Goal: Task Accomplishment & Management: Use online tool/utility

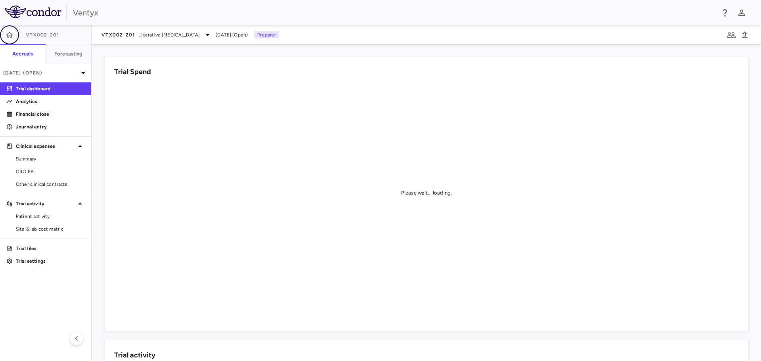
click at [4, 38] on button "button" at bounding box center [9, 34] width 19 height 19
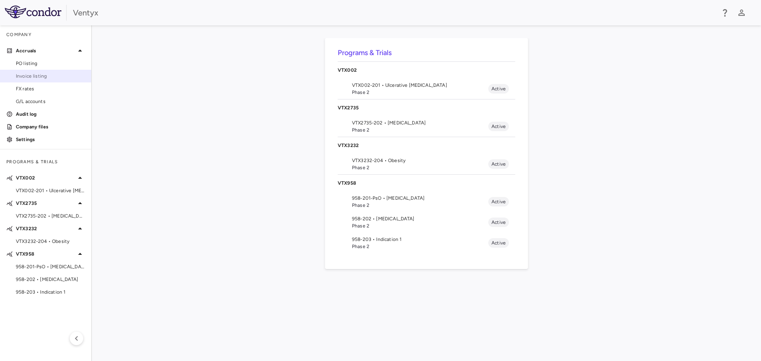
click at [34, 75] on span "Invoice listing" at bounding box center [50, 76] width 69 height 7
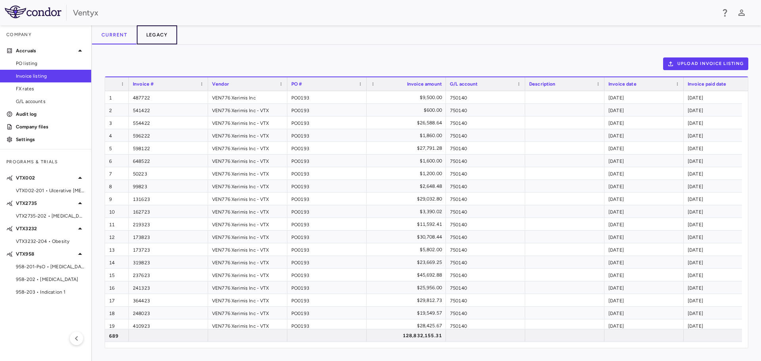
click at [162, 32] on button "Legacy" at bounding box center [157, 34] width 41 height 19
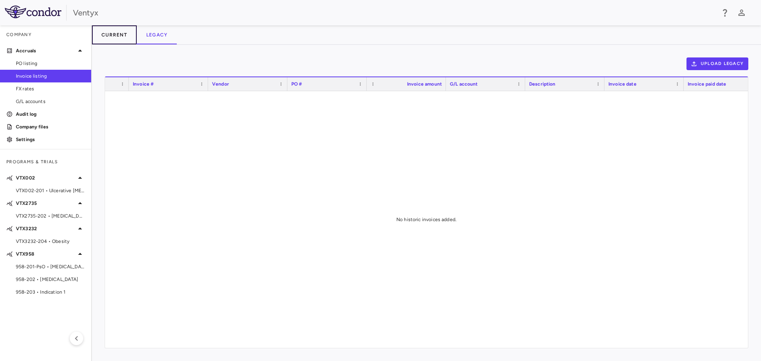
click at [117, 36] on button "Current" at bounding box center [114, 34] width 45 height 19
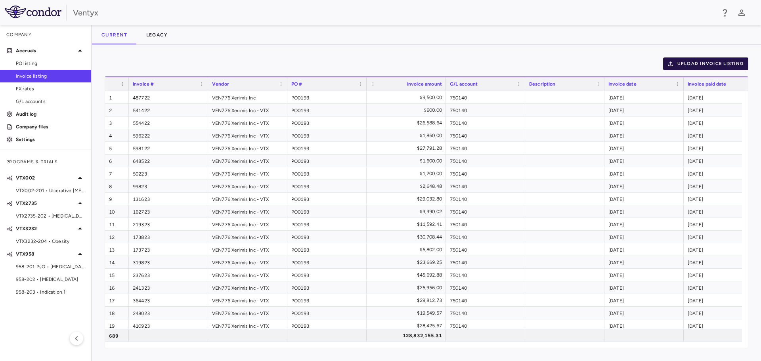
click at [696, 60] on button "Upload invoice listing" at bounding box center [706, 63] width 86 height 13
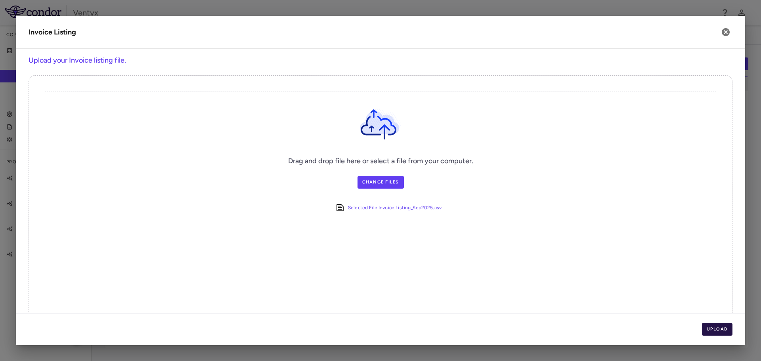
click at [710, 329] on button "Upload" at bounding box center [717, 329] width 31 height 13
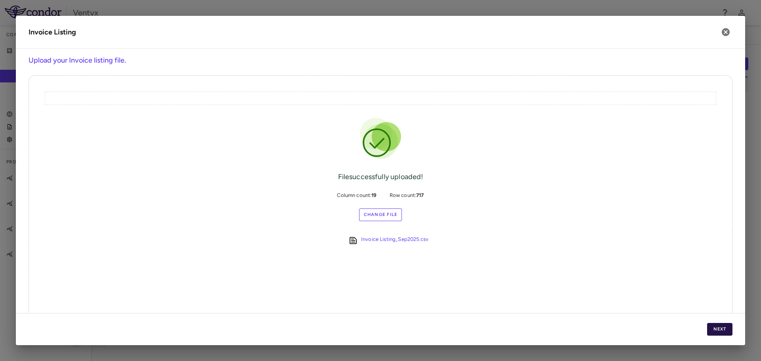
click at [721, 332] on button "Next" at bounding box center [719, 329] width 25 height 13
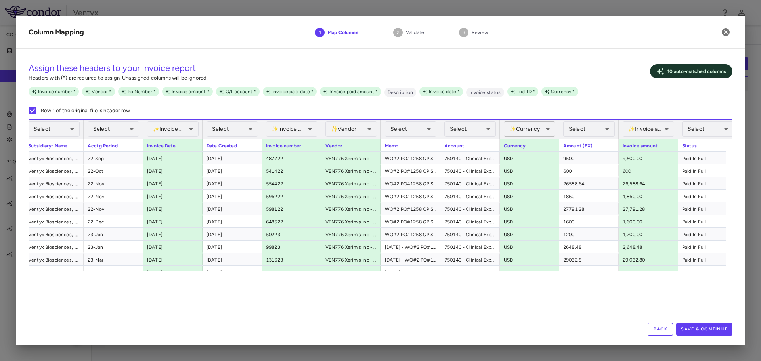
scroll to position [0, 159]
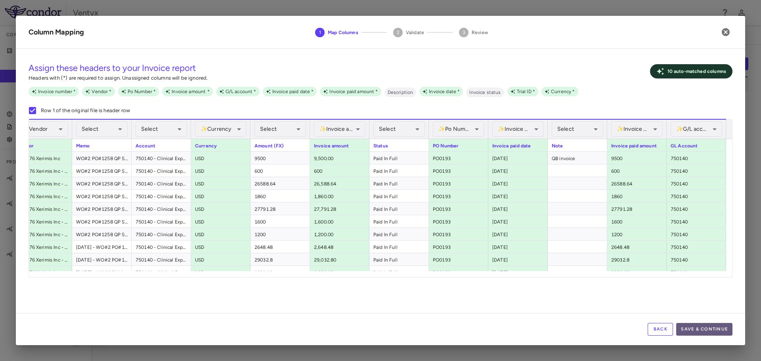
click at [722, 332] on button "Save & Continue" at bounding box center [704, 329] width 56 height 13
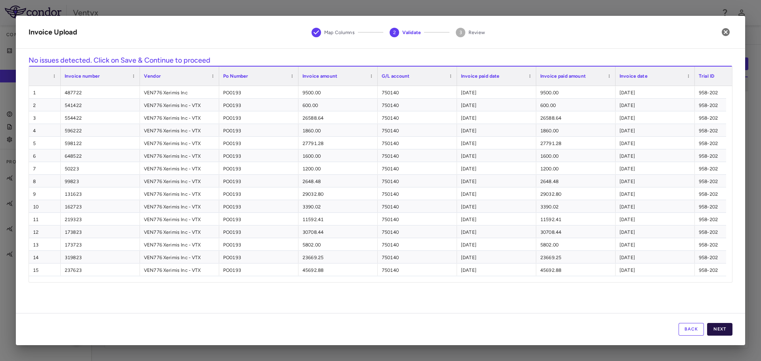
click at [729, 332] on button "Next" at bounding box center [719, 329] width 25 height 13
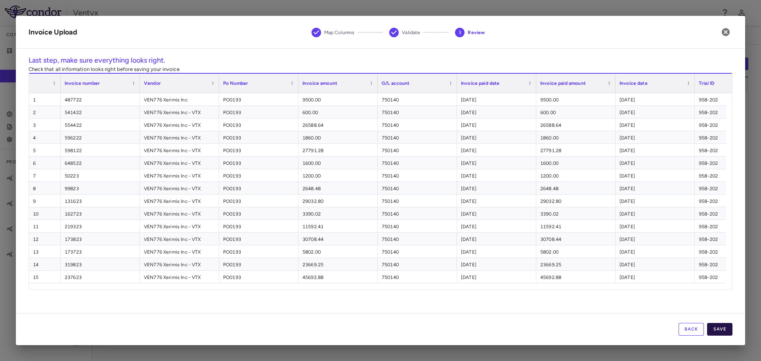
click at [722, 331] on button "Save" at bounding box center [719, 329] width 25 height 13
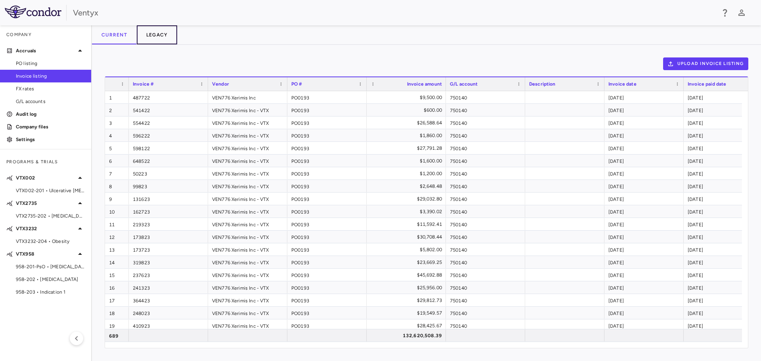
click at [153, 38] on button "Legacy" at bounding box center [157, 34] width 41 height 19
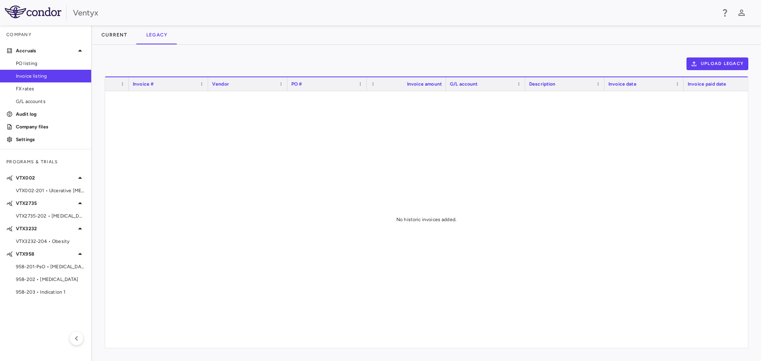
drag, startPoint x: 413, startPoint y: 200, endPoint x: 436, endPoint y: 170, distance: 37.6
click at [413, 199] on div at bounding box center [426, 216] width 643 height 251
click at [29, 15] on img at bounding box center [33, 12] width 57 height 13
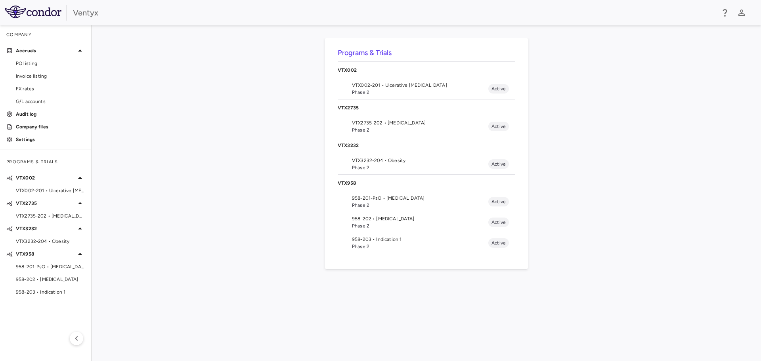
click at [90, 10] on div "Ventyx" at bounding box center [394, 13] width 642 height 12
click at [39, 9] on img at bounding box center [33, 12] width 57 height 13
click at [741, 15] on icon "button" at bounding box center [742, 13] width 10 height 10
click at [164, 57] on div at bounding box center [380, 180] width 761 height 361
click at [21, 12] on img at bounding box center [33, 12] width 57 height 13
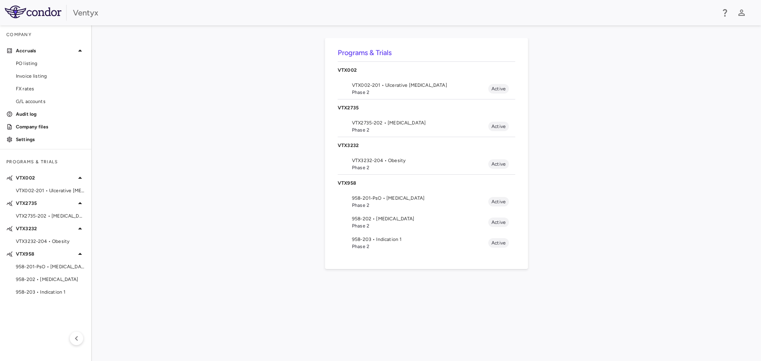
click at [380, 87] on span "VTX002-201 • Ulcerative [MEDICAL_DATA]" at bounding box center [420, 85] width 136 height 7
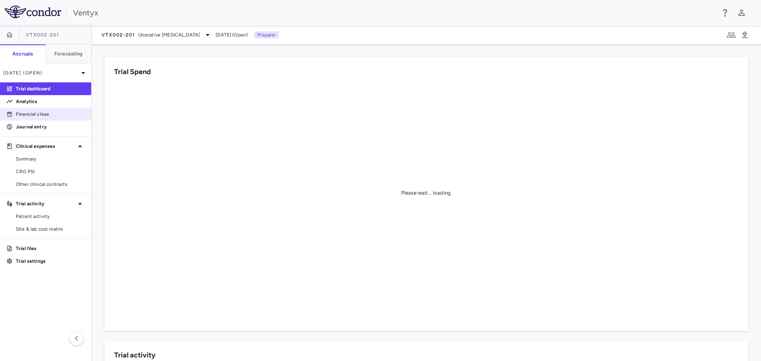
click at [38, 117] on p "Financial close" at bounding box center [50, 114] width 69 height 7
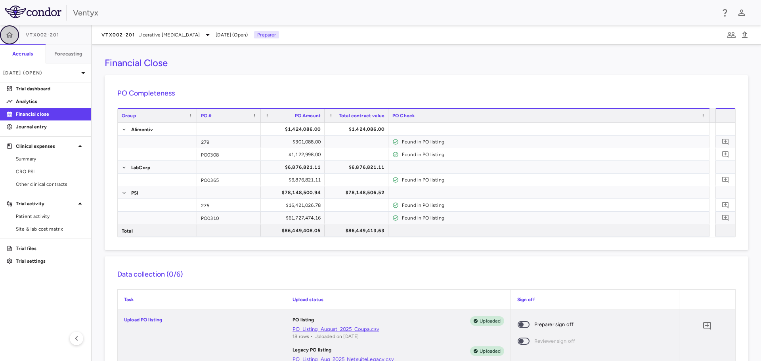
click at [7, 31] on icon "button" at bounding box center [10, 35] width 8 height 8
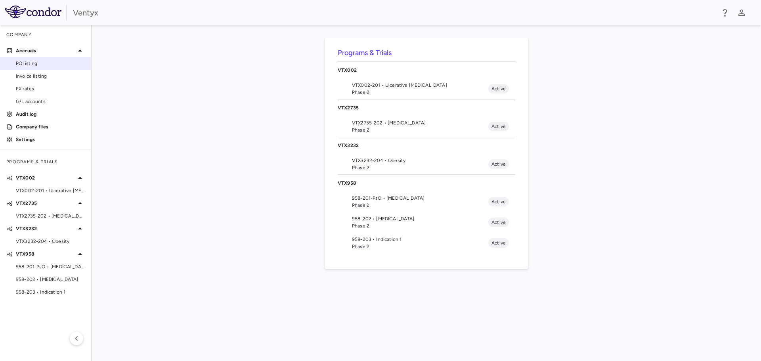
click at [30, 63] on span "PO listing" at bounding box center [50, 63] width 69 height 7
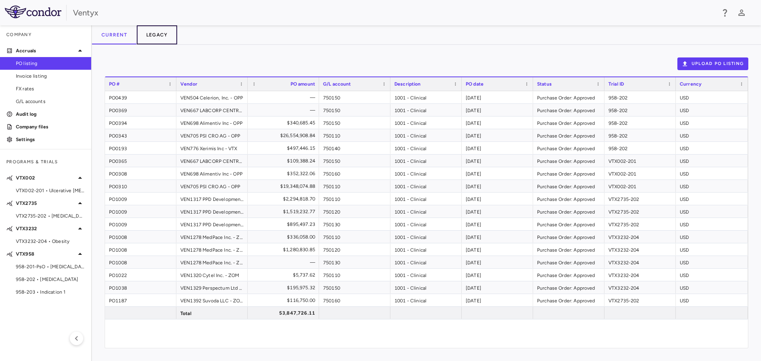
click at [156, 30] on button "Legacy" at bounding box center [157, 34] width 41 height 19
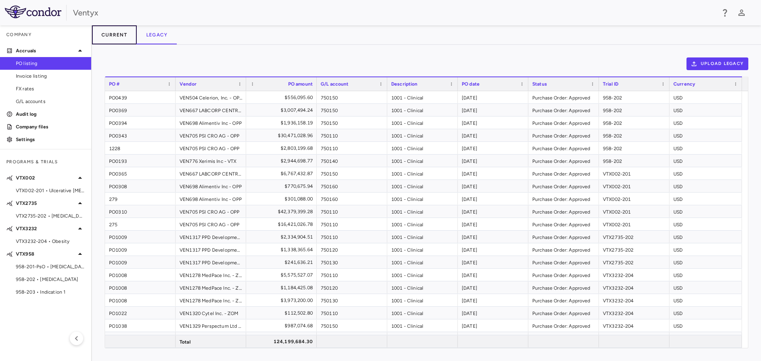
click at [121, 32] on button "Current" at bounding box center [114, 34] width 45 height 19
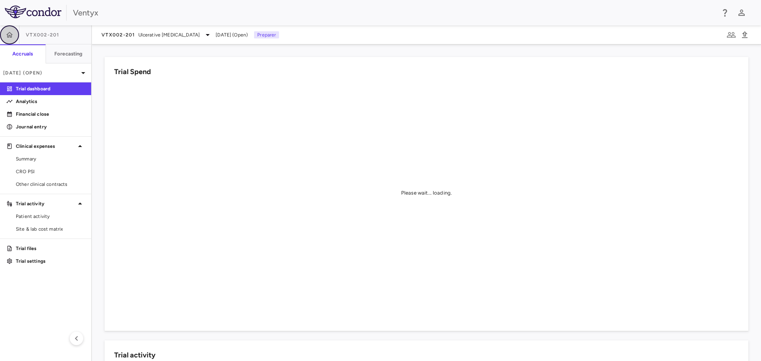
click at [10, 32] on icon "button" at bounding box center [10, 35] width 8 height 8
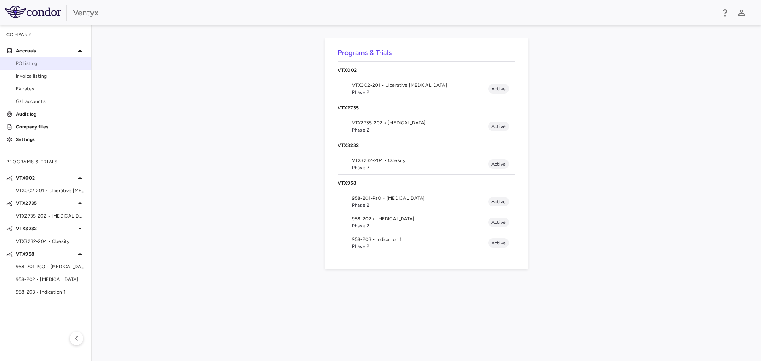
click at [38, 68] on link "PO listing" at bounding box center [45, 63] width 91 height 12
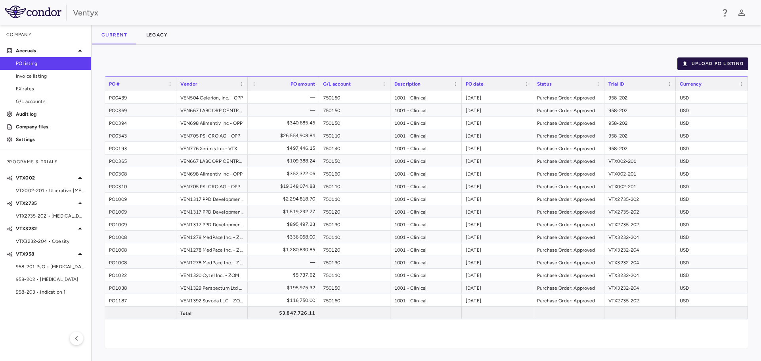
click at [694, 63] on button "Upload PO Listing" at bounding box center [712, 63] width 71 height 13
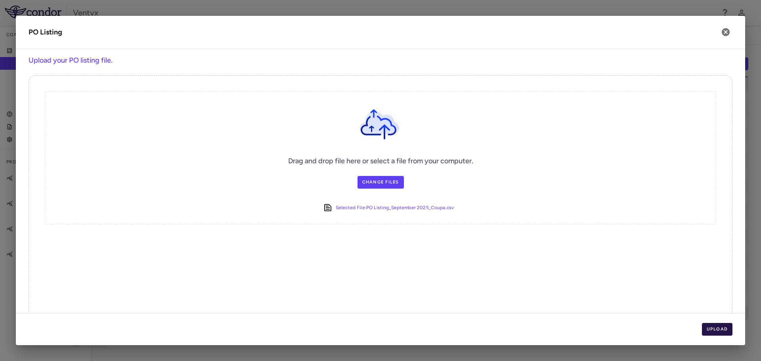
click at [713, 327] on button "Upload" at bounding box center [717, 329] width 31 height 13
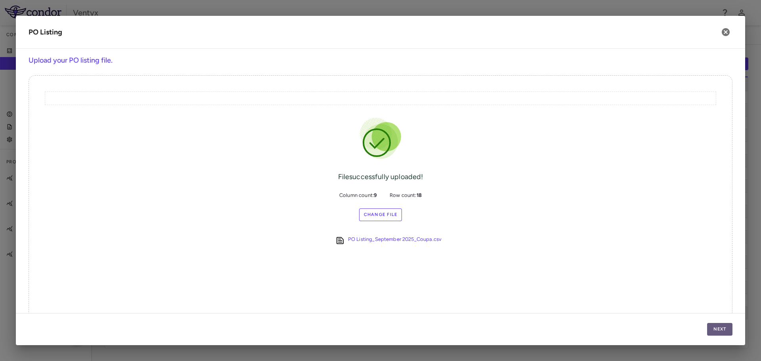
click at [721, 328] on button "Next" at bounding box center [719, 329] width 25 height 13
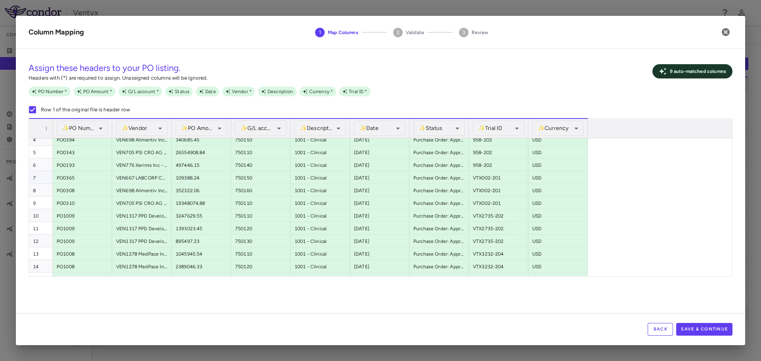
scroll to position [90, 0]
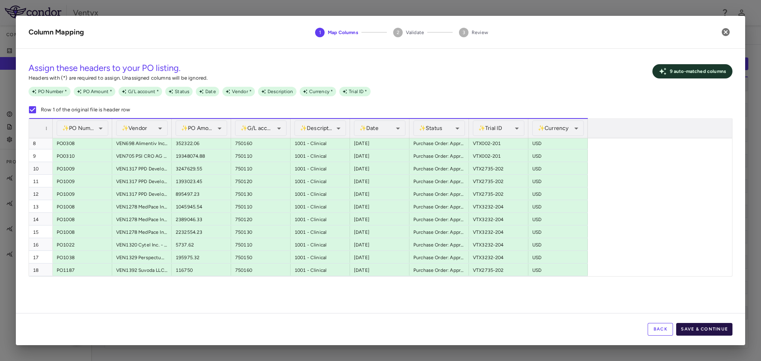
click at [707, 331] on button "Save & Continue" at bounding box center [704, 329] width 56 height 13
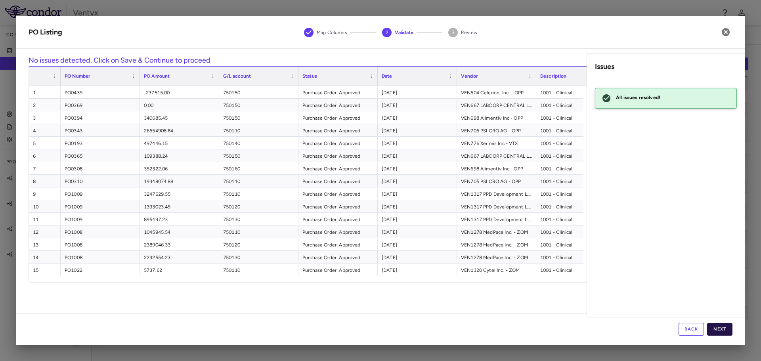
click at [714, 330] on button "Next" at bounding box center [719, 329] width 25 height 13
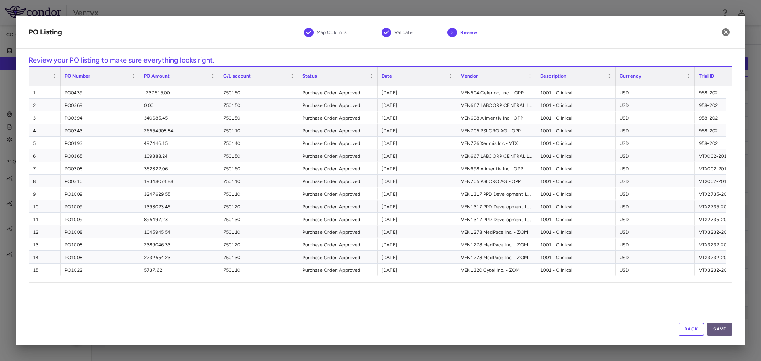
click at [714, 331] on button "Save" at bounding box center [719, 329] width 25 height 13
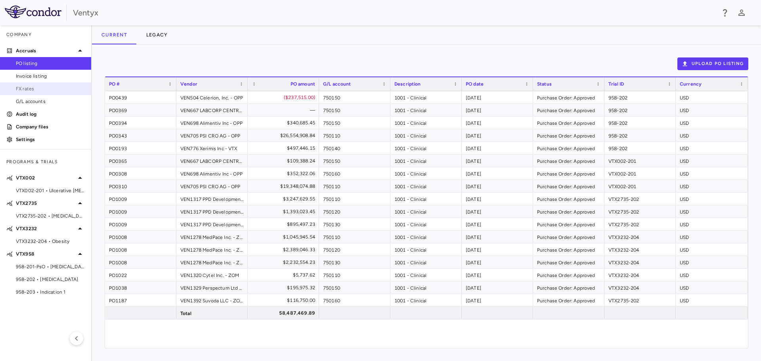
click at [47, 86] on span "FX rates" at bounding box center [50, 88] width 69 height 7
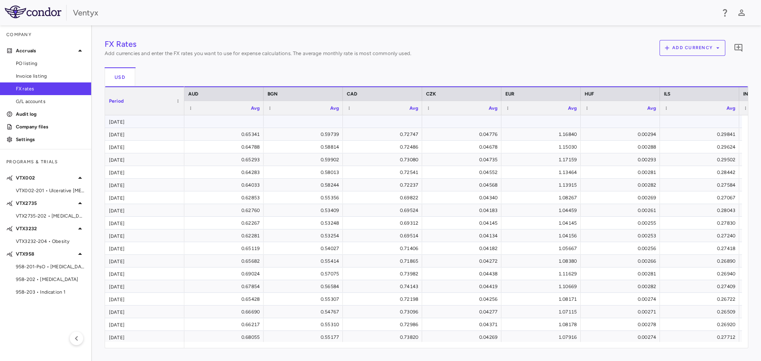
click at [228, 122] on div at bounding box center [223, 121] width 71 height 11
type input "*******"
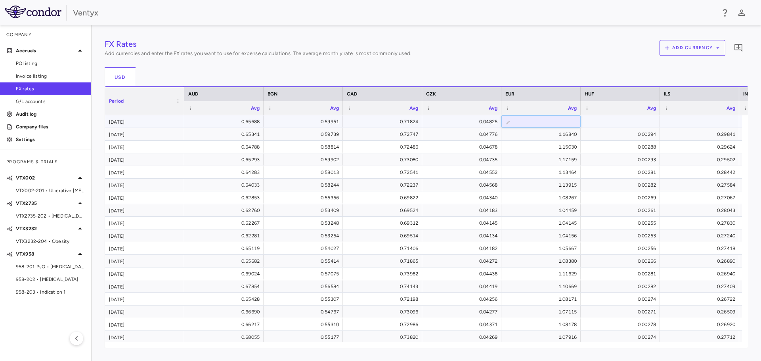
click at [556, 124] on input "number" at bounding box center [547, 122] width 67 height 13
type input "*******"
type input "*****"
type input "*******"
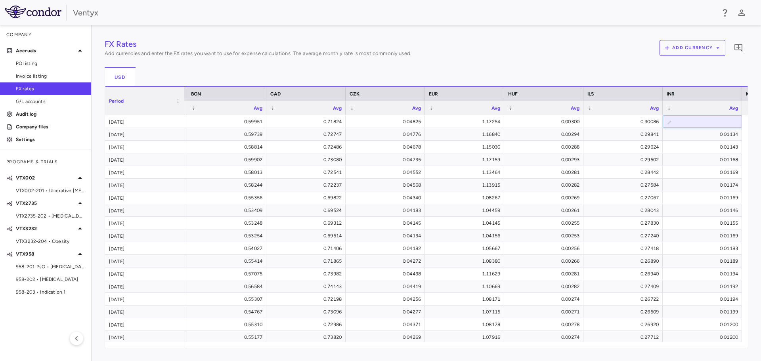
type input "*******"
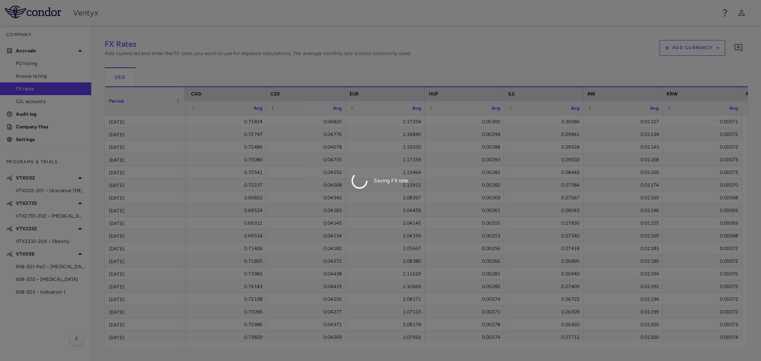
scroll to position [0, 235]
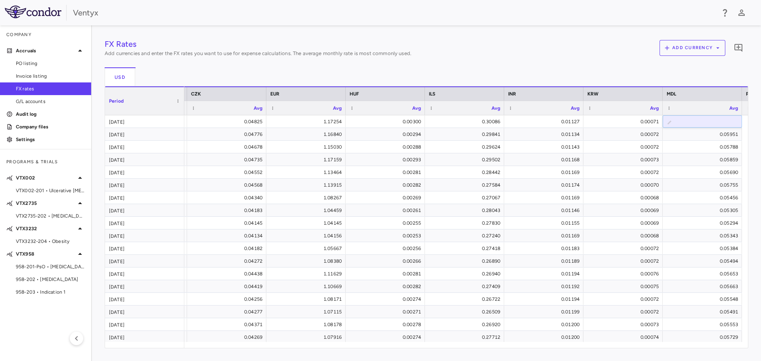
type input "*******"
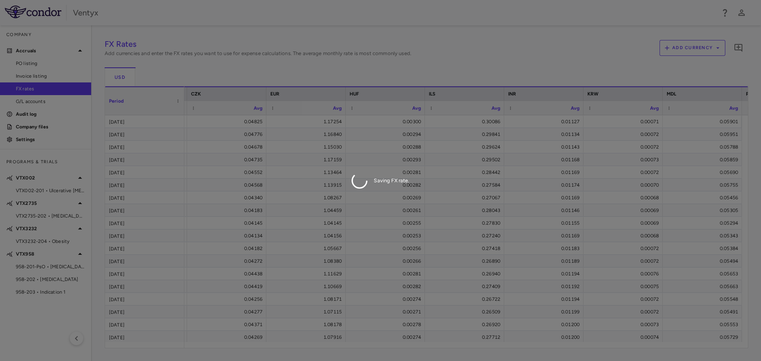
scroll to position [0, 314]
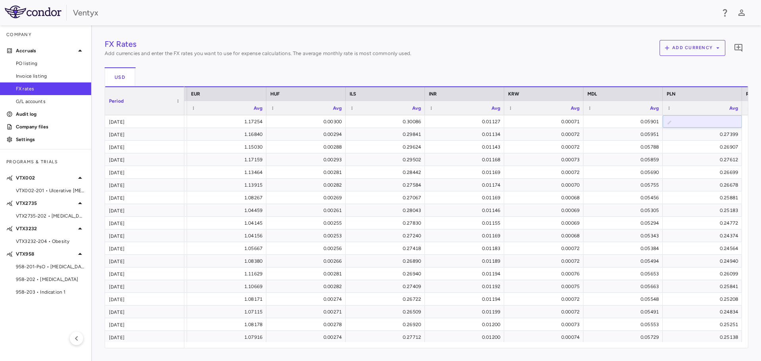
type input "*******"
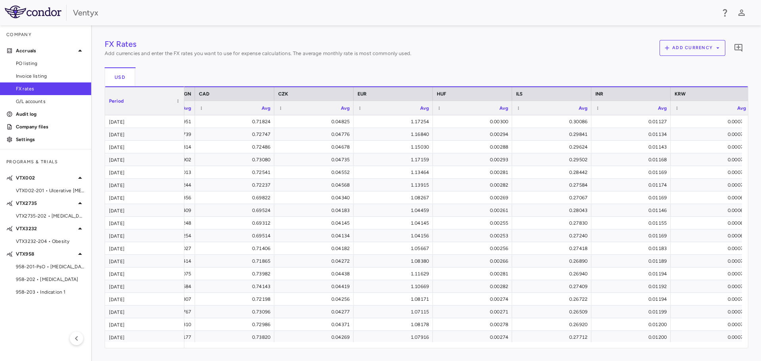
scroll to position [0, 0]
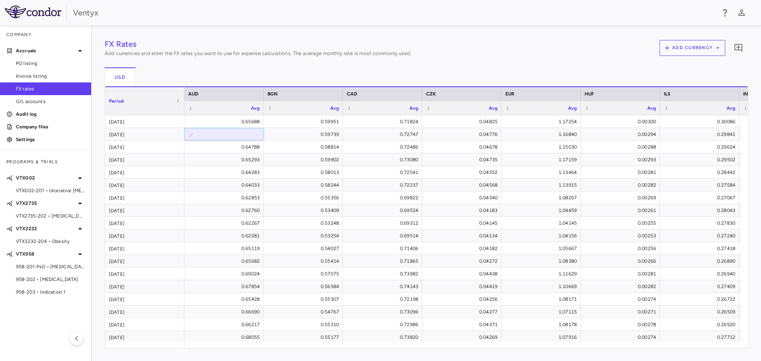
click at [539, 67] on div "USD" at bounding box center [427, 76] width 644 height 19
click at [276, 72] on div "USD" at bounding box center [427, 76] width 644 height 19
click at [17, 12] on img at bounding box center [33, 12] width 57 height 13
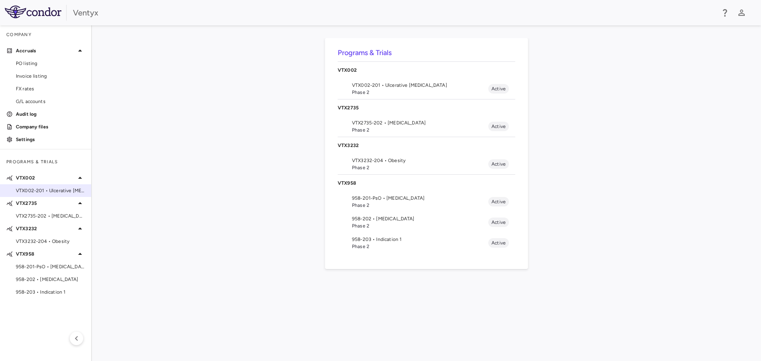
click at [47, 190] on span "VTX002-201 • Ulcerative [MEDICAL_DATA]" at bounding box center [50, 190] width 69 height 7
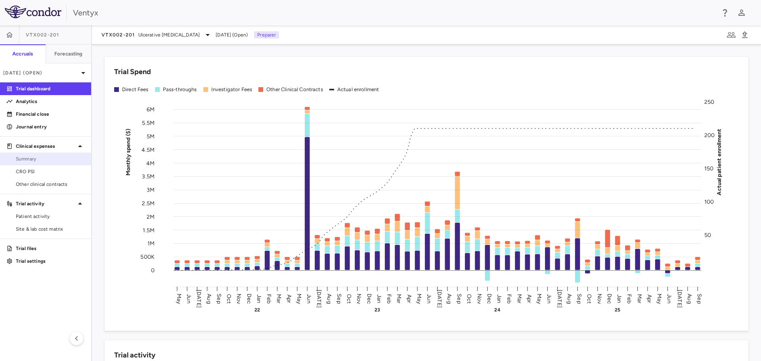
click at [55, 157] on span "Summary" at bounding box center [50, 158] width 69 height 7
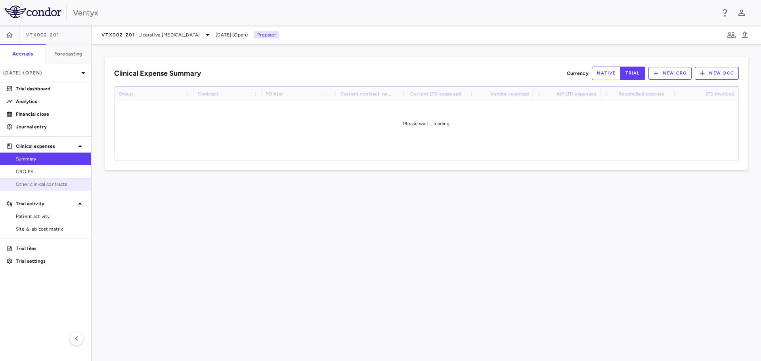
click at [46, 184] on span "Other clinical contracts" at bounding box center [50, 184] width 69 height 7
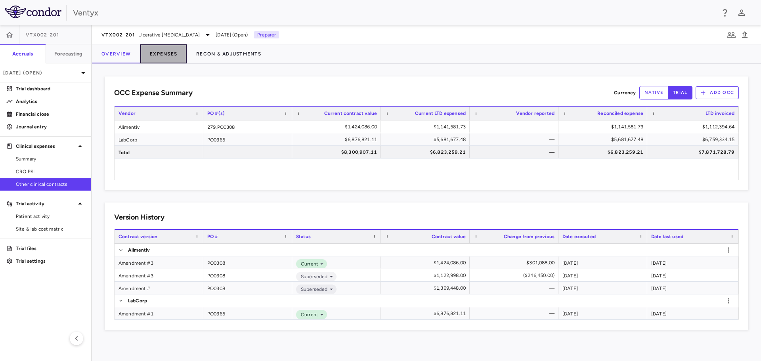
click at [170, 52] on button "Expenses" at bounding box center [163, 53] width 46 height 19
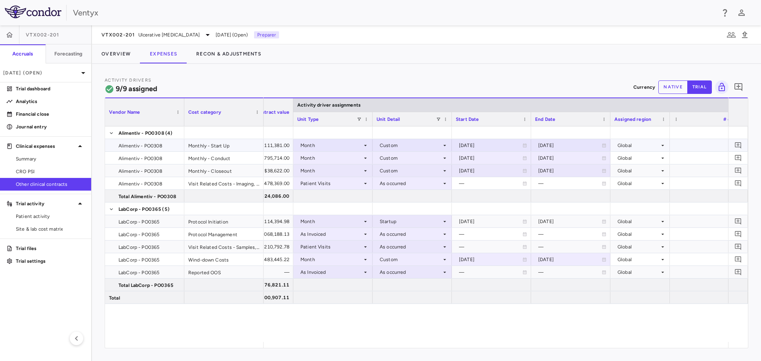
scroll to position [0, 237]
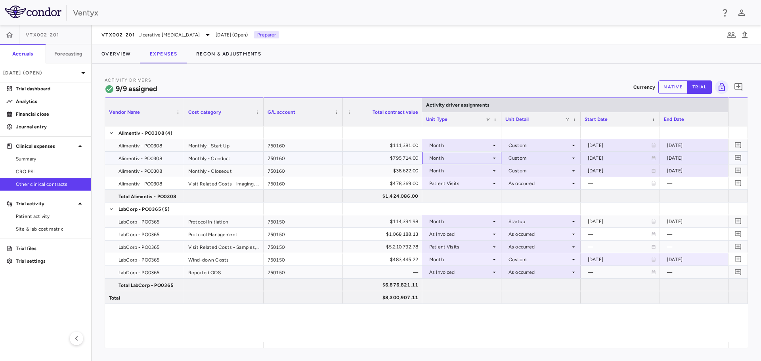
click at [479, 157] on div "Month" at bounding box center [460, 158] width 62 height 13
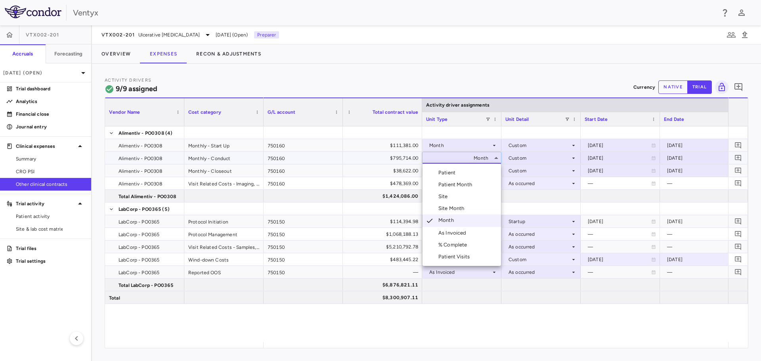
click at [479, 158] on div at bounding box center [380, 180] width 761 height 361
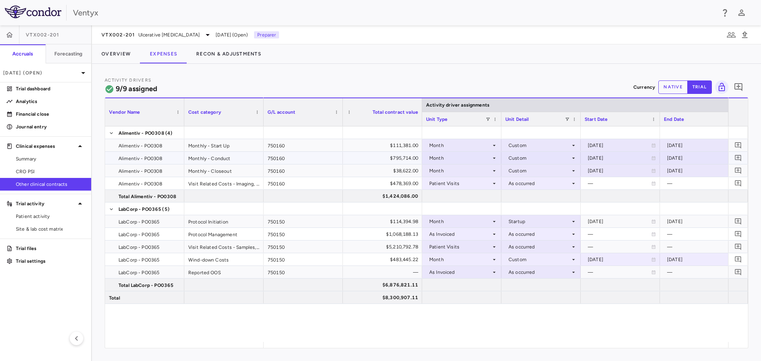
click at [541, 155] on div "Custom" at bounding box center [539, 158] width 62 height 13
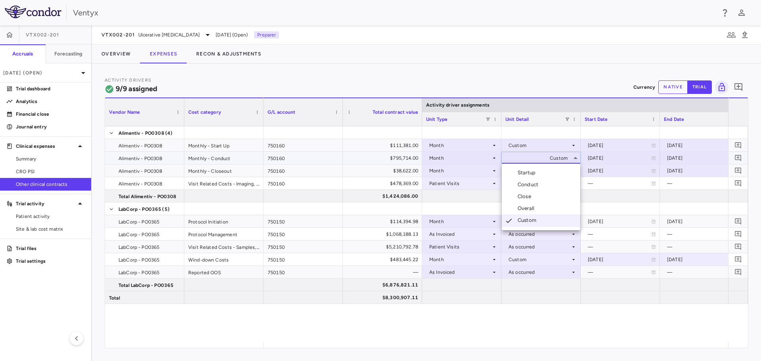
click at [476, 156] on div at bounding box center [380, 180] width 761 height 361
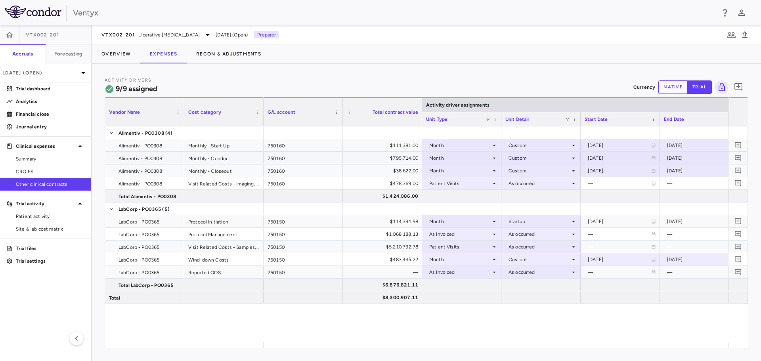
click at [476, 156] on div "Month" at bounding box center [460, 158] width 62 height 13
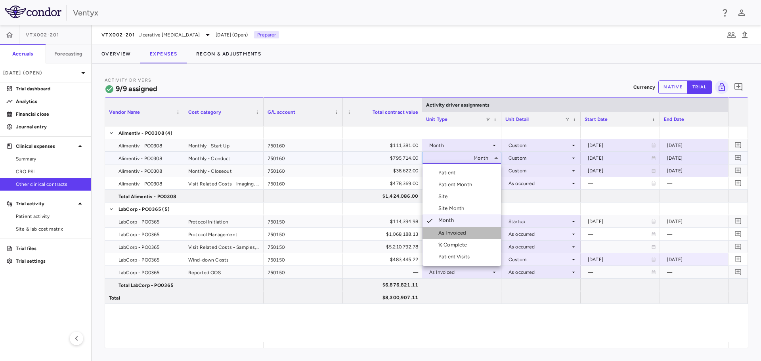
click at [468, 229] on li "As Invoiced" at bounding box center [461, 233] width 78 height 12
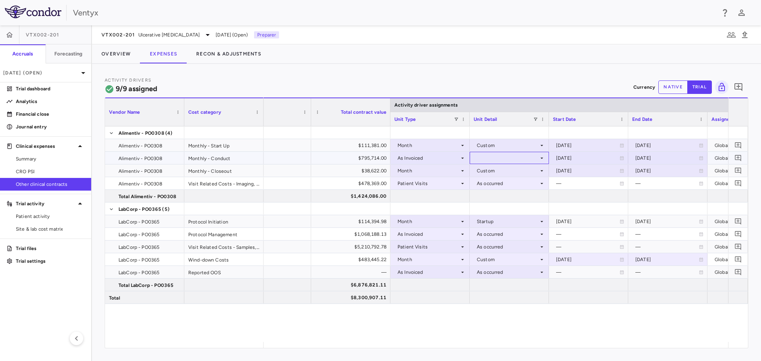
click at [524, 159] on div at bounding box center [509, 157] width 71 height 11
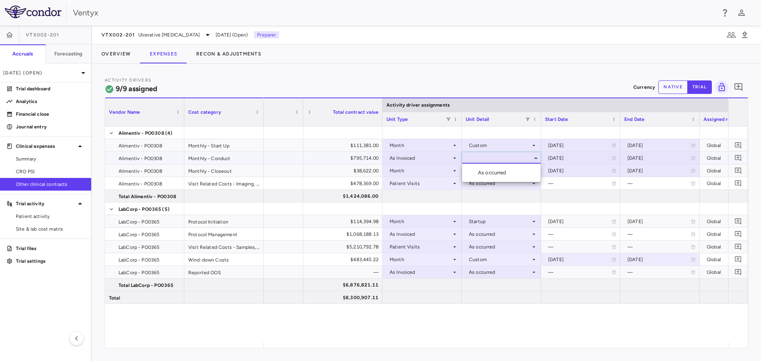
click at [505, 170] on div "As occurred" at bounding box center [494, 172] width 32 height 7
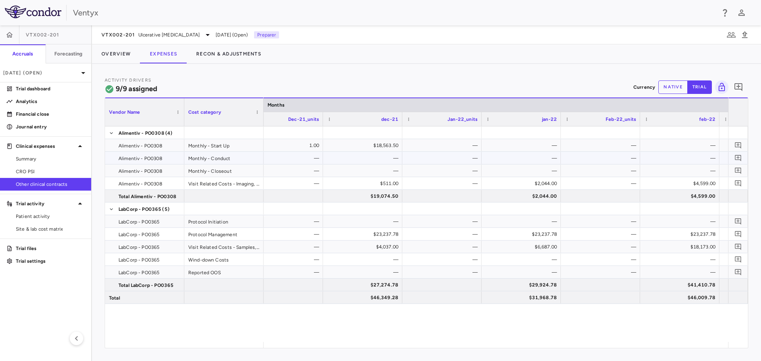
click at [524, 153] on div "—" at bounding box center [523, 158] width 68 height 13
click at [667, 90] on button "native" at bounding box center [672, 86] width 29 height 13
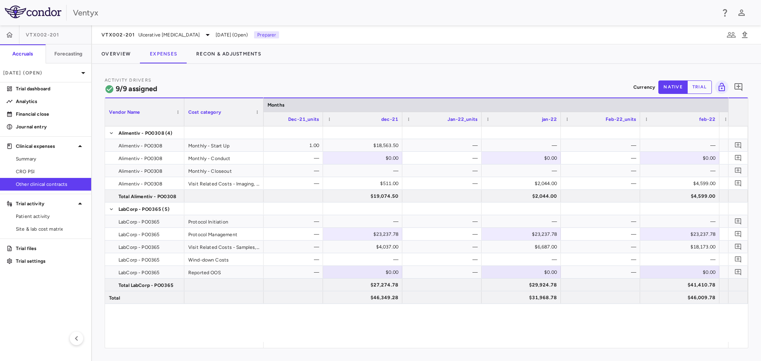
type button "native"
click at [523, 157] on div "$0.00" at bounding box center [523, 158] width 68 height 13
type input "**********"
click at [673, 158] on div "$0.00" at bounding box center [681, 158] width 68 height 13
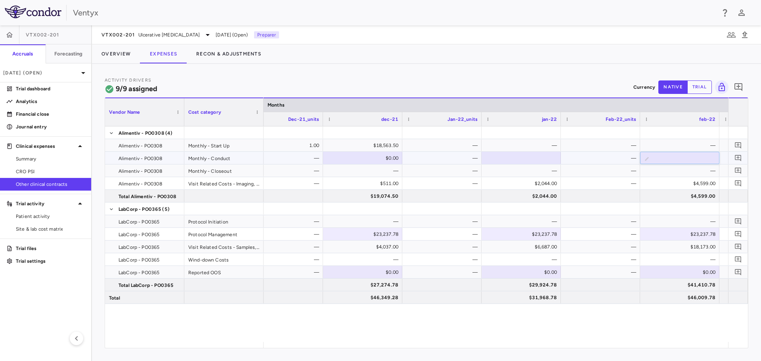
type input "**********"
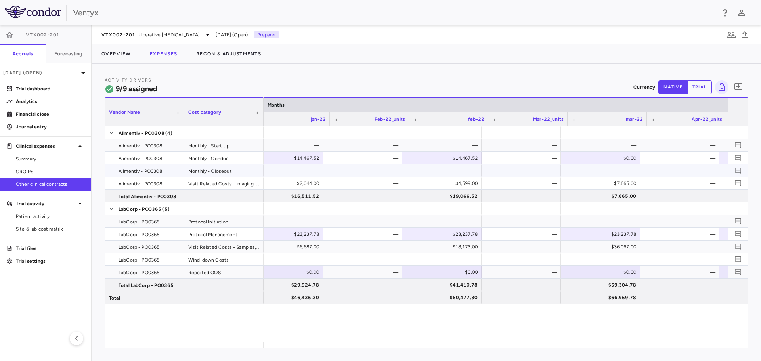
scroll to position [0, 2219]
click at [619, 159] on div "$0.00" at bounding box center [602, 158] width 68 height 13
type input "**********"
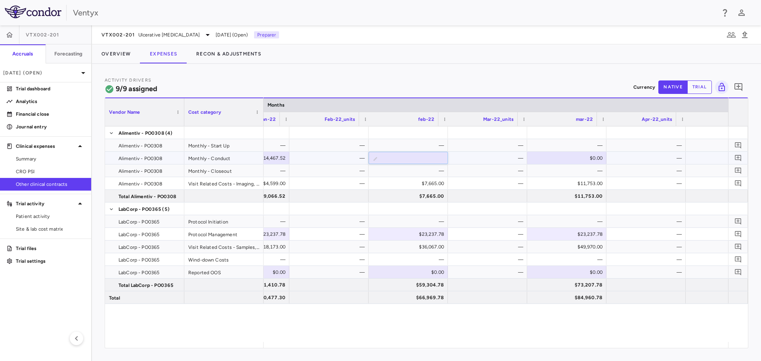
scroll to position [0, 2411]
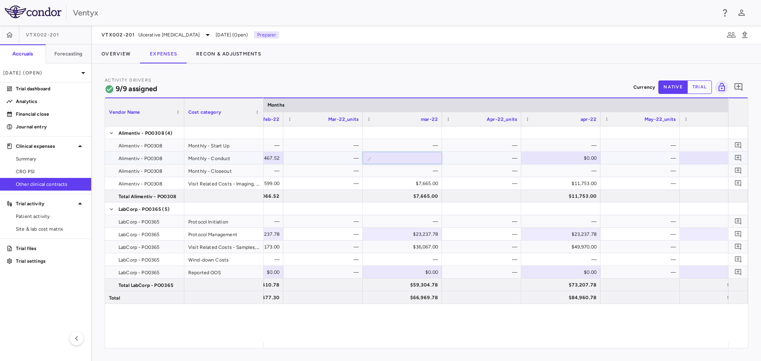
click at [569, 159] on div "$0.00" at bounding box center [562, 158] width 68 height 13
type input "**********"
click at [557, 160] on div "$0.00" at bounding box center [562, 158] width 68 height 13
type input "**********"
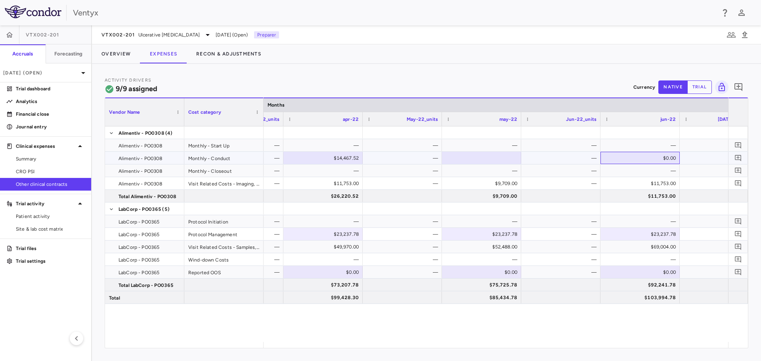
click at [644, 158] on div "$0.00" at bounding box center [641, 158] width 68 height 13
type input "**********"
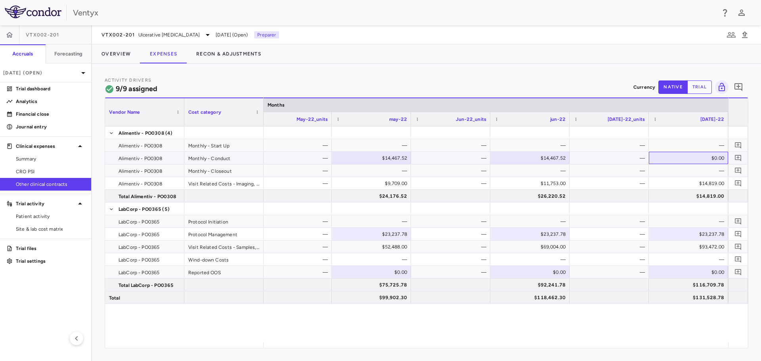
click at [693, 159] on div "$0.00" at bounding box center [690, 158] width 68 height 13
type input "**********"
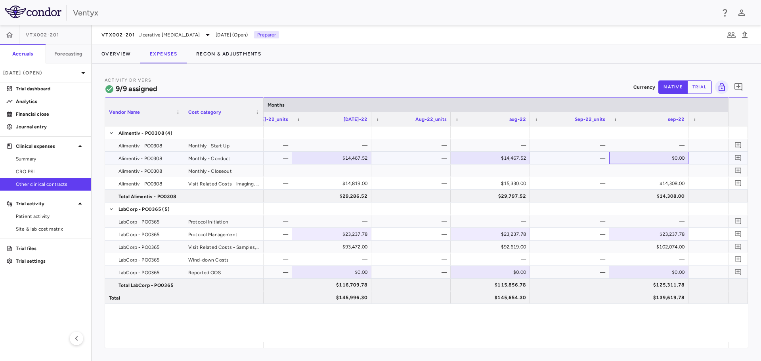
click at [665, 158] on div "$0.00" at bounding box center [650, 158] width 68 height 13
type input "**********"
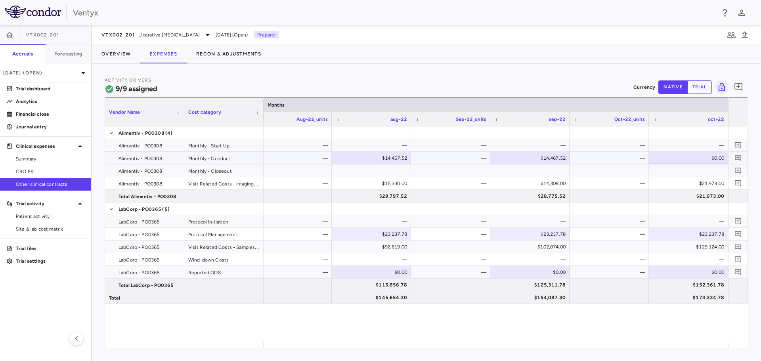
click at [687, 160] on div "$0.00" at bounding box center [690, 158] width 68 height 13
type input "**********"
click at [687, 160] on div "$0.00" at bounding box center [690, 158] width 68 height 13
type input "**********"
click at [677, 159] on div "$0.00" at bounding box center [690, 158] width 68 height 13
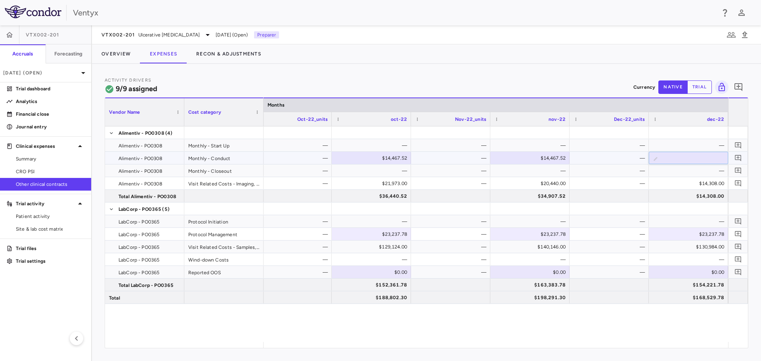
type input "**********"
click at [539, 157] on div "$0.00" at bounding box center [531, 158] width 68 height 13
type input "**********"
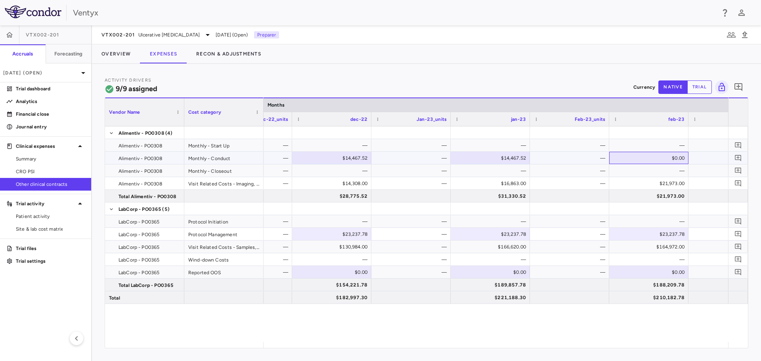
click at [648, 153] on div "$0.00" at bounding box center [650, 158] width 68 height 13
type input "**********"
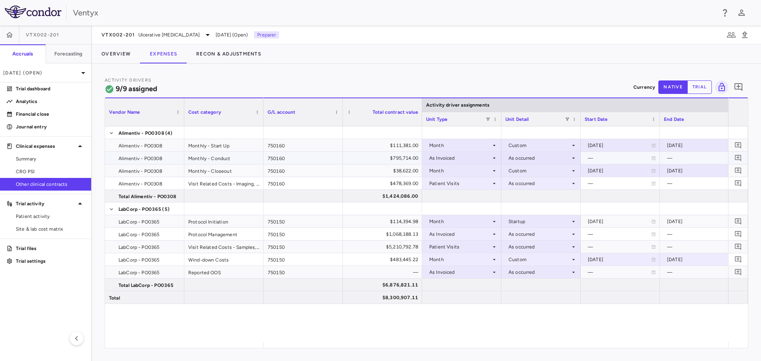
click at [481, 156] on div "As Invoiced" at bounding box center [460, 158] width 62 height 13
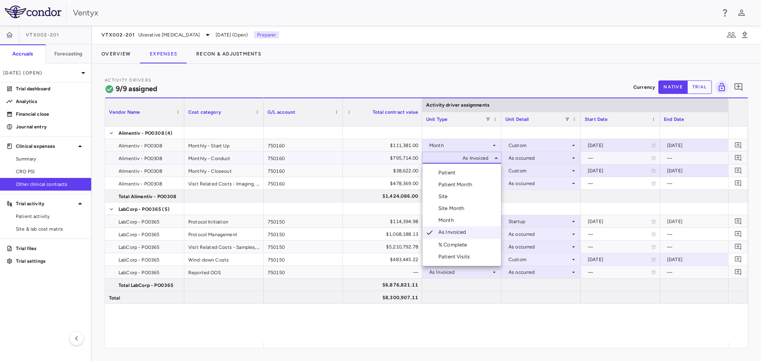
click at [461, 219] on li "Month" at bounding box center [461, 220] width 78 height 12
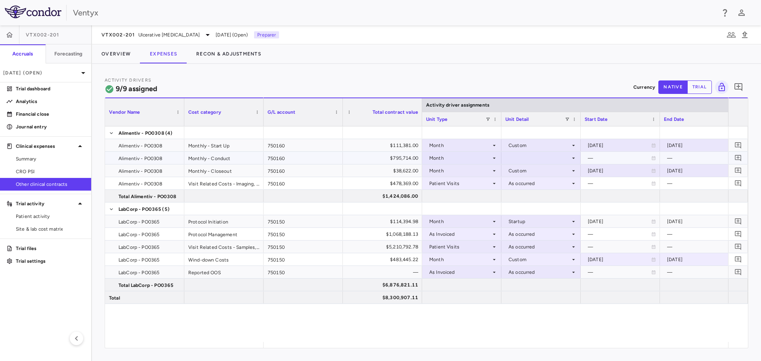
click at [524, 156] on div at bounding box center [540, 157] width 71 height 11
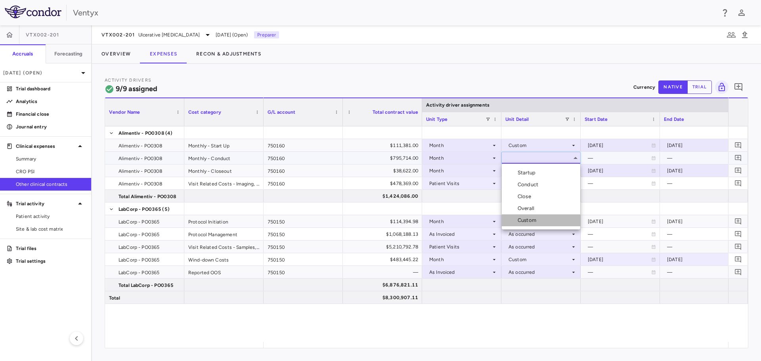
click at [528, 217] on div "Custom" at bounding box center [529, 220] width 22 height 7
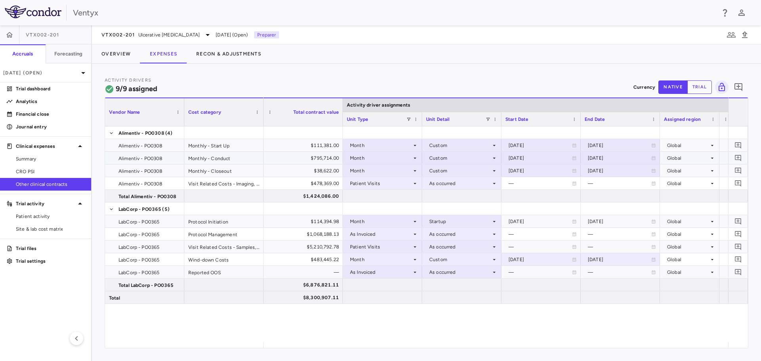
click at [654, 159] on icon at bounding box center [653, 158] width 5 height 5
click at [619, 158] on input "**********" at bounding box center [613, 158] width 64 height 13
click at [592, 77] on div "Activity Drivers 9/9 assigned Currency native trial 0" at bounding box center [427, 86] width 644 height 21
click at [564, 85] on div "Activity Drivers 9/9 assigned Currency native trial 0" at bounding box center [427, 86] width 644 height 21
click at [515, 161] on div "2022-01-01" at bounding box center [539, 158] width 63 height 13
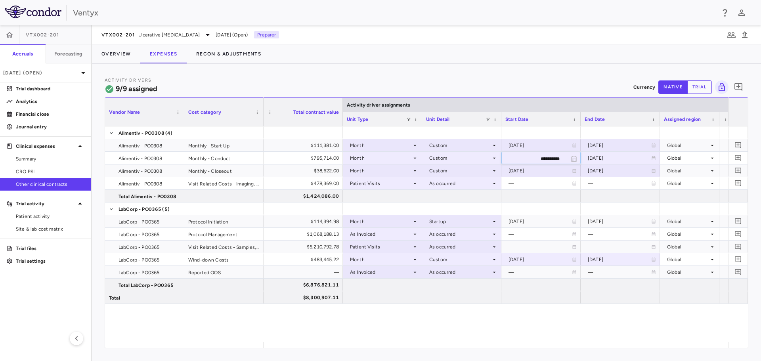
click at [546, 85] on div "Activity Drivers 9/9 assigned Currency native trial 0" at bounding box center [427, 86] width 644 height 21
click at [610, 152] on div "2026-07-31" at bounding box center [619, 158] width 63 height 13
click at [610, 141] on div "2021-12-31" at bounding box center [619, 145] width 63 height 13
click at [552, 144] on div "2021-07-01" at bounding box center [539, 145] width 63 height 13
click at [397, 157] on div "Month" at bounding box center [381, 158] width 62 height 13
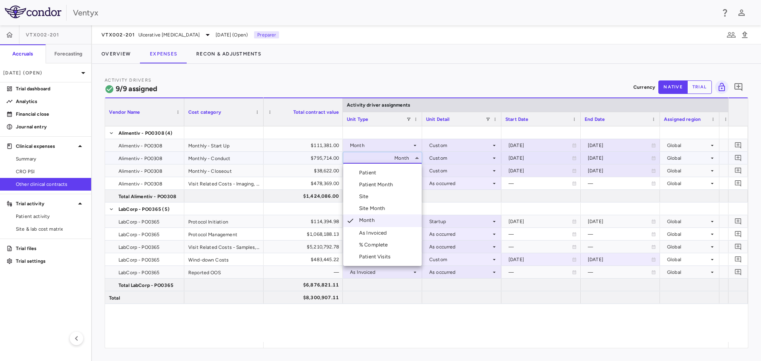
click at [385, 229] on div "As Invoiced" at bounding box center [374, 232] width 31 height 7
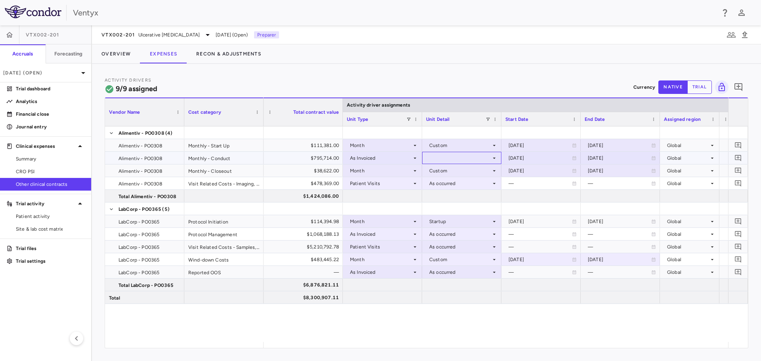
click at [468, 156] on div at bounding box center [461, 157] width 71 height 11
click at [458, 170] on div "As occurred" at bounding box center [454, 172] width 32 height 7
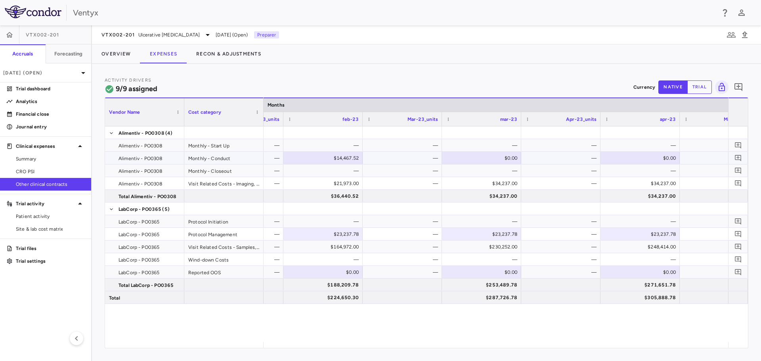
click at [502, 156] on div "$0.00" at bounding box center [483, 158] width 68 height 13
type input "**********"
click at [647, 158] on div "$0.00" at bounding box center [641, 158] width 68 height 13
type input "**********"
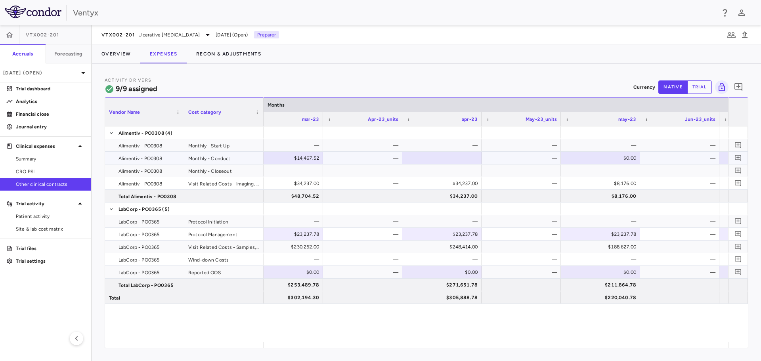
click at [599, 159] on div "$0.00" at bounding box center [602, 158] width 68 height 13
type input "**********"
click at [616, 157] on div "$0.00" at bounding box center [602, 158] width 68 height 13
type input "**********"
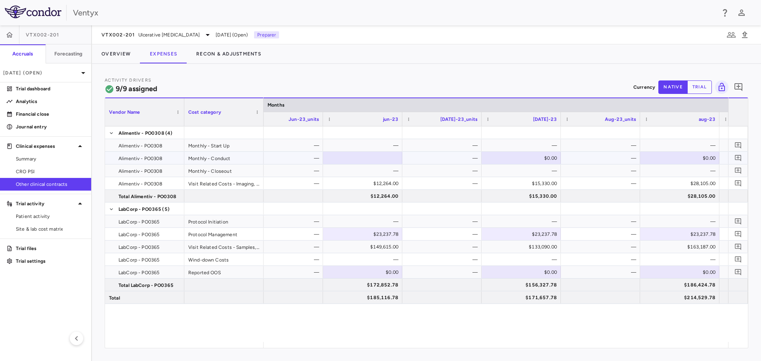
click at [533, 159] on div "$0.00" at bounding box center [523, 158] width 68 height 13
type input "**********"
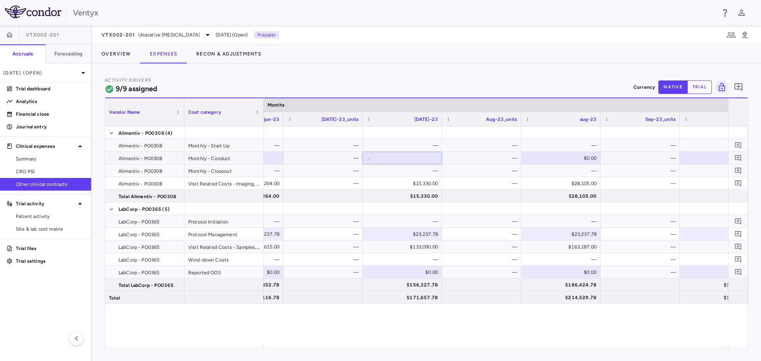
click at [552, 160] on div "$0.00" at bounding box center [562, 158] width 68 height 13
click at [563, 160] on div "$0.00" at bounding box center [562, 158] width 68 height 13
type input "**********"
click at [566, 155] on div "$0.00" at bounding box center [562, 158] width 68 height 13
type input "**********"
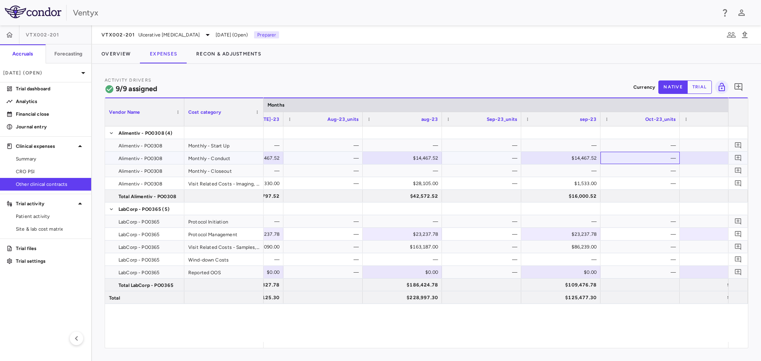
click at [622, 162] on div "—" at bounding box center [641, 158] width 68 height 13
click at [562, 157] on div "$0.00" at bounding box center [562, 158] width 68 height 13
type input "**********"
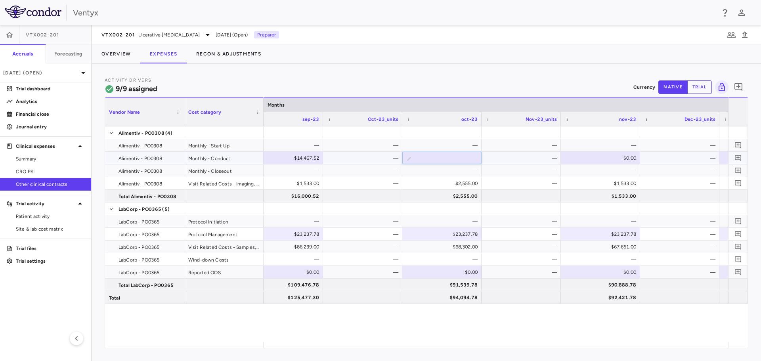
click at [599, 157] on div "$0.00" at bounding box center [602, 158] width 68 height 13
click at [601, 157] on div "$0.00" at bounding box center [602, 158] width 68 height 13
type input "**********"
click at [598, 158] on div "$0.00" at bounding box center [602, 158] width 68 height 13
click at [606, 158] on div "$0.00" at bounding box center [602, 158] width 68 height 13
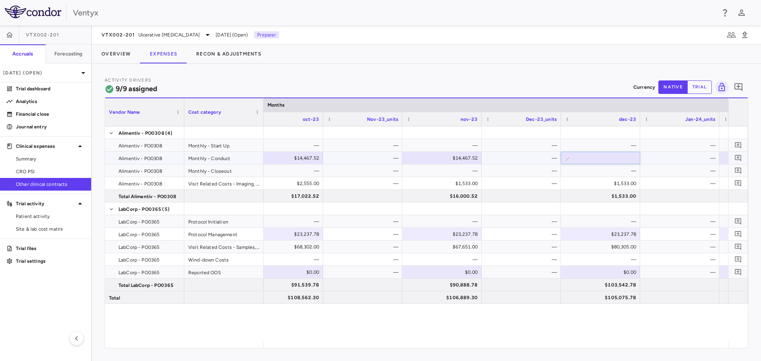
type input "**********"
click at [598, 155] on div "$0.00" at bounding box center [602, 158] width 68 height 13
type input "**********"
click at [590, 157] on div "$0.00" at bounding box center [602, 158] width 68 height 13
click at [592, 156] on div "$0.00" at bounding box center [602, 158] width 68 height 13
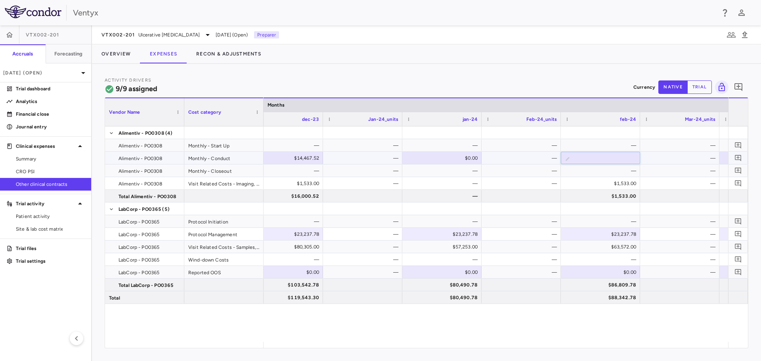
type input "**********"
click at [604, 155] on div "$0.00" at bounding box center [602, 158] width 68 height 13
type input "**********"
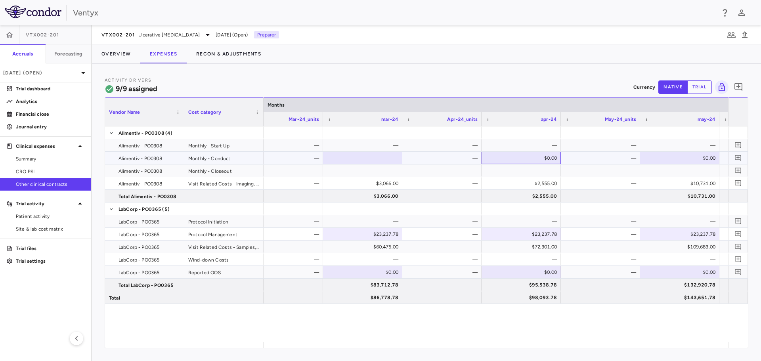
click at [521, 156] on div "$0.00" at bounding box center [523, 158] width 68 height 13
click at [537, 157] on div "$0.00" at bounding box center [523, 158] width 68 height 13
type input "**********"
click at [670, 157] on div "$0.00" at bounding box center [681, 158] width 68 height 13
type input "**********"
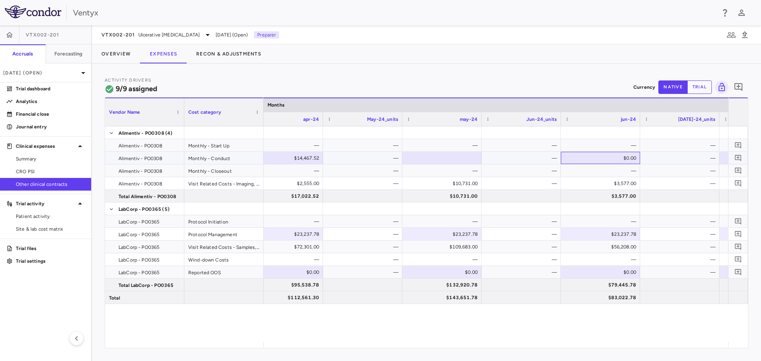
click at [591, 156] on div "$0.00" at bounding box center [602, 158] width 68 height 13
type input "**********"
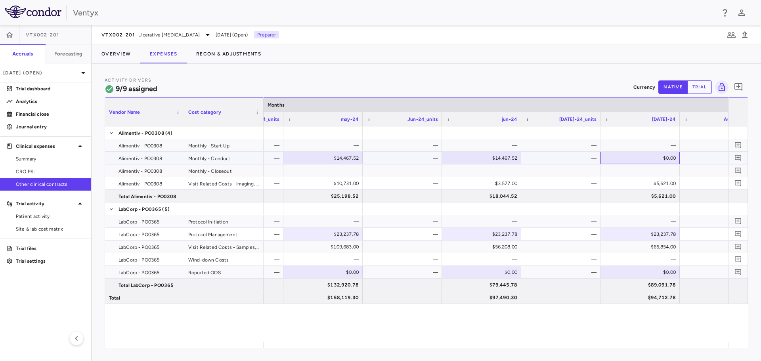
click at [651, 159] on div "$0.00" at bounding box center [641, 158] width 68 height 13
type input "**********"
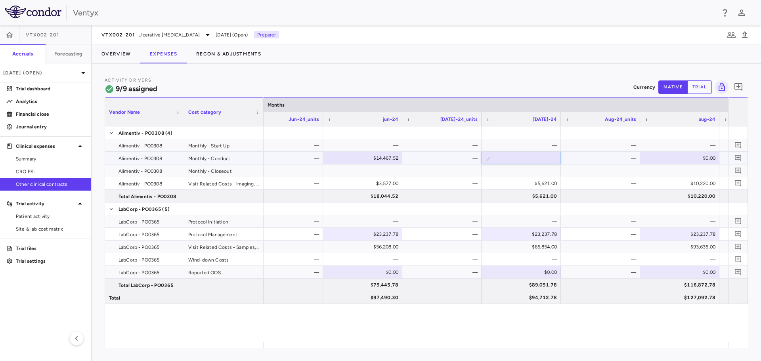
click at [663, 157] on div "$0.00" at bounding box center [681, 158] width 68 height 13
type input "**********"
click at [533, 158] on div "$14,467.52" at bounding box center [523, 158] width 68 height 13
click at [690, 158] on div "$0.00" at bounding box center [681, 158] width 68 height 13
type input "**********"
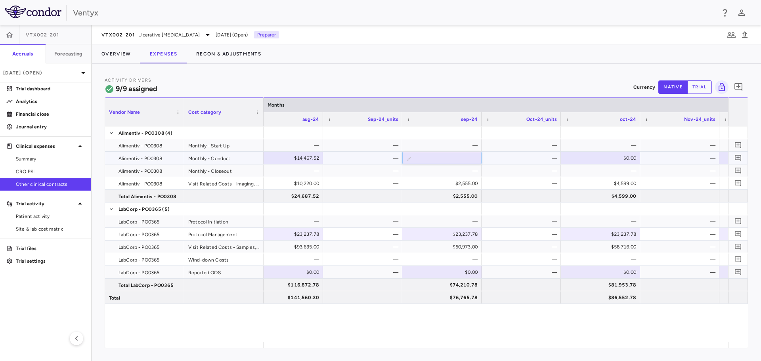
click at [611, 160] on div "$0.00" at bounding box center [602, 158] width 68 height 13
type input "**********"
click at [603, 157] on div "$0.00" at bounding box center [602, 158] width 68 height 13
click at [606, 155] on div "$0.00" at bounding box center [602, 158] width 68 height 13
type input "**********"
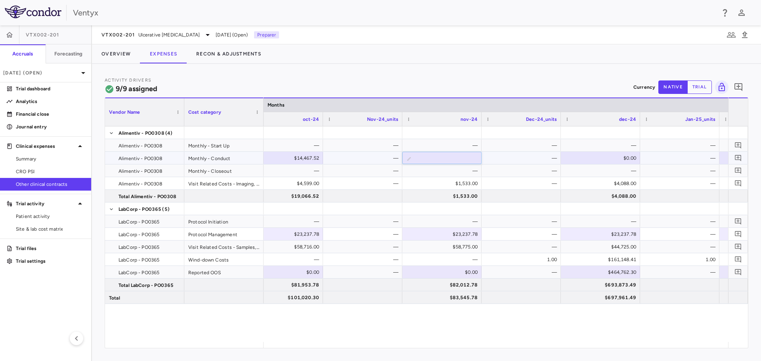
click at [602, 161] on div "$0.00" at bounding box center [602, 158] width 68 height 13
click at [603, 157] on div "$0.00" at bounding box center [602, 158] width 68 height 13
type input "**********"
click at [615, 160] on div "$0.00" at bounding box center [602, 158] width 68 height 13
type input "**********"
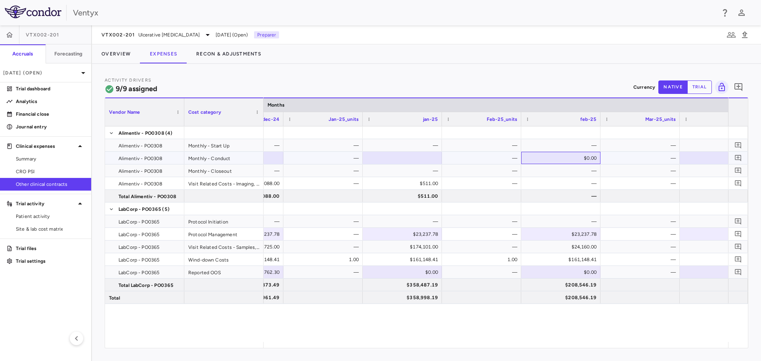
click at [567, 158] on div "$0.00" at bounding box center [562, 158] width 68 height 13
type input "**********"
click at [573, 158] on div "$14,467.52" at bounding box center [562, 158] width 68 height 13
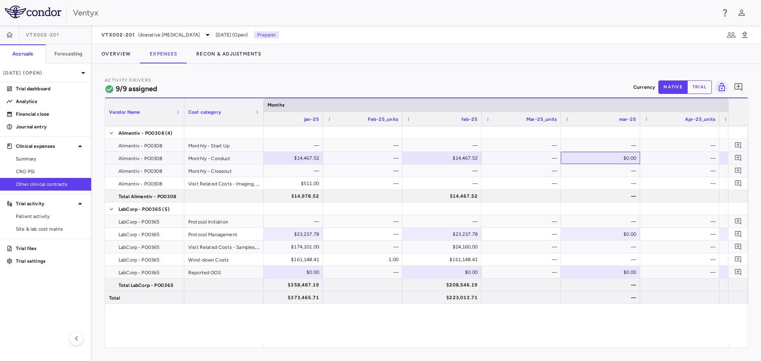
click at [584, 158] on div "$0.00" at bounding box center [602, 158] width 68 height 13
type input "**********"
click at [588, 160] on div "$0.00" at bounding box center [602, 158] width 68 height 13
type input "**********"
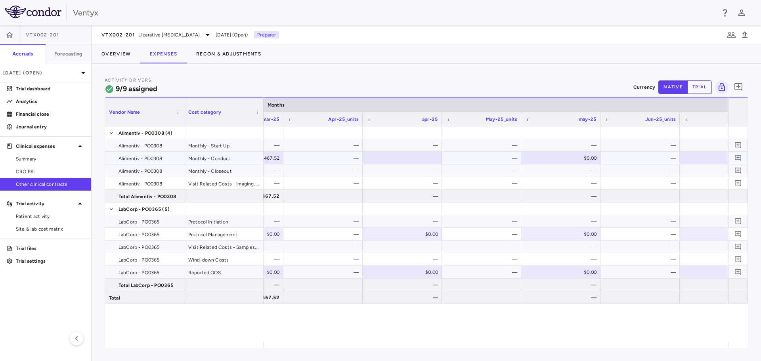
click at [544, 155] on div "$0.00" at bounding box center [562, 158] width 68 height 13
type input "**********"
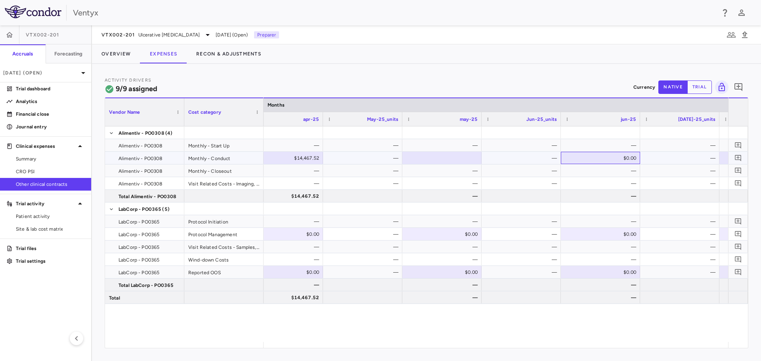
click at [594, 158] on div "$0.00" at bounding box center [602, 158] width 68 height 13
type input "**********"
click at [595, 159] on div "$0.00" at bounding box center [602, 158] width 68 height 13
type input "**********"
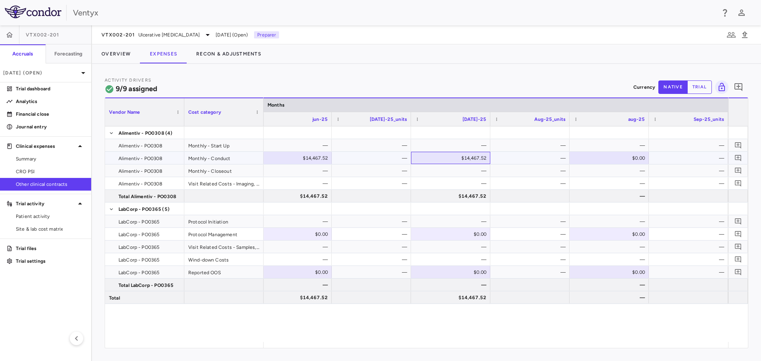
click at [447, 159] on div "$14,467.52" at bounding box center [452, 158] width 68 height 13
drag, startPoint x: 447, startPoint y: 159, endPoint x: 519, endPoint y: 165, distance: 72.4
click at [489, 86] on div "Activity Drivers 9/9 assigned Currency native trial 0" at bounding box center [427, 86] width 644 height 21
click at [524, 156] on div "—" at bounding box center [531, 158] width 68 height 13
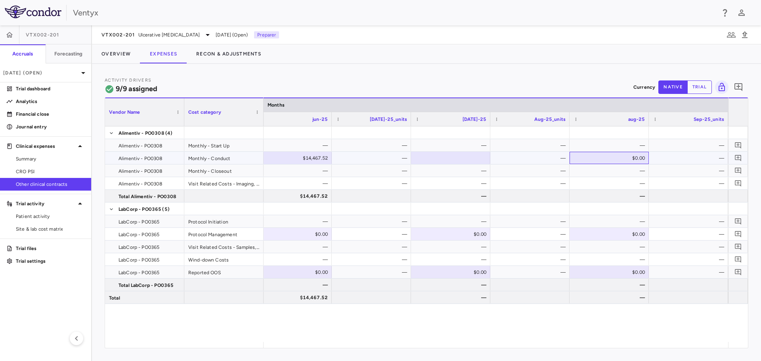
click at [630, 162] on div "$0.00" at bounding box center [611, 158] width 68 height 13
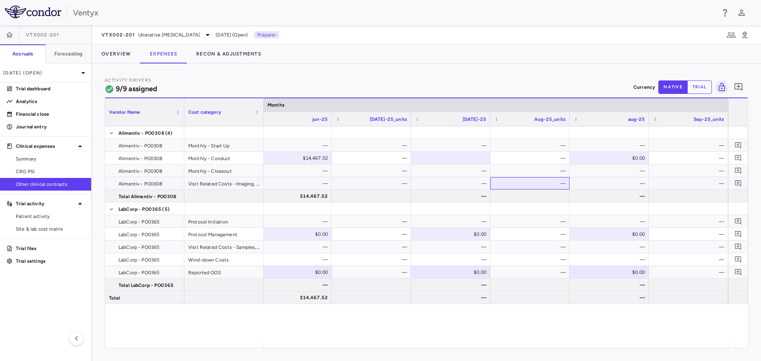
click at [523, 178] on div "—" at bounding box center [531, 183] width 68 height 13
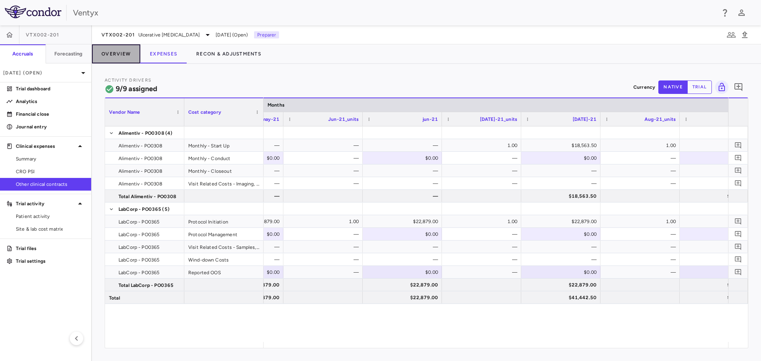
click at [116, 57] on button "Overview" at bounding box center [116, 53] width 48 height 19
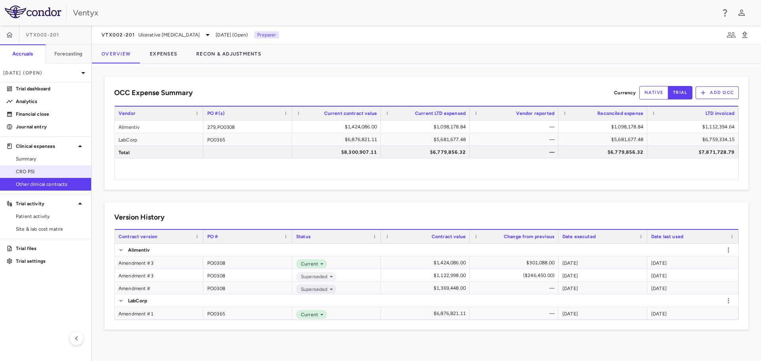
drag, startPoint x: 29, startPoint y: 171, endPoint x: 70, endPoint y: 171, distance: 40.4
click at [29, 171] on span "CRO PSI" at bounding box center [50, 171] width 69 height 7
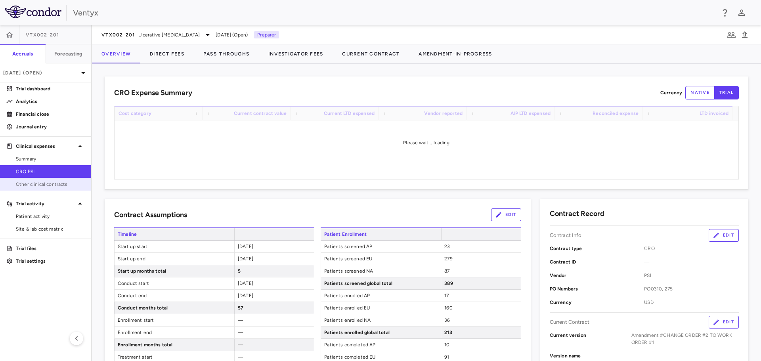
click at [29, 182] on span "Other clinical contracts" at bounding box center [50, 184] width 69 height 7
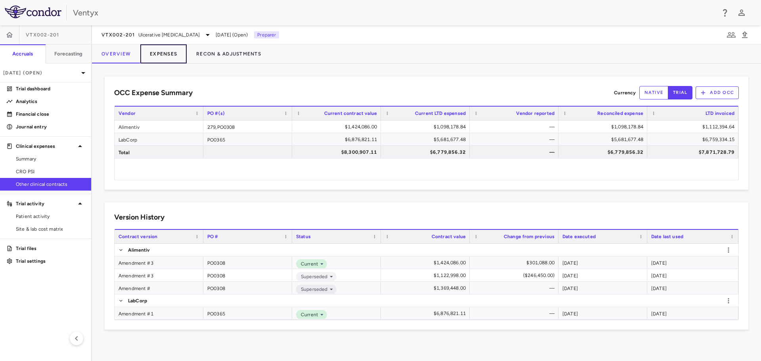
click at [170, 56] on button "Expenses" at bounding box center [163, 53] width 46 height 19
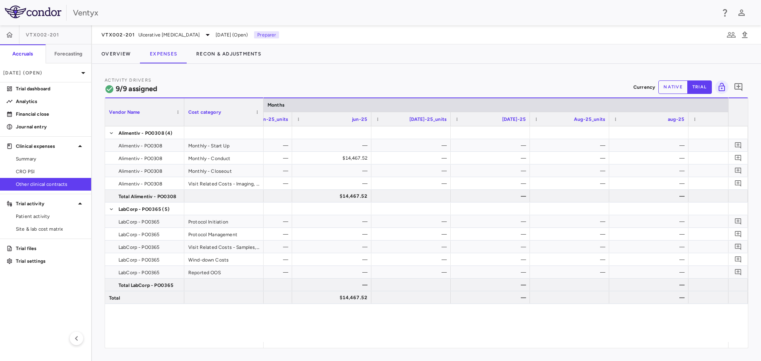
click at [668, 85] on button "native" at bounding box center [672, 86] width 29 height 13
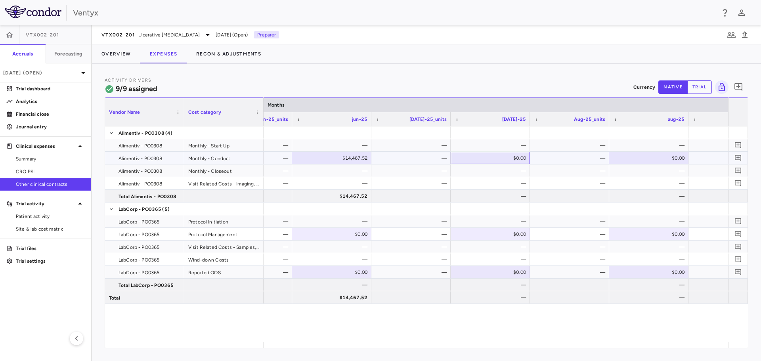
click at [506, 157] on div "$0.00" at bounding box center [492, 158] width 68 height 13
type input "**********"
click at [477, 78] on div "Activity Drivers 9/9 assigned Currency native trial 0" at bounding box center [427, 86] width 644 height 21
click at [521, 88] on div "Activity Drivers 9/9 assigned Currency native trial 0" at bounding box center [427, 86] width 644 height 21
click at [43, 170] on span "CRO PSI" at bounding box center [50, 171] width 69 height 7
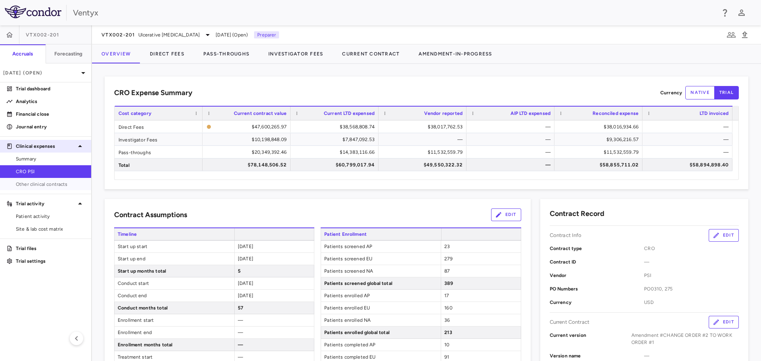
drag, startPoint x: 41, startPoint y: 184, endPoint x: 77, endPoint y: 149, distance: 50.4
click at [41, 185] on span "Other clinical contracts" at bounding box center [50, 184] width 69 height 7
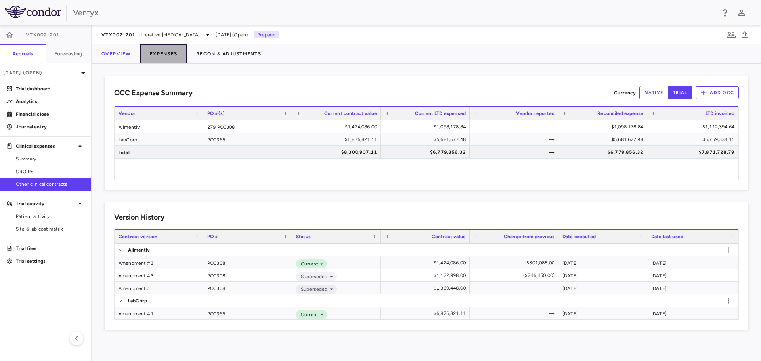
click at [159, 55] on button "Expenses" at bounding box center [163, 53] width 46 height 19
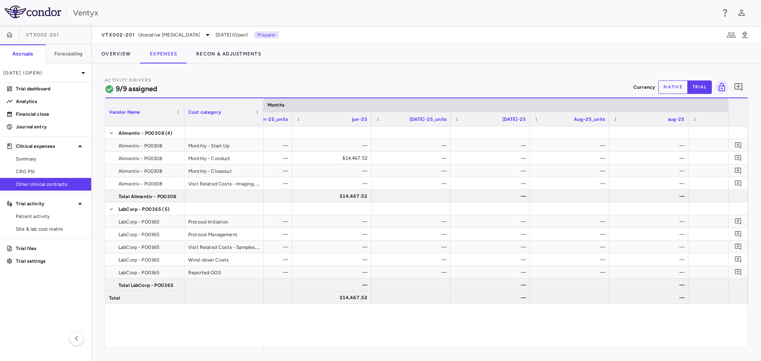
click at [659, 90] on button "native" at bounding box center [672, 86] width 29 height 13
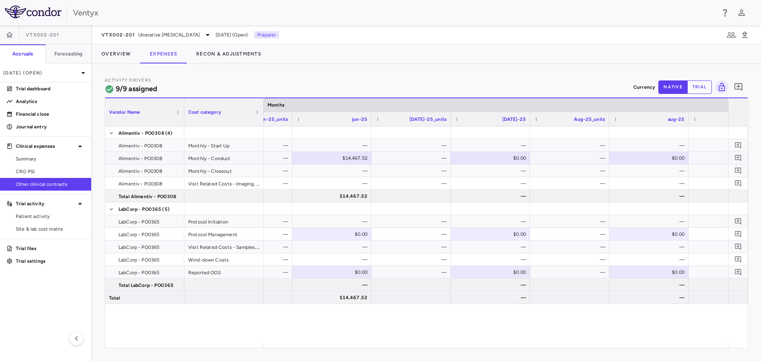
click at [489, 156] on div "$0.00" at bounding box center [492, 158] width 68 height 13
type input "**********"
click at [108, 56] on button "Overview" at bounding box center [116, 53] width 48 height 19
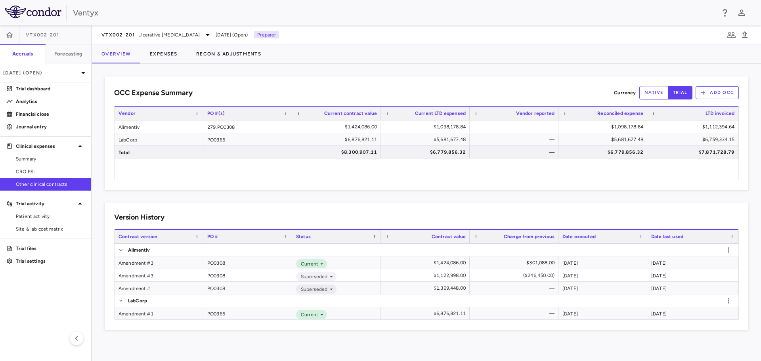
click at [594, 178] on div "Alimentiv 279,PO0308 $1,424,086.00 $1,098,178.84 — $1,098,178.84 $1,112,394.64 …" at bounding box center [427, 149] width 624 height 59
click at [591, 175] on div "Alimentiv 279,PO0308 $1,424,086.00 $1,098,178.84 — $1,098,178.84 $1,112,394.64 …" at bounding box center [427, 149] width 624 height 59
drag, startPoint x: 37, startPoint y: 171, endPoint x: 71, endPoint y: 141, distance: 44.6
click at [37, 171] on span "CRO PSI" at bounding box center [50, 171] width 69 height 7
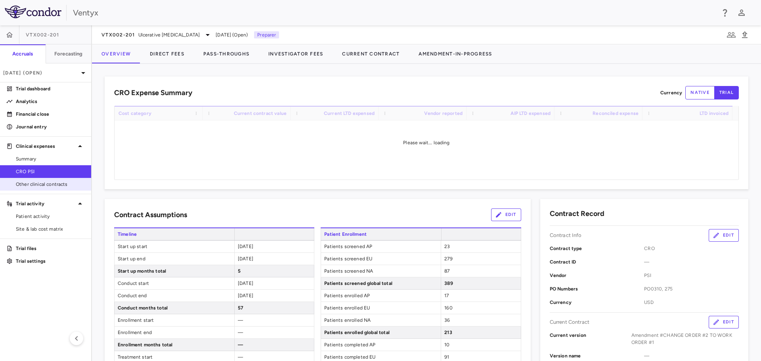
click at [50, 185] on span "Other clinical contracts" at bounding box center [50, 184] width 69 height 7
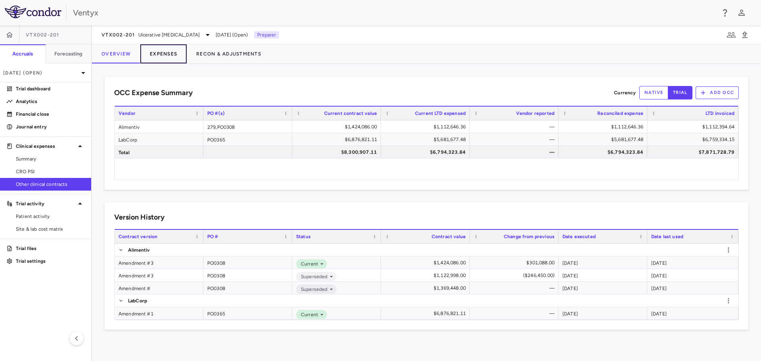
click at [171, 52] on button "Expenses" at bounding box center [163, 53] width 46 height 19
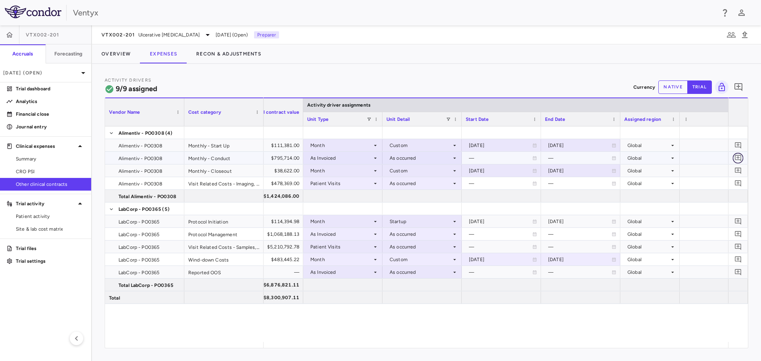
click at [739, 158] on icon "Add comment" at bounding box center [738, 158] width 6 height 6
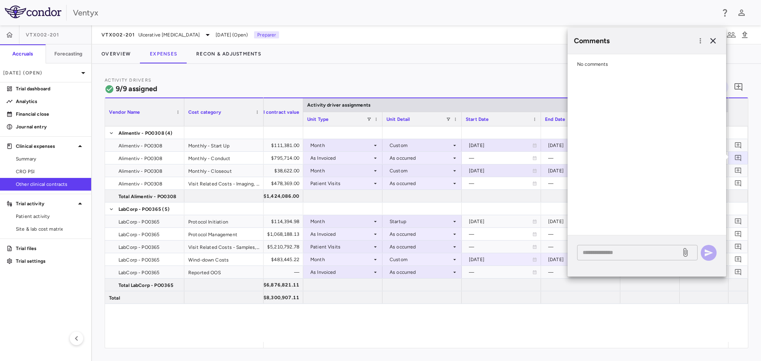
click at [641, 246] on div "* ​" at bounding box center [637, 252] width 120 height 15
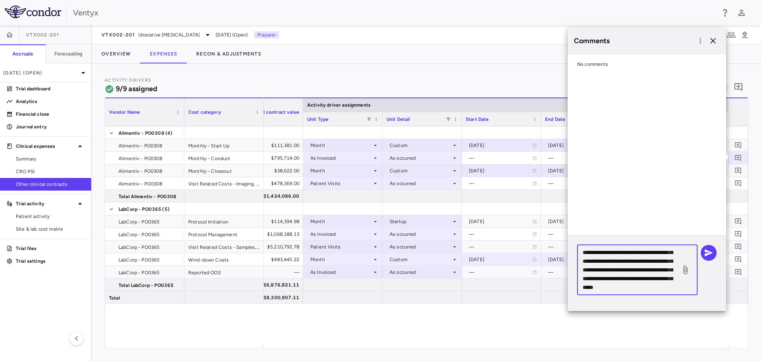
scroll to position [25, 0]
type textarea "**********"
click at [711, 248] on icon "button" at bounding box center [709, 253] width 10 height 10
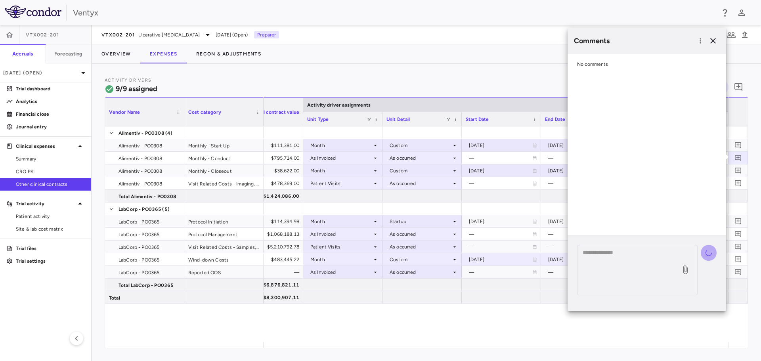
scroll to position [0, 0]
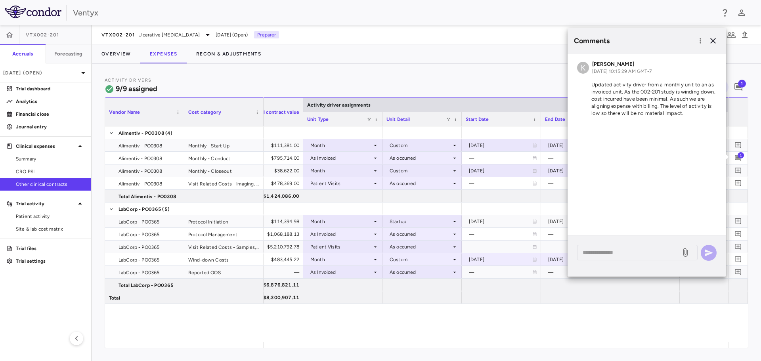
click at [475, 67] on div "Activity Drivers 9/9 assigned Currency native trial 1 Vendor Name Drag here to …" at bounding box center [426, 212] width 669 height 297
click at [714, 40] on icon "button" at bounding box center [713, 41] width 6 height 6
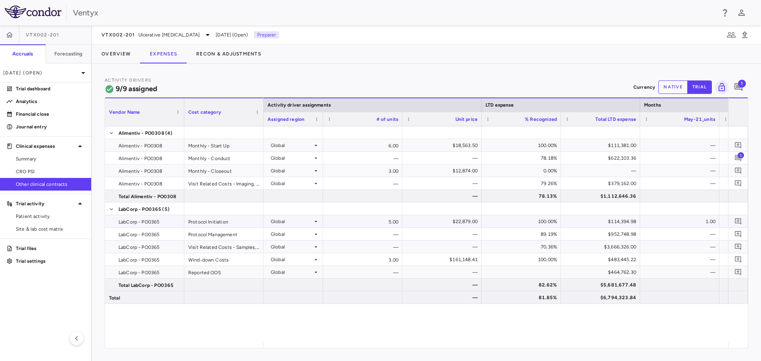
scroll to position [0, 576]
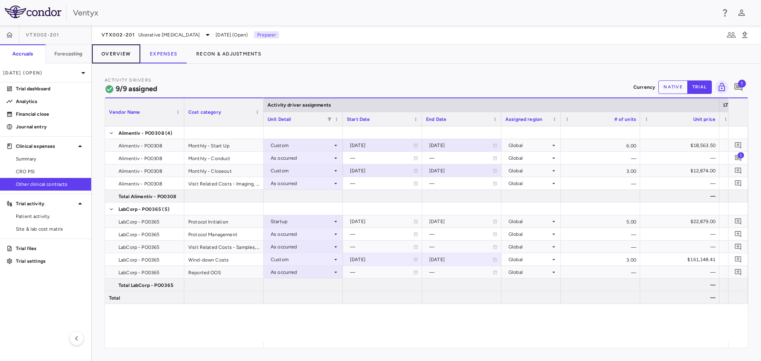
click at [106, 54] on button "Overview" at bounding box center [116, 53] width 48 height 19
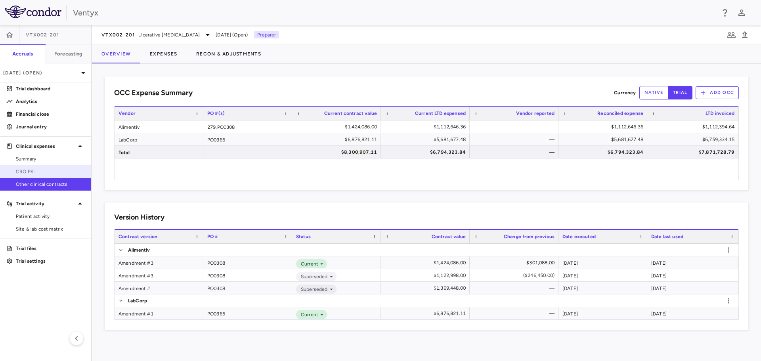
click at [31, 174] on span "CRO PSI" at bounding box center [50, 171] width 69 height 7
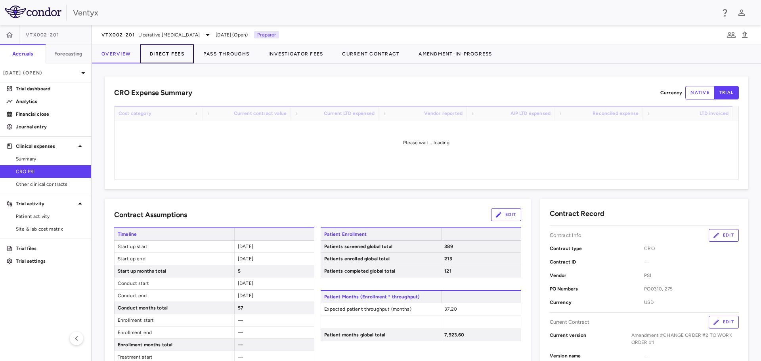
click at [172, 55] on button "Direct Fees" at bounding box center [166, 53] width 53 height 19
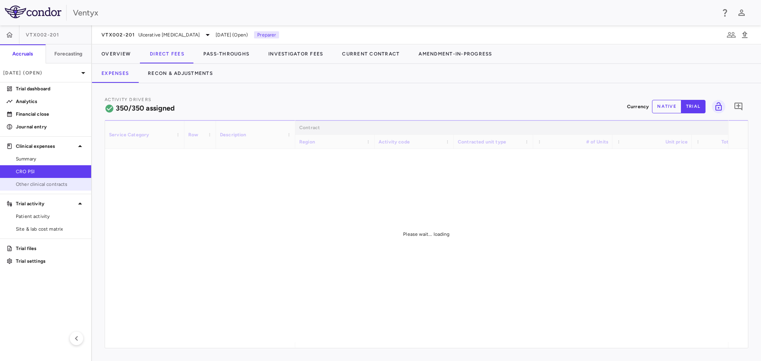
click at [44, 185] on span "Other clinical contracts" at bounding box center [50, 184] width 69 height 7
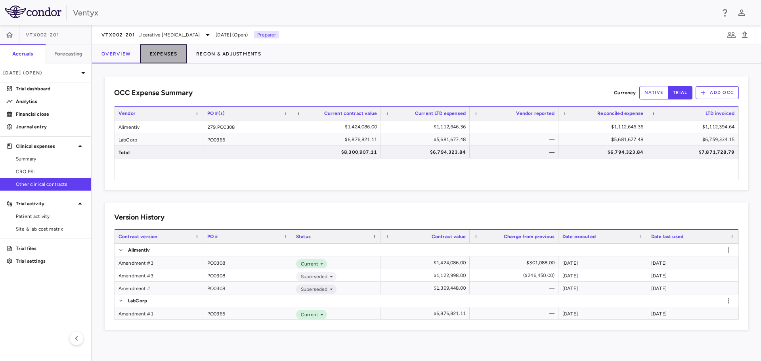
click at [161, 54] on button "Expenses" at bounding box center [163, 53] width 46 height 19
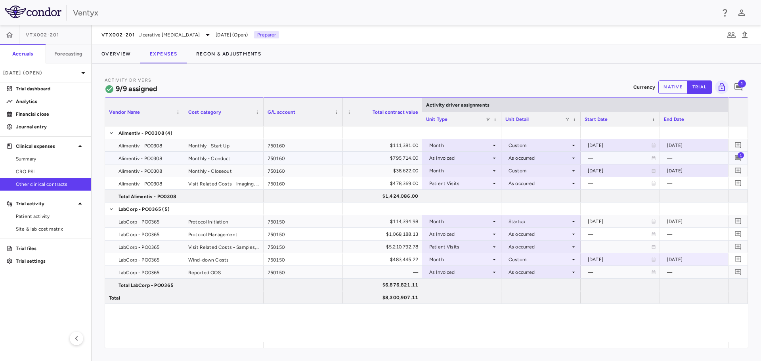
click at [739, 157] on span "1" at bounding box center [740, 155] width 6 height 6
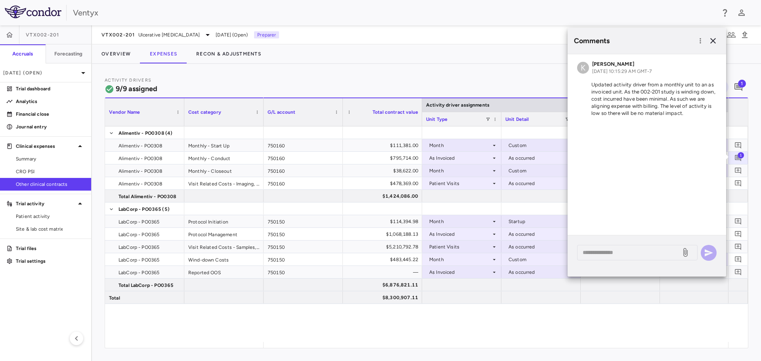
click at [680, 109] on p "Updated activity driver from a monthly unit to an as invoiced unit. As the 002-…" at bounding box center [646, 99] width 139 height 36
click at [670, 76] on div "K Keith Cline Oct 09, 2025, 10:15:29 AM GMT-7 Updated activity driver from a mo…" at bounding box center [646, 90] width 159 height 72
click at [715, 44] on icon "button" at bounding box center [713, 41] width 10 height 10
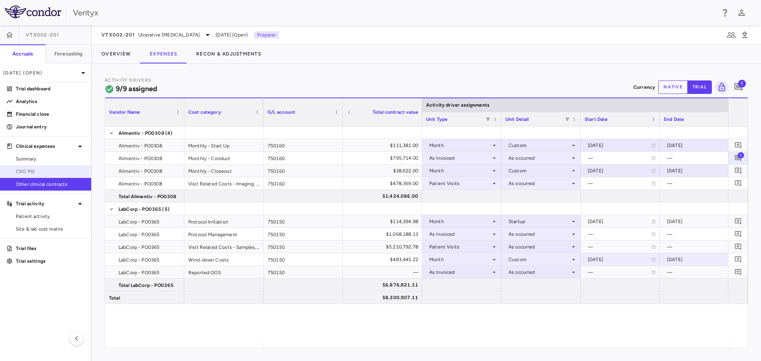
click at [51, 170] on span "CRO PSI" at bounding box center [50, 171] width 69 height 7
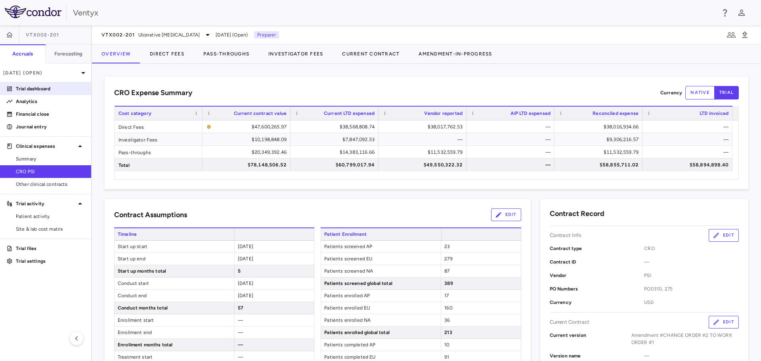
click at [36, 91] on p "Trial dashboard" at bounding box center [50, 88] width 69 height 7
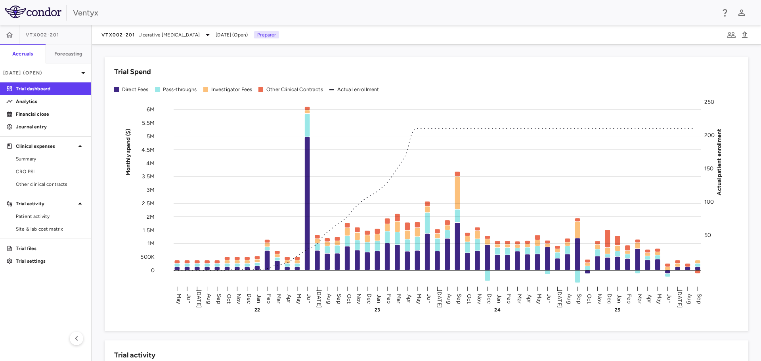
scroll to position [79, 0]
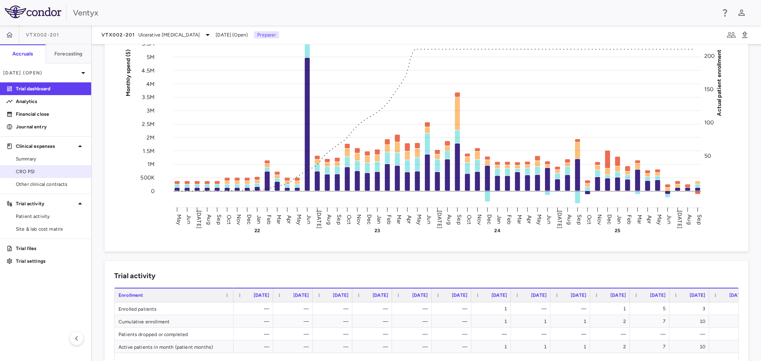
click at [34, 169] on span "CRO PSI" at bounding box center [50, 171] width 69 height 7
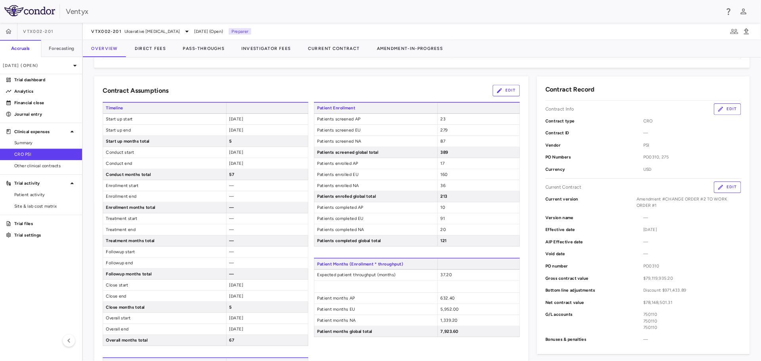
scroll to position [115, 0]
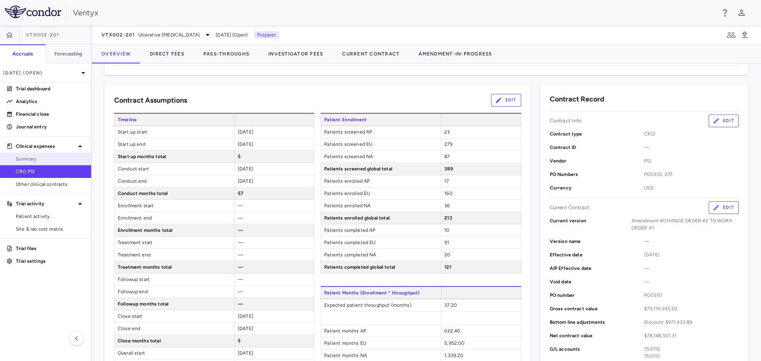
click at [32, 157] on span "Summary" at bounding box center [50, 158] width 69 height 7
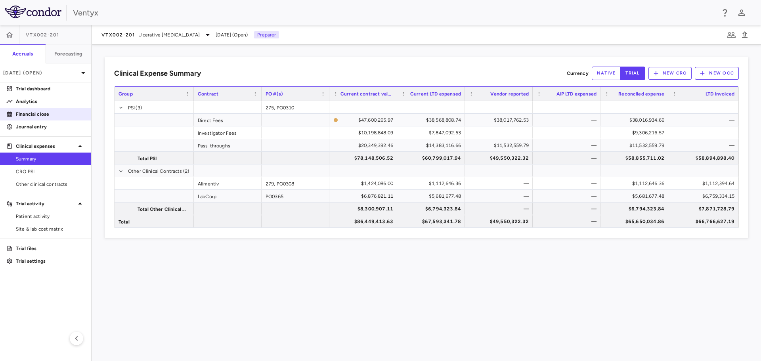
click at [32, 114] on p "Financial close" at bounding box center [50, 114] width 69 height 7
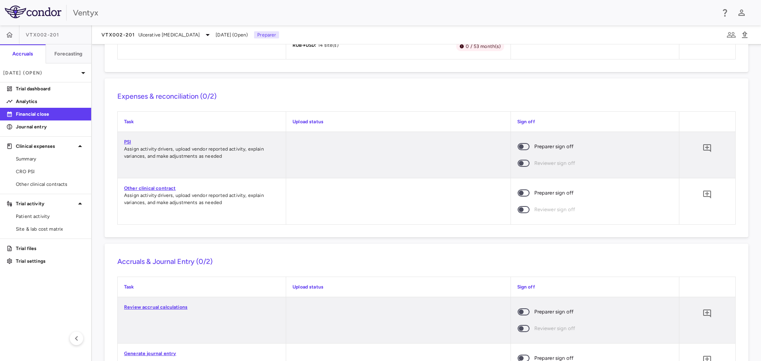
scroll to position [713, 0]
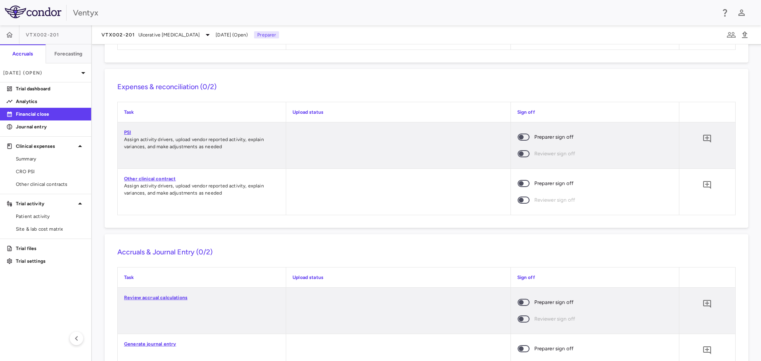
click at [518, 129] on span at bounding box center [523, 137] width 21 height 17
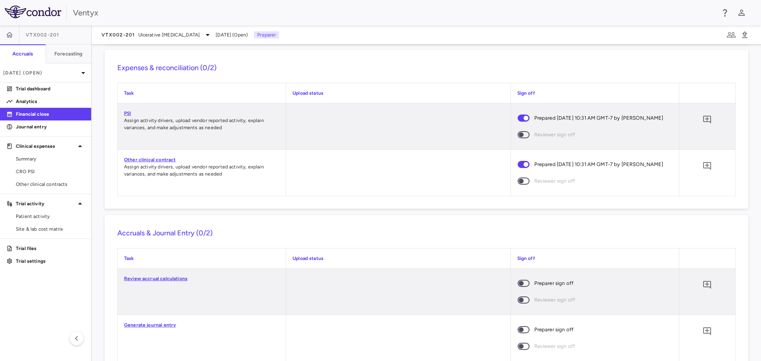
scroll to position [751, 0]
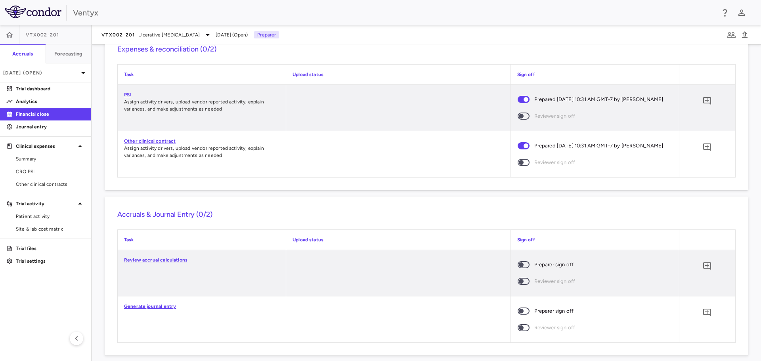
click at [521, 261] on span at bounding box center [524, 264] width 12 height 7
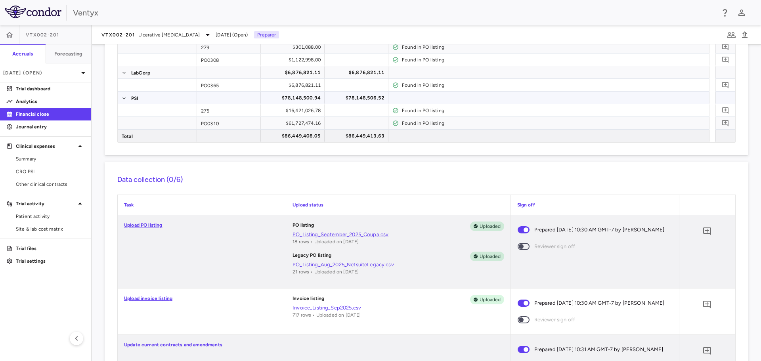
scroll to position [38, 0]
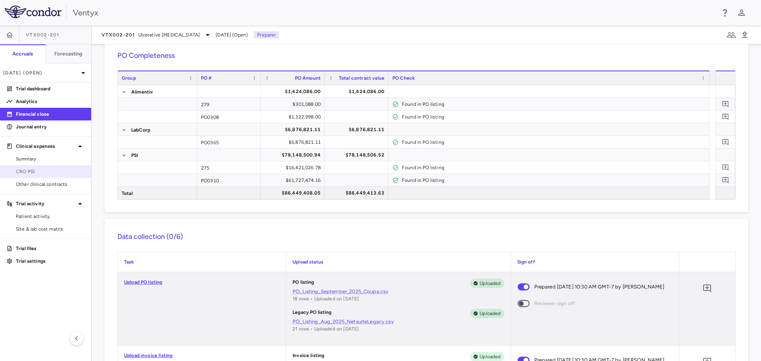
click at [58, 175] on link "CRO PSI" at bounding box center [45, 172] width 91 height 12
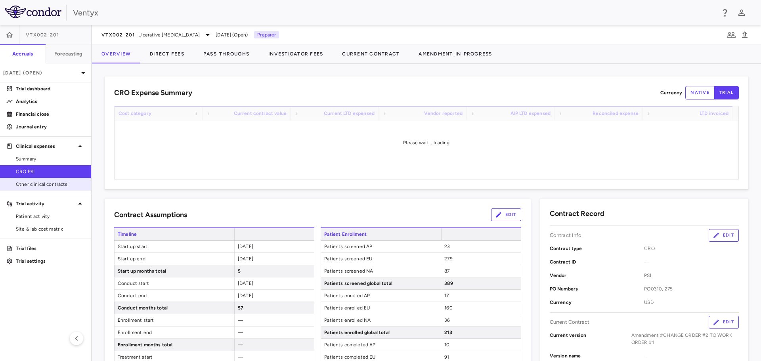
click at [45, 182] on span "Other clinical contracts" at bounding box center [50, 184] width 69 height 7
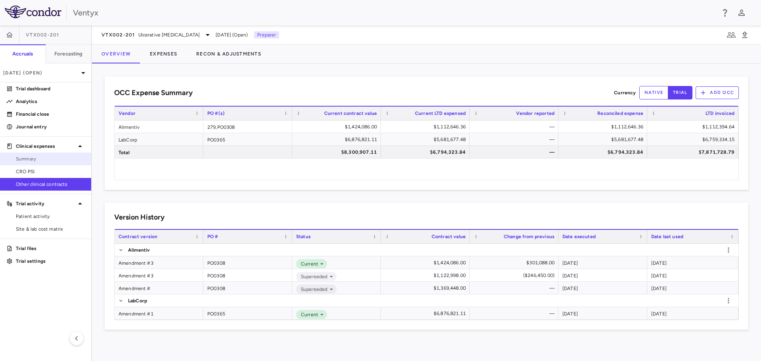
click at [40, 159] on span "Summary" at bounding box center [50, 158] width 69 height 7
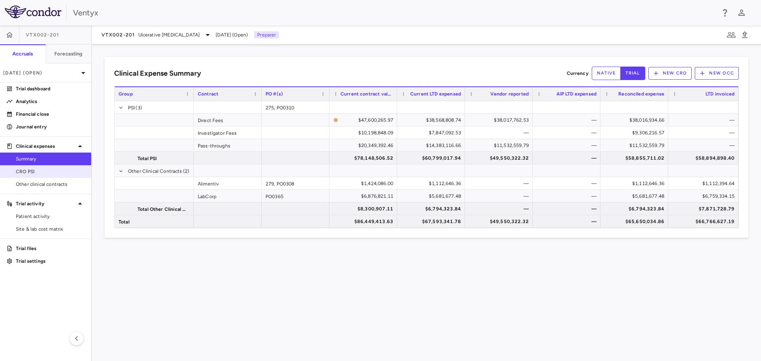
click at [32, 175] on span "CRO PSI" at bounding box center [50, 171] width 69 height 7
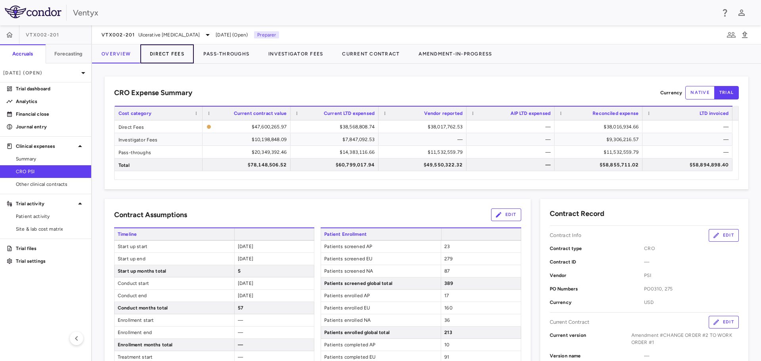
click at [162, 55] on button "Direct Fees" at bounding box center [166, 53] width 53 height 19
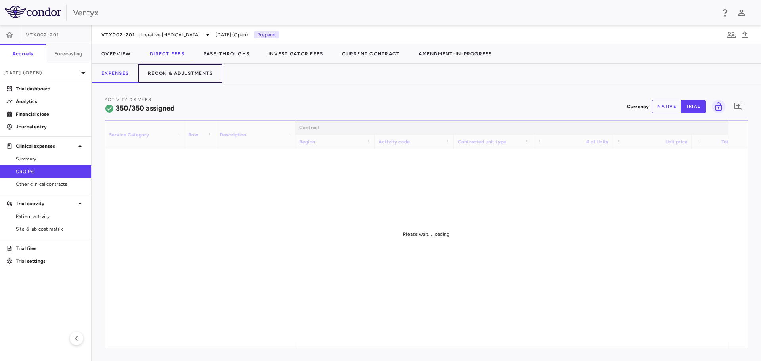
click at [191, 73] on button "Recon & Adjustments" at bounding box center [180, 73] width 84 height 19
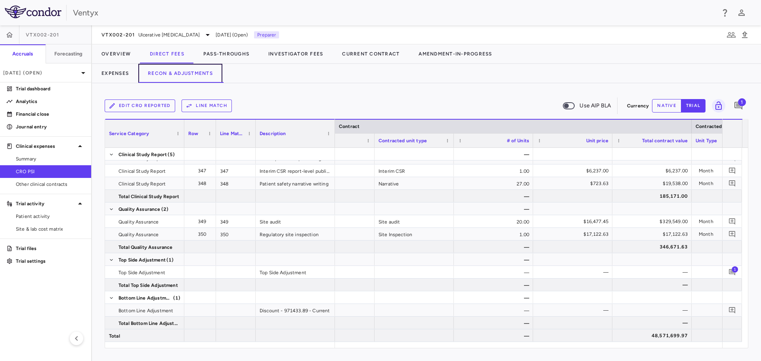
scroll to position [0, 210]
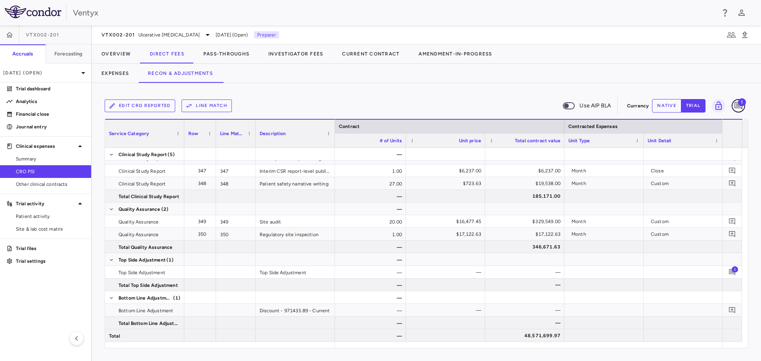
click at [735, 105] on icon "Add comment" at bounding box center [738, 106] width 8 height 8
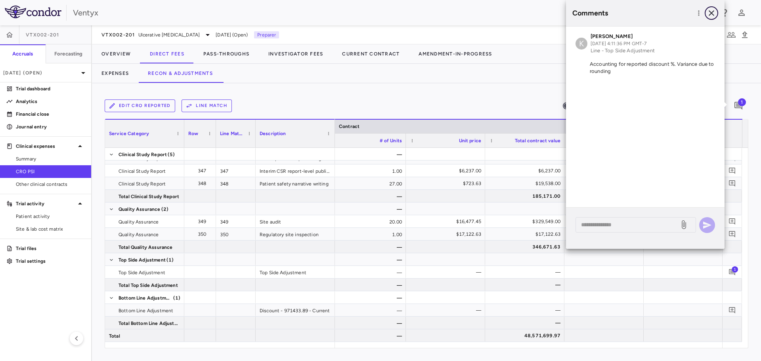
click at [711, 10] on icon "button" at bounding box center [712, 13] width 10 height 10
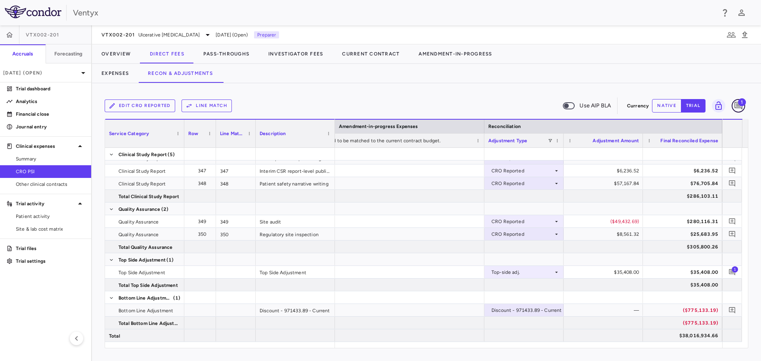
click at [735, 105] on icon "Add comment" at bounding box center [738, 106] width 8 height 8
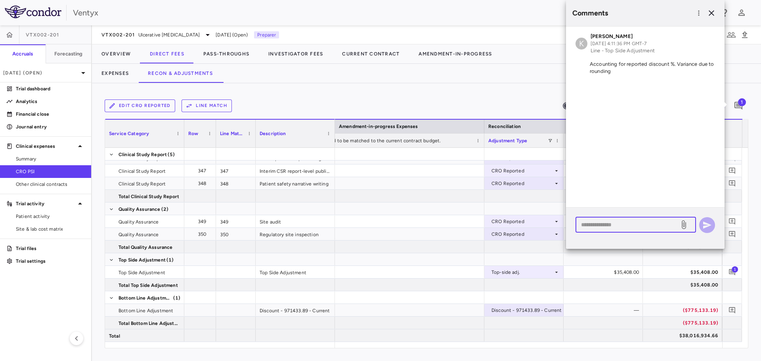
click at [614, 227] on textarea at bounding box center [627, 224] width 93 height 9
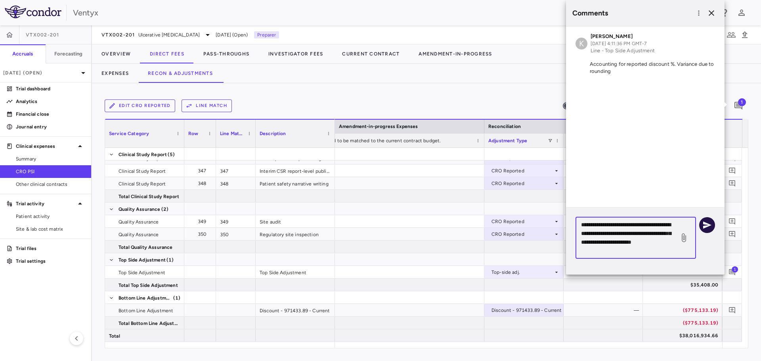
type textarea "**********"
click at [708, 223] on icon "button" at bounding box center [707, 225] width 10 height 10
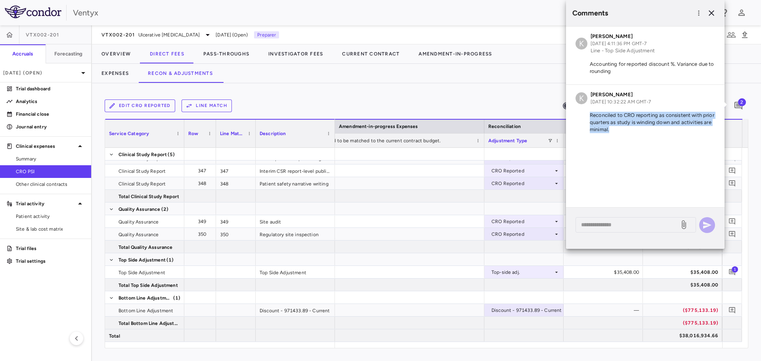
drag, startPoint x: 617, startPoint y: 132, endPoint x: 586, endPoint y: 115, distance: 36.0
click at [586, 115] on p "Reconciled to CRO reporting as consistent with prior quarters as study is windi…" at bounding box center [644, 122] width 139 height 21
copy p "Reconciled to CRO reporting as consistent with prior quarters as study is windi…"
click at [222, 54] on button "Pass-Throughs" at bounding box center [226, 53] width 65 height 19
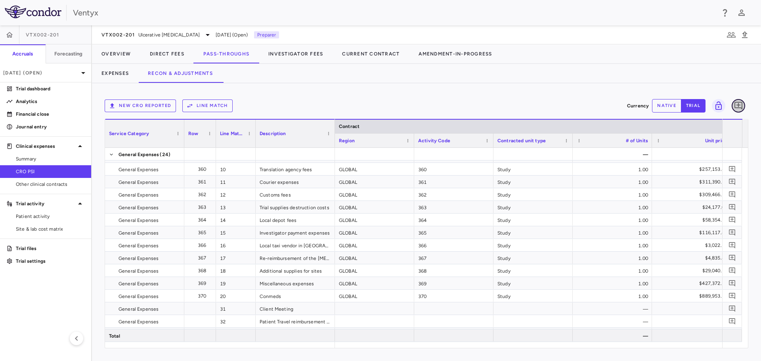
click at [741, 105] on icon "Add comment" at bounding box center [739, 106] width 10 height 10
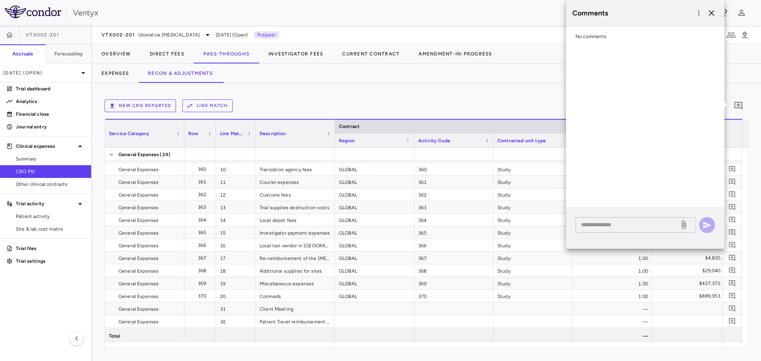
click at [609, 225] on textarea at bounding box center [627, 224] width 93 height 9
paste textarea "**********"
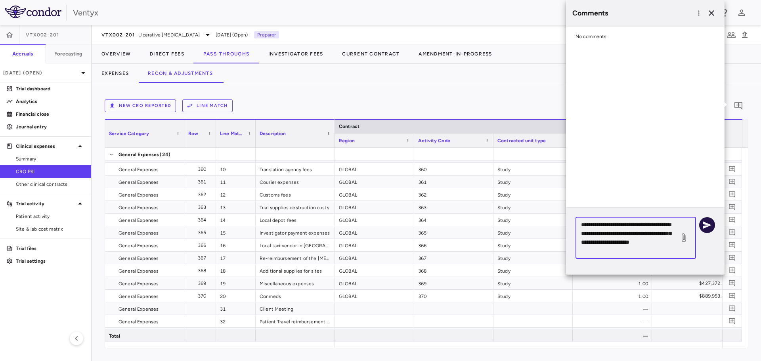
type textarea "**********"
click at [705, 223] on icon "button" at bounding box center [707, 225] width 8 height 7
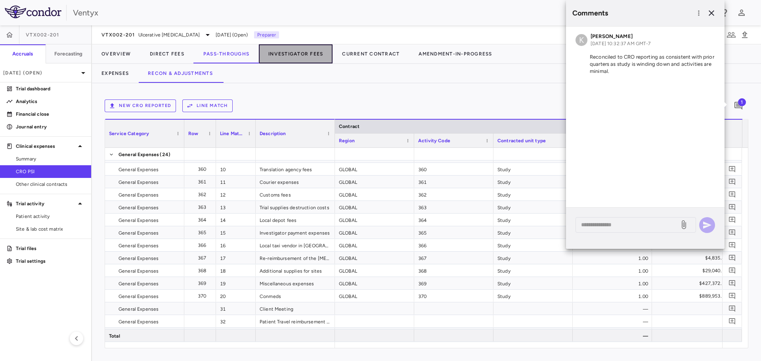
click at [300, 56] on button "Investigator Fees" at bounding box center [296, 53] width 74 height 19
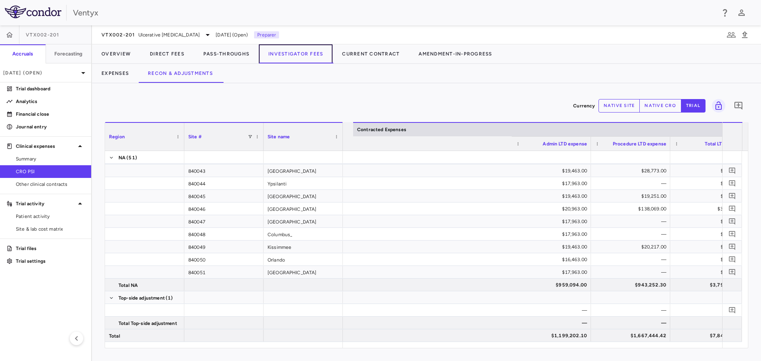
scroll to position [0, 393]
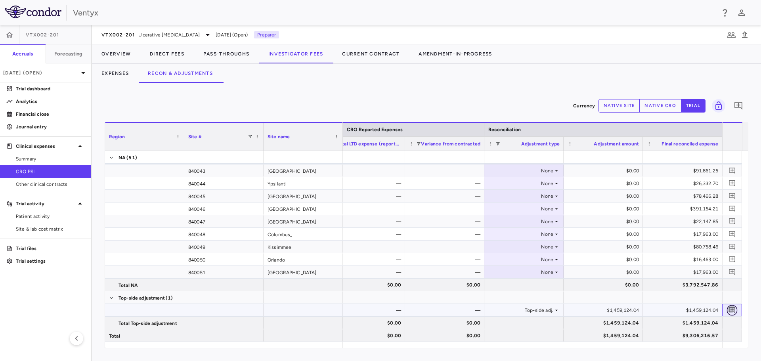
click at [731, 308] on icon "Add comment" at bounding box center [732, 310] width 8 height 8
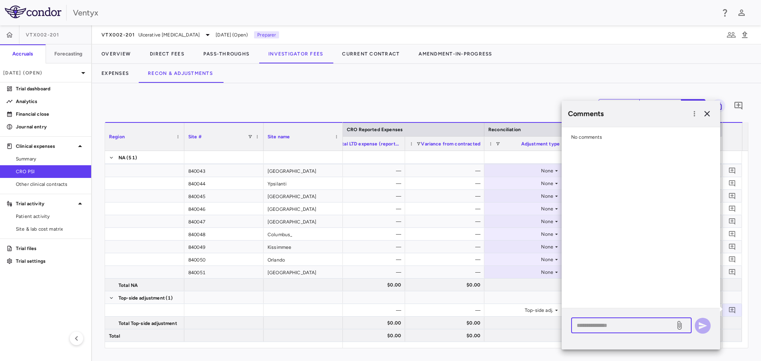
click at [615, 324] on textarea at bounding box center [623, 325] width 93 height 9
paste textarea "**********"
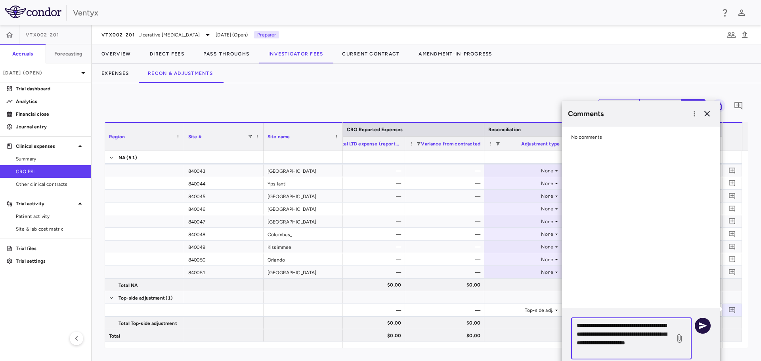
type textarea "**********"
click at [704, 327] on icon "button" at bounding box center [703, 325] width 8 height 7
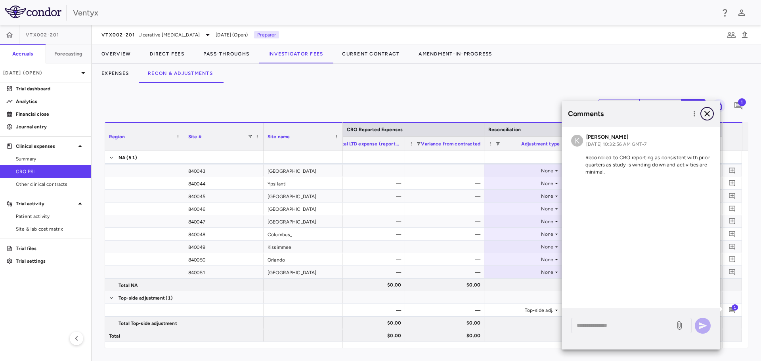
click at [705, 115] on icon "button" at bounding box center [707, 114] width 10 height 10
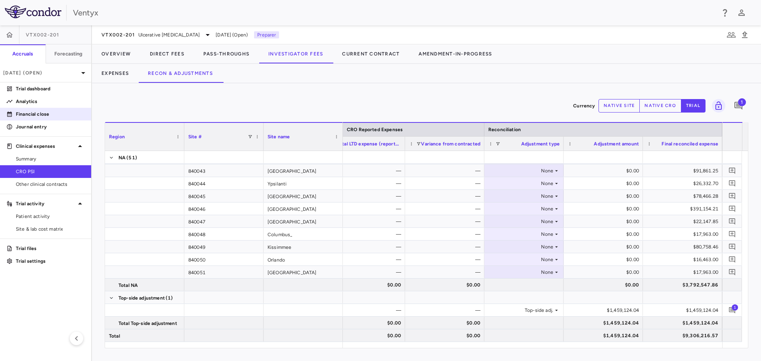
click at [38, 113] on p "Financial close" at bounding box center [50, 114] width 69 height 7
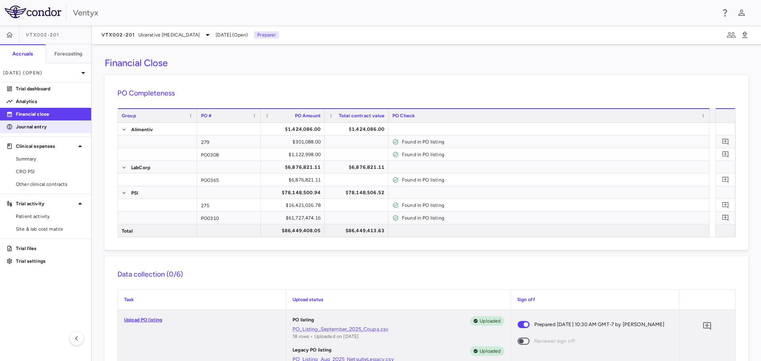
click at [42, 126] on p "Journal entry" at bounding box center [50, 126] width 69 height 7
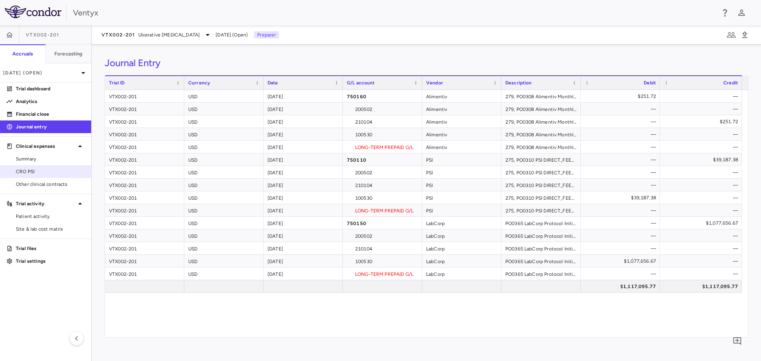
drag, startPoint x: 42, startPoint y: 158, endPoint x: 13, endPoint y: 167, distance: 30.2
click at [42, 158] on span "Summary" at bounding box center [50, 158] width 69 height 7
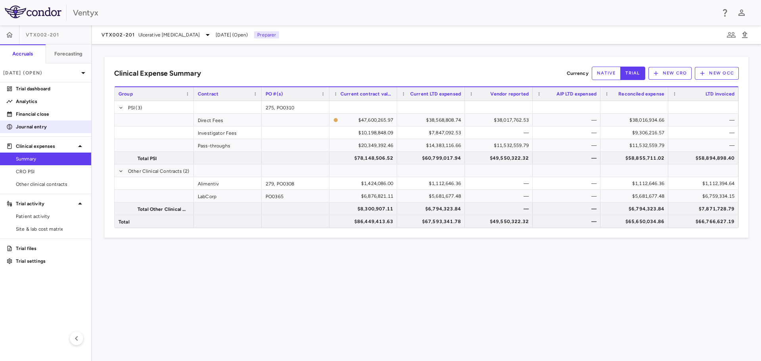
click at [31, 126] on p "Journal entry" at bounding box center [50, 126] width 69 height 7
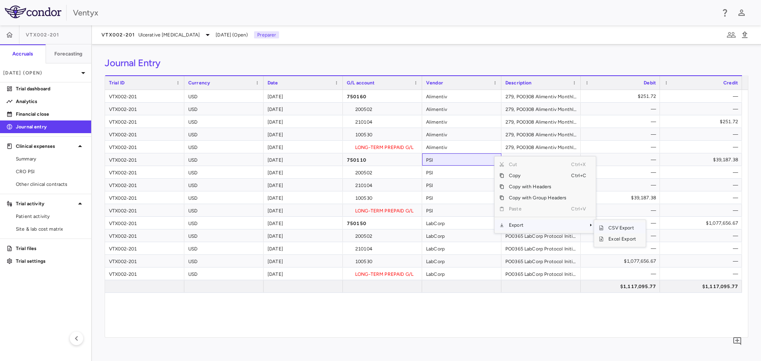
click at [616, 229] on span "CSV Export" at bounding box center [622, 227] width 37 height 11
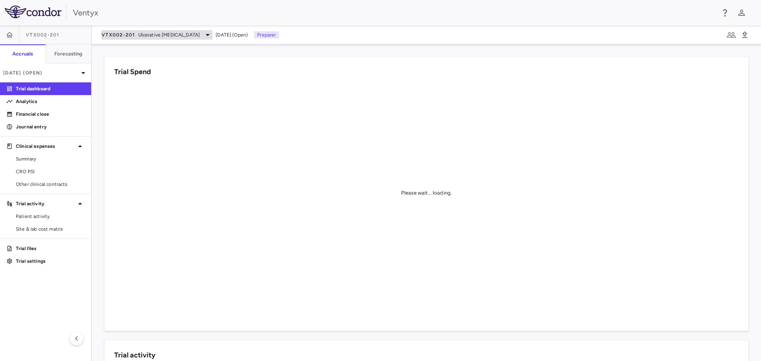
click at [155, 36] on span "Ulcerative [MEDICAL_DATA]" at bounding box center [169, 34] width 62 height 7
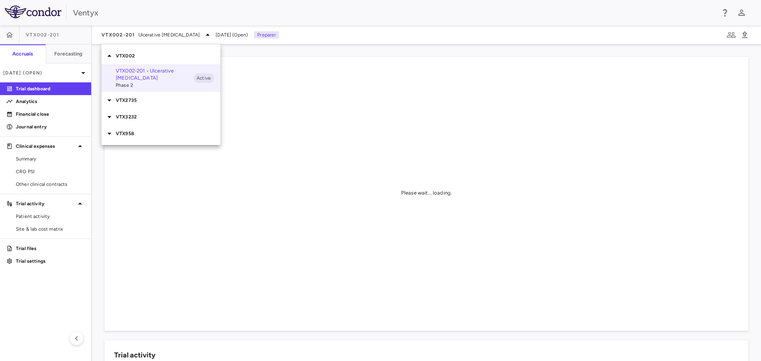
click at [149, 130] on p "VTX958" at bounding box center [168, 133] width 105 height 7
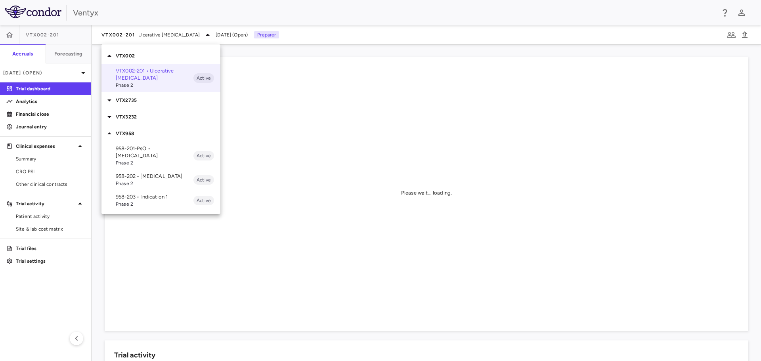
click at [151, 173] on p "958-202 • [MEDICAL_DATA]" at bounding box center [155, 176] width 78 height 7
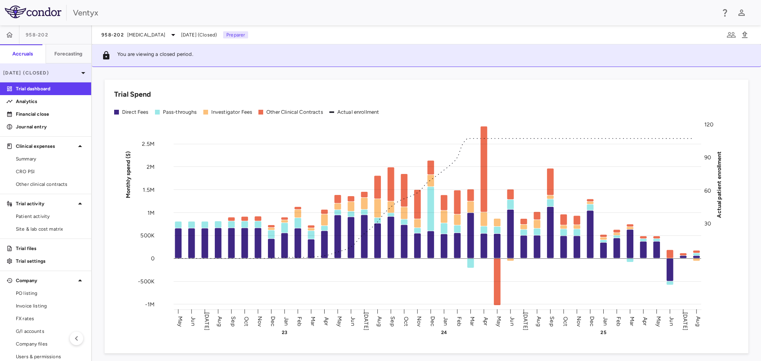
click at [78, 76] on icon at bounding box center [83, 73] width 10 height 10
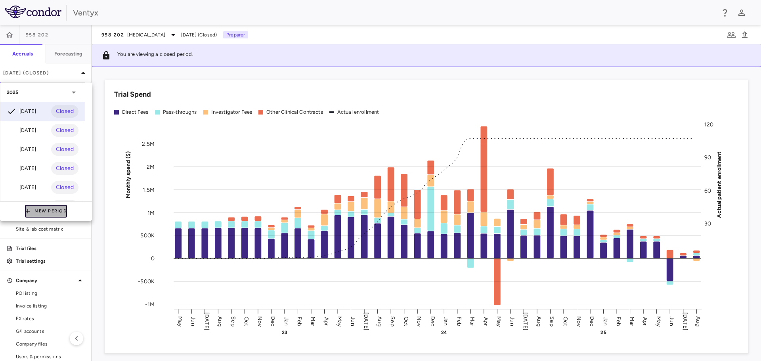
click at [38, 207] on button "New Period" at bounding box center [46, 211] width 42 height 13
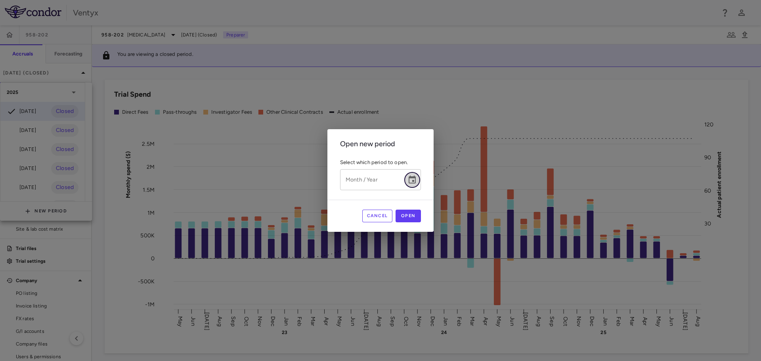
click at [415, 178] on icon "Choose date" at bounding box center [412, 180] width 10 height 10
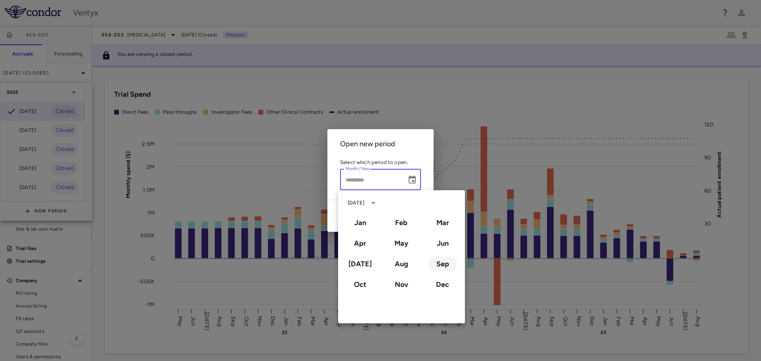
click at [447, 269] on button "Sep" at bounding box center [442, 264] width 29 height 14
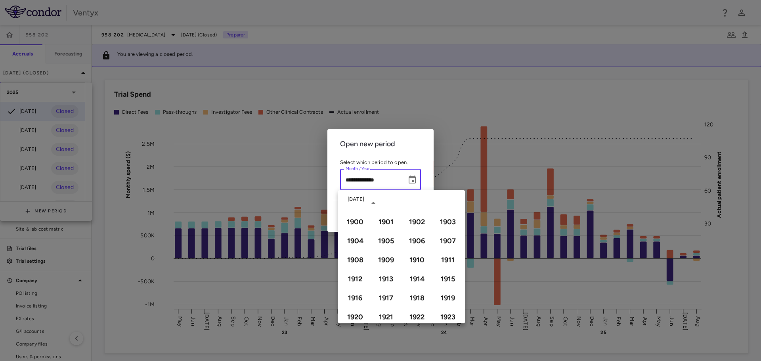
type input "**********"
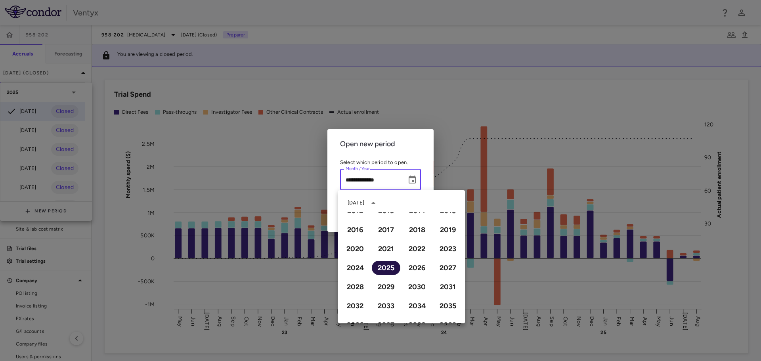
click at [383, 266] on button "2025" at bounding box center [386, 268] width 29 height 14
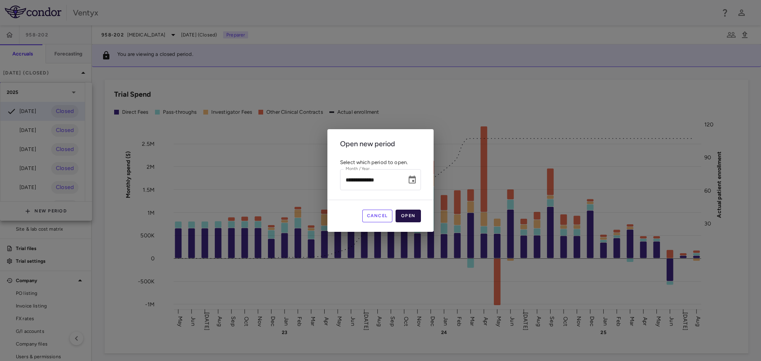
click at [416, 217] on button "Open" at bounding box center [407, 216] width 25 height 13
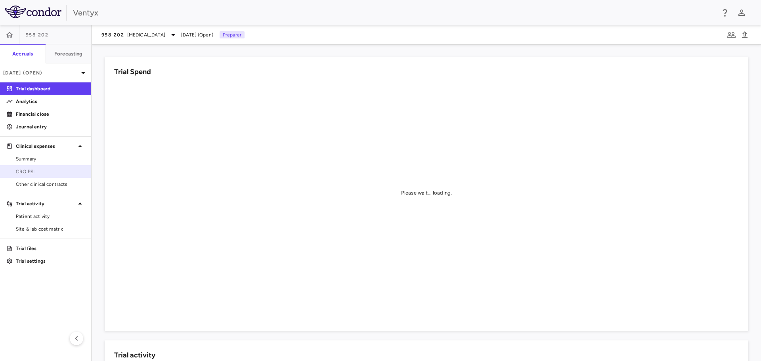
click at [39, 174] on span "CRO PSI" at bounding box center [50, 171] width 69 height 7
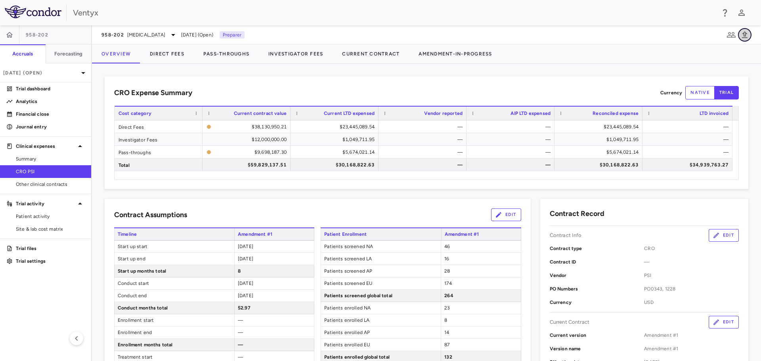
click at [746, 34] on icon "button" at bounding box center [745, 34] width 6 height 7
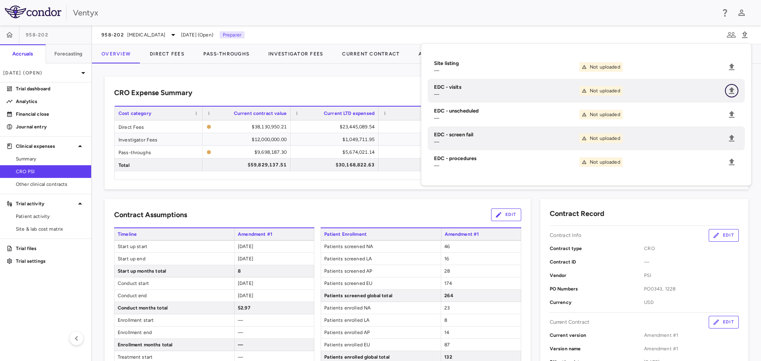
click at [732, 90] on icon "Upload" at bounding box center [732, 90] width 6 height 7
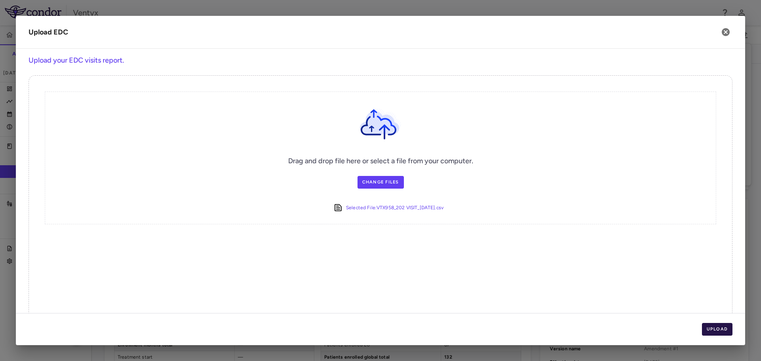
click at [715, 332] on button "Upload" at bounding box center [717, 329] width 31 height 13
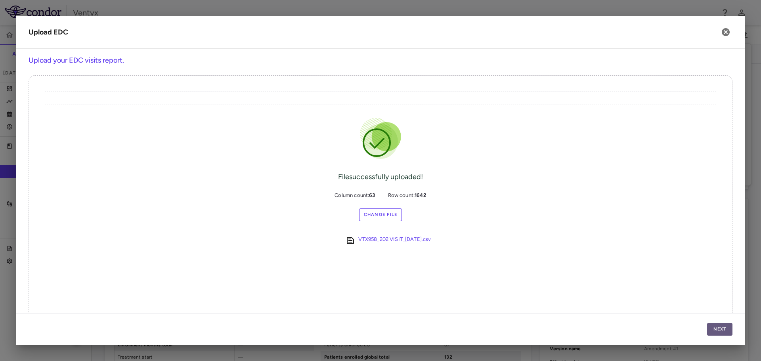
click at [712, 327] on button "Next" at bounding box center [719, 329] width 25 height 13
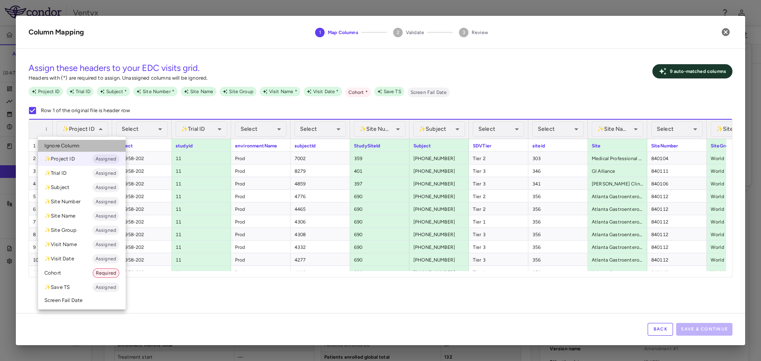
click at [79, 148] on span "Ignore Column" at bounding box center [61, 145] width 35 height 7
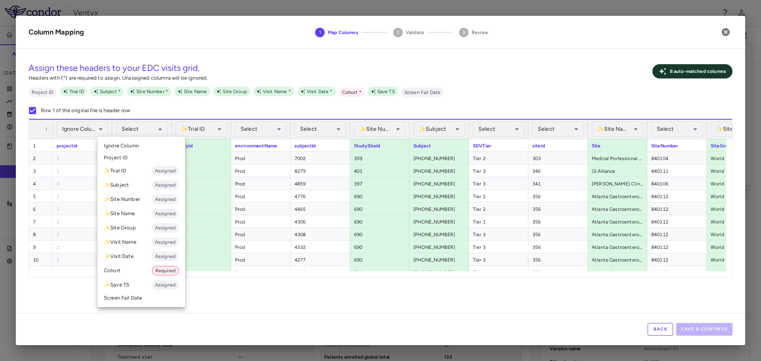
click at [142, 269] on li "Cohort Required" at bounding box center [141, 271] width 88 height 14
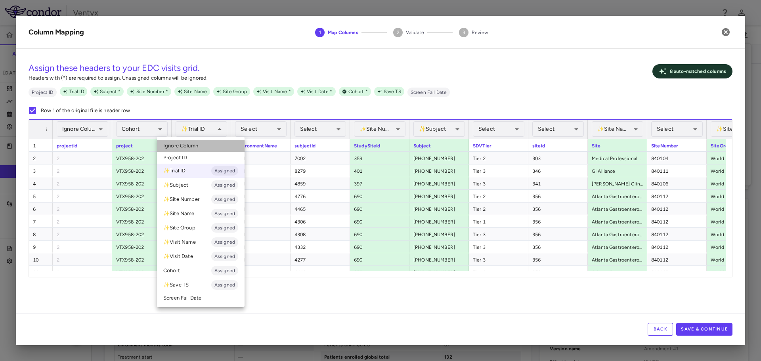
click at [203, 147] on li "Ignore Column" at bounding box center [201, 146] width 88 height 12
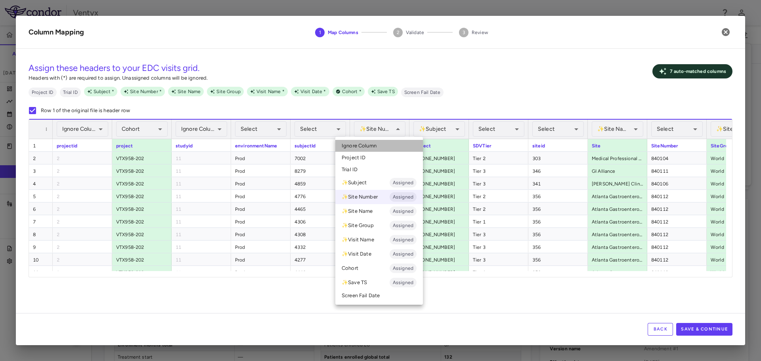
click at [381, 148] on li "Ignore Column" at bounding box center [379, 146] width 88 height 12
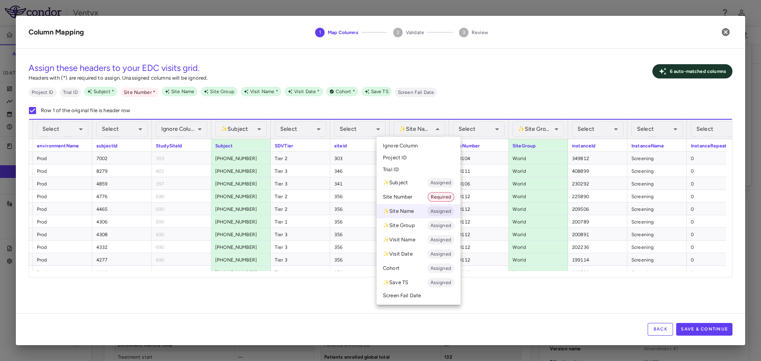
click at [409, 144] on span "Ignore Column" at bounding box center [400, 145] width 35 height 7
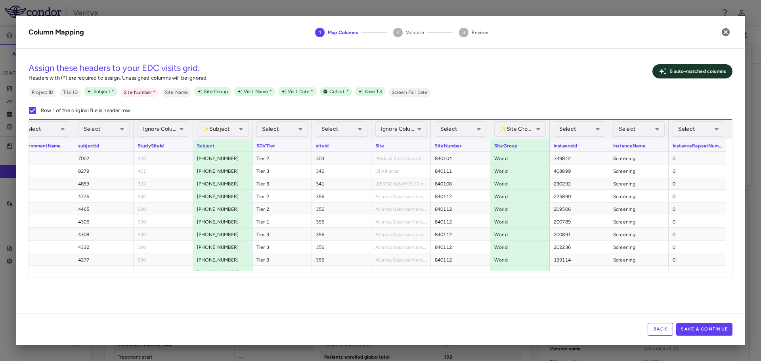
scroll to position [0, 325]
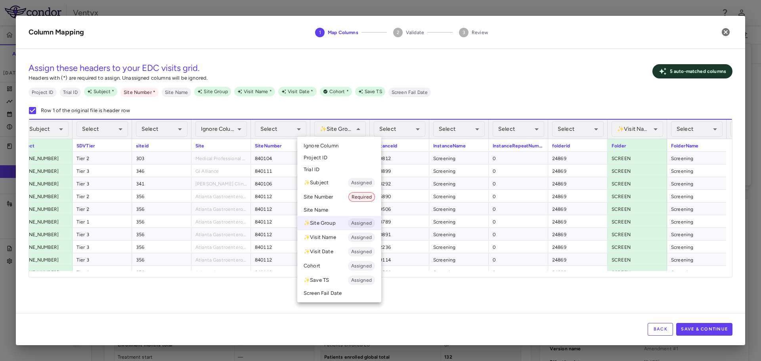
click at [354, 146] on li "Ignore Column" at bounding box center [339, 146] width 84 height 12
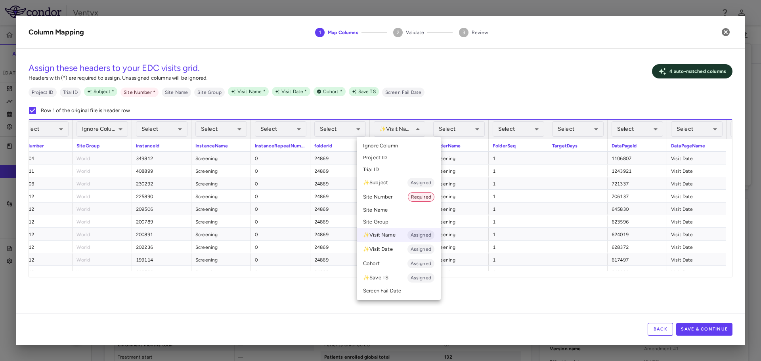
click at [404, 144] on li "Ignore Column" at bounding box center [399, 146] width 84 height 12
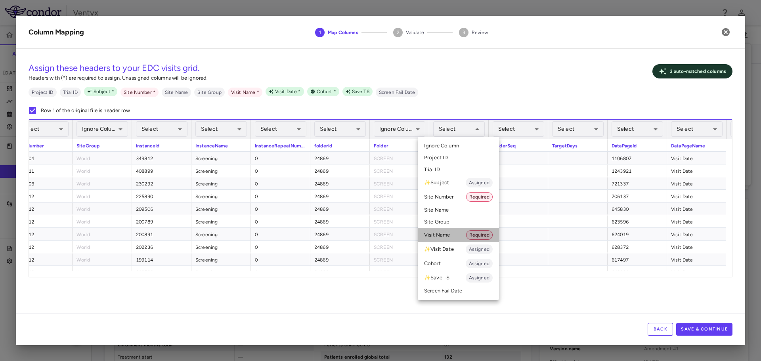
click at [454, 236] on li "Visit Name Required" at bounding box center [458, 235] width 81 height 14
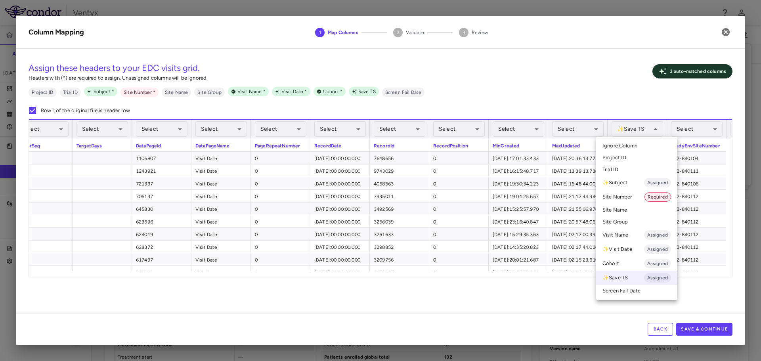
click at [612, 146] on span "Ignore Column" at bounding box center [619, 145] width 35 height 7
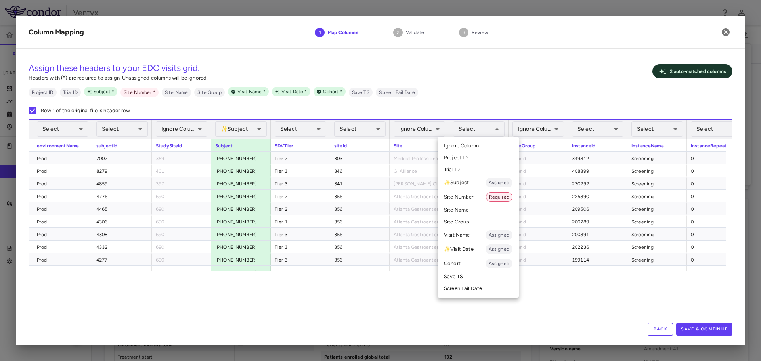
click at [464, 194] on li "Site Number Required" at bounding box center [477, 197] width 81 height 14
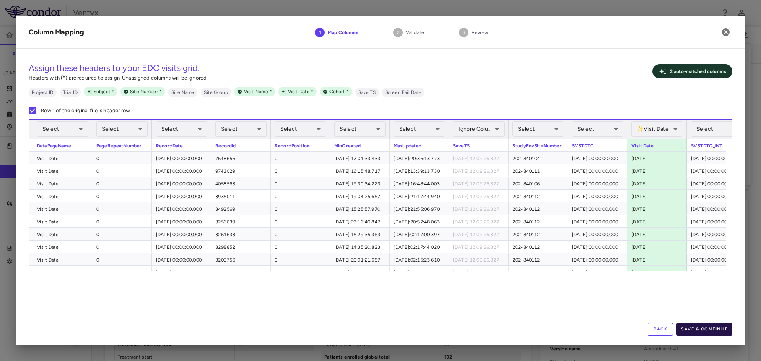
click at [707, 332] on button "Save & Continue" at bounding box center [704, 329] width 56 height 13
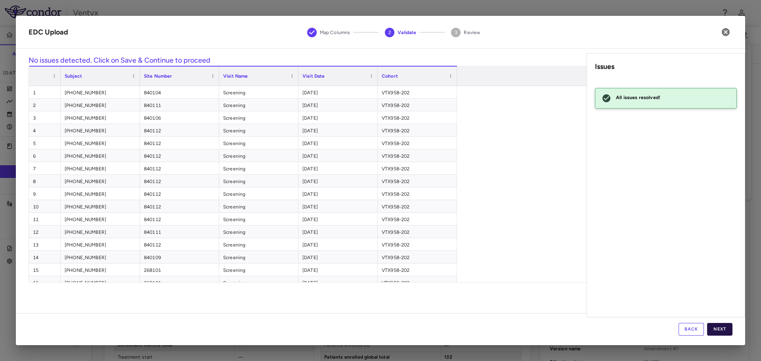
click at [721, 329] on button "Next" at bounding box center [719, 329] width 25 height 13
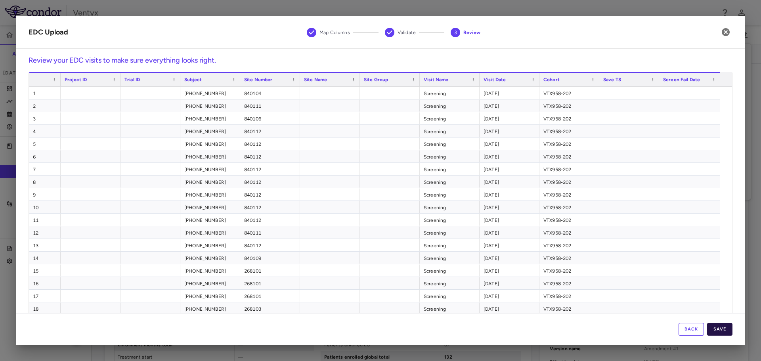
click at [717, 331] on button "Save" at bounding box center [719, 329] width 25 height 13
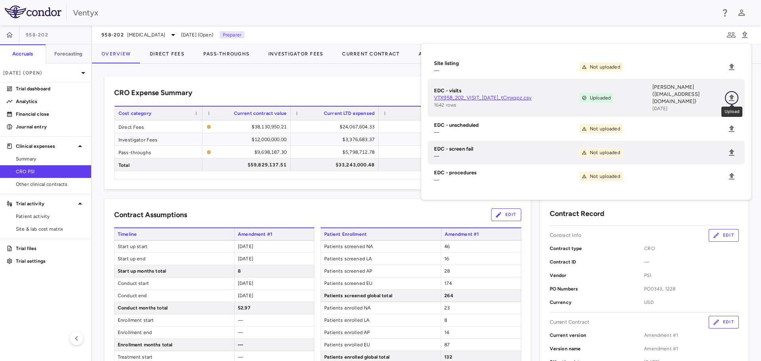
click at [733, 99] on icon "Upload" at bounding box center [732, 98] width 10 height 10
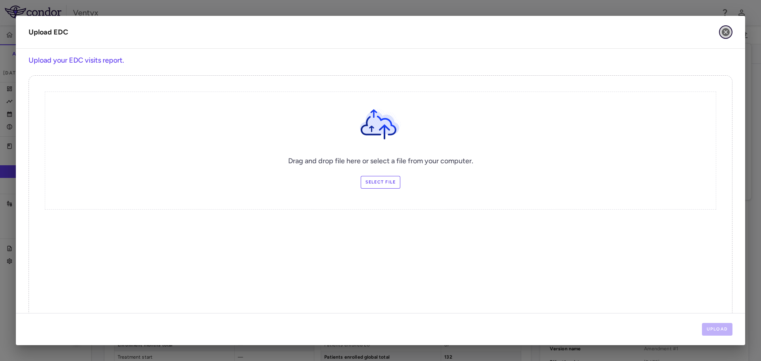
click at [725, 34] on icon "button" at bounding box center [726, 32] width 8 height 8
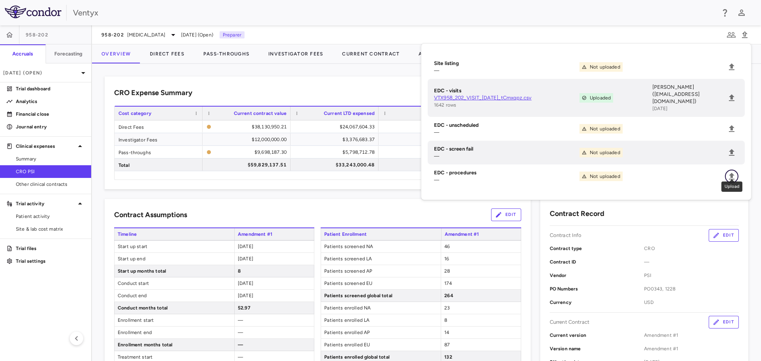
click at [732, 173] on icon "Upload" at bounding box center [732, 176] width 6 height 7
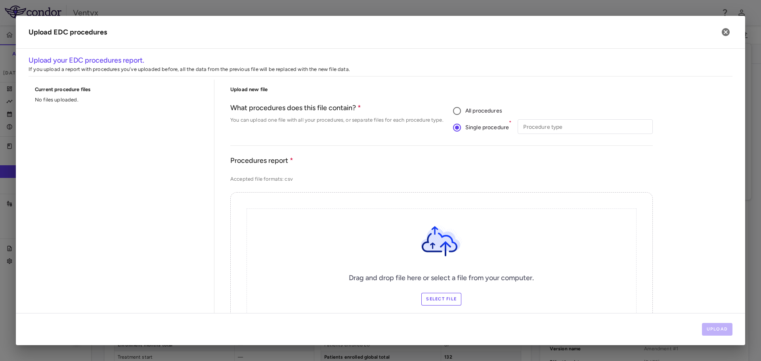
click at [569, 137] on div "Upload new file What procedures does this file contain? You can upload one file…" at bounding box center [441, 266] width 422 height 361
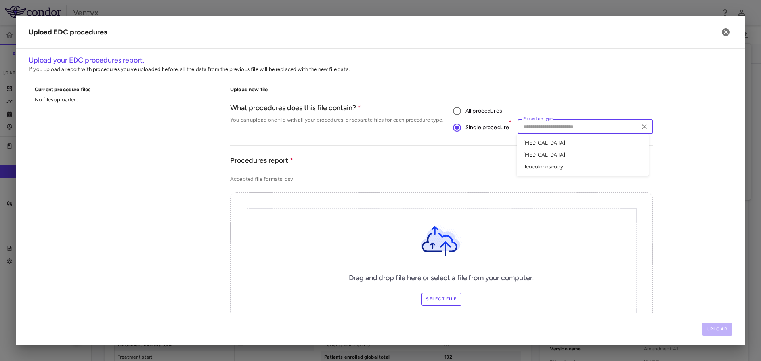
click at [569, 130] on input "Procedure type" at bounding box center [578, 127] width 117 height 10
click at [559, 144] on li "Chest X-Ray" at bounding box center [583, 143] width 132 height 12
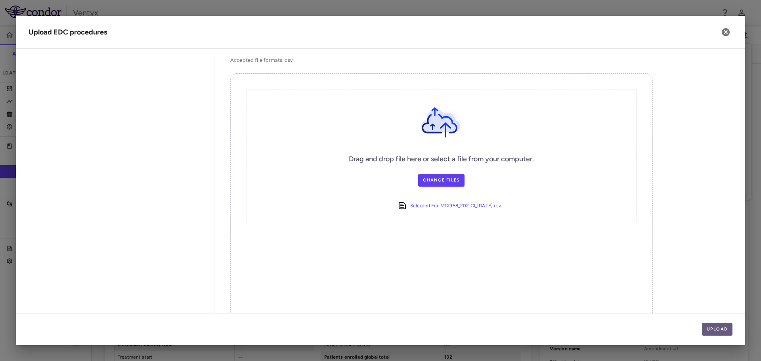
click at [726, 328] on button "Upload" at bounding box center [717, 329] width 31 height 13
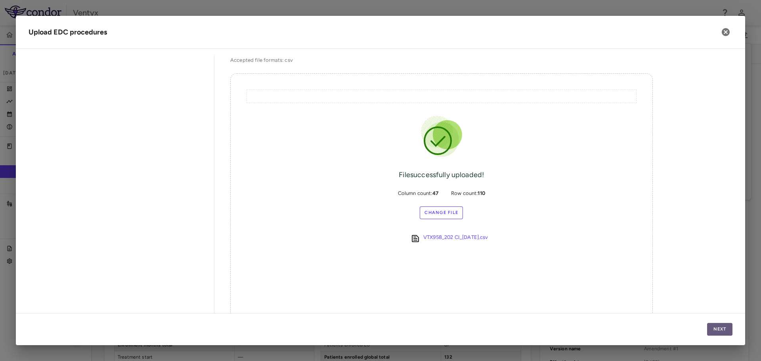
click at [723, 325] on button "Next" at bounding box center [719, 329] width 25 height 13
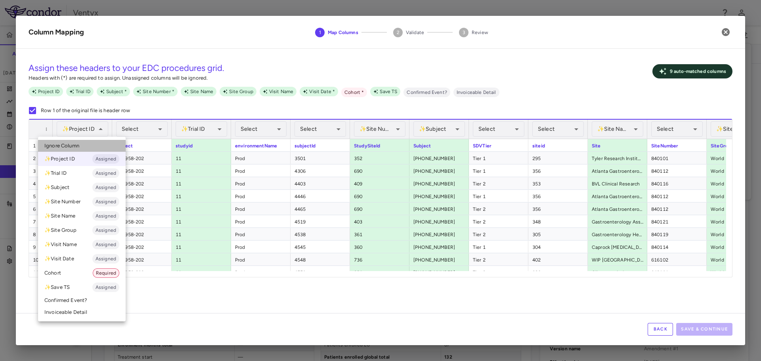
click at [76, 147] on span "Ignore Column" at bounding box center [61, 145] width 35 height 7
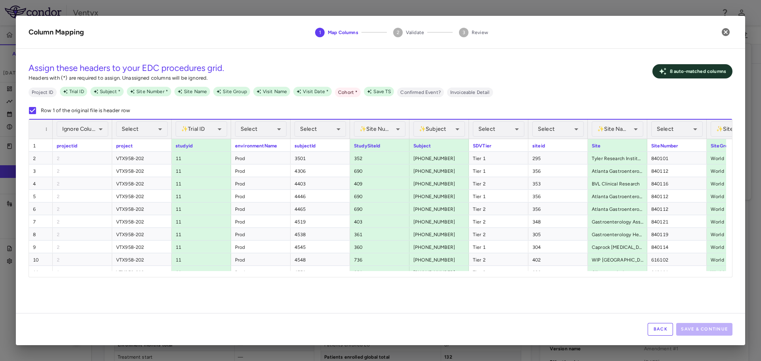
click at [134, 138] on div "Select ​" at bounding box center [142, 129] width 52 height 19
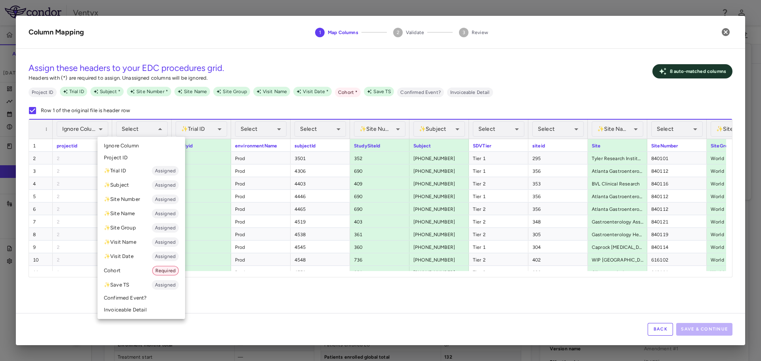
click at [136, 273] on li "Cohort Required" at bounding box center [141, 271] width 88 height 14
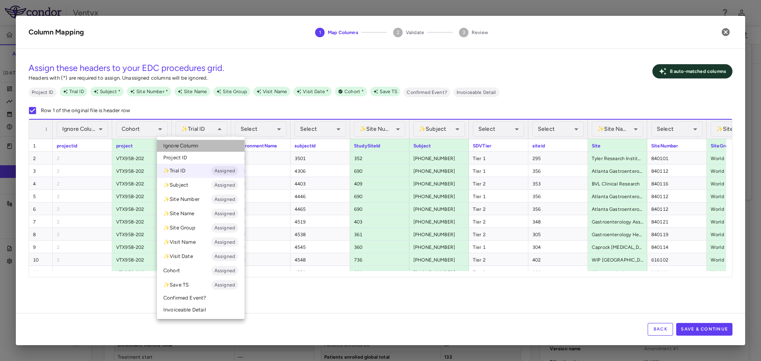
click at [204, 145] on li "Ignore Column" at bounding box center [201, 146] width 88 height 12
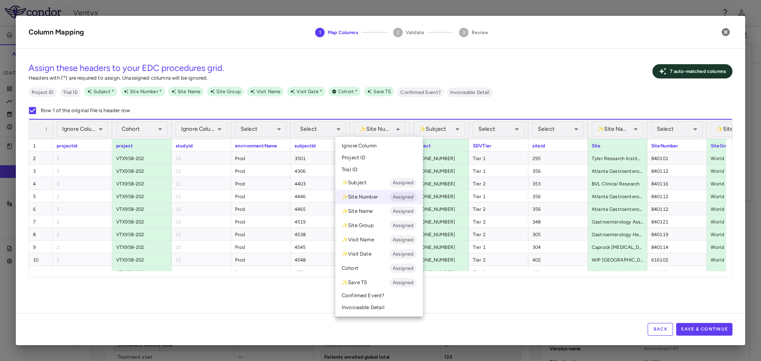
click at [381, 144] on li "Ignore Column" at bounding box center [379, 146] width 88 height 12
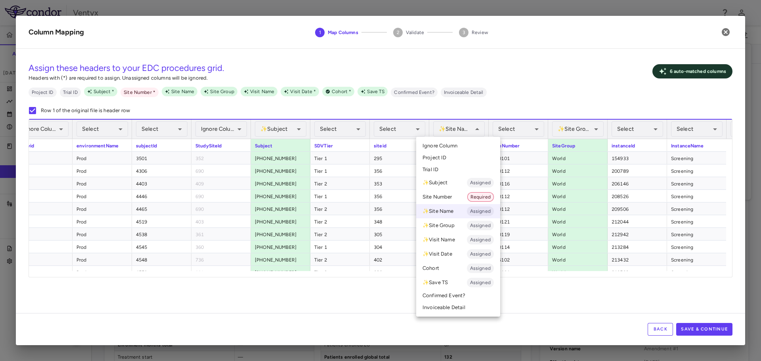
click at [450, 145] on span "Ignore Column" at bounding box center [439, 145] width 35 height 7
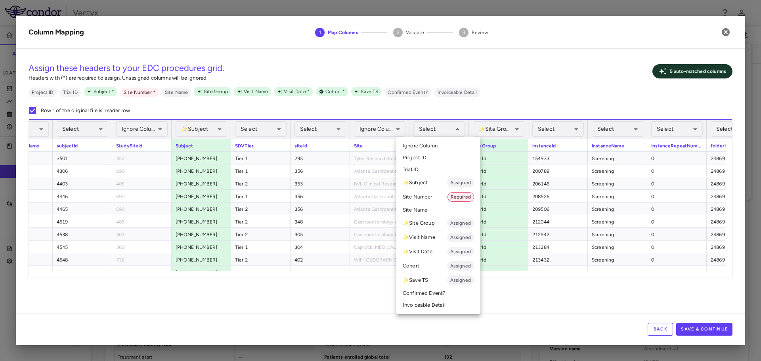
click at [433, 191] on li "Site Number Required" at bounding box center [438, 197] width 84 height 14
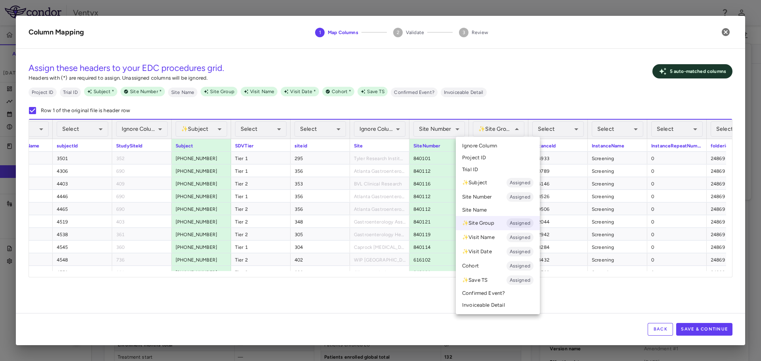
click at [487, 145] on span "Ignore Column" at bounding box center [479, 145] width 35 height 7
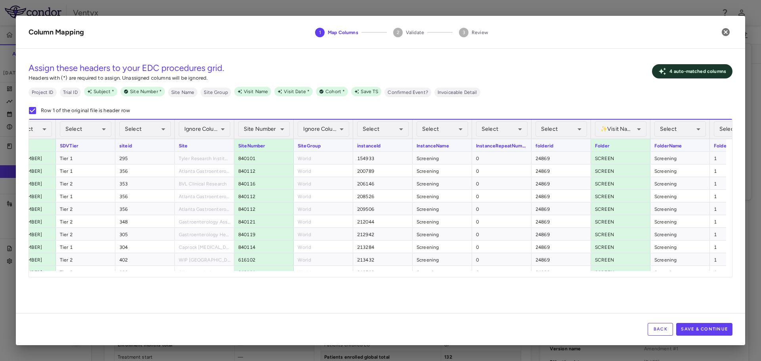
scroll to position [0, 511]
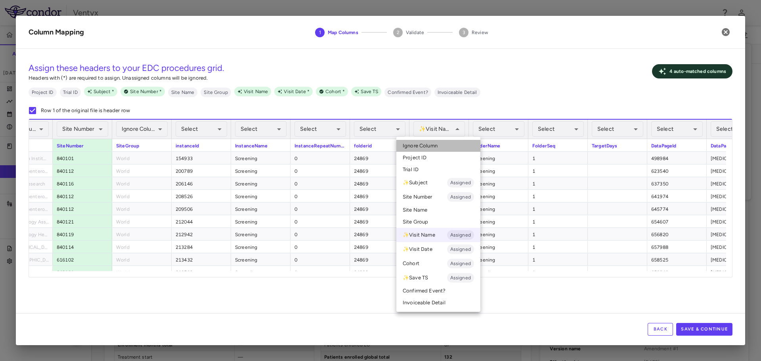
click at [434, 145] on span "Ignore Column" at bounding box center [420, 145] width 35 height 7
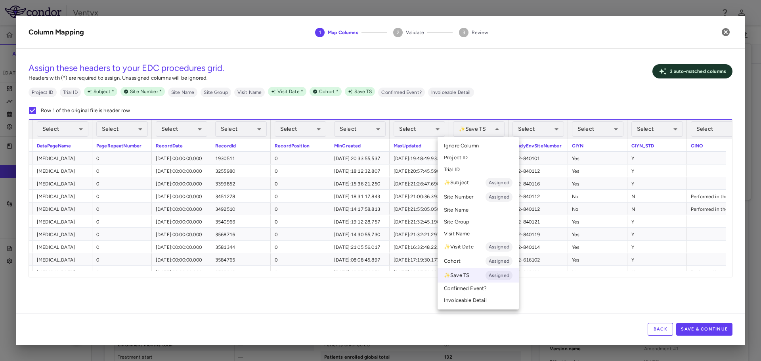
click at [474, 149] on li "Ignore Column" at bounding box center [477, 146] width 81 height 12
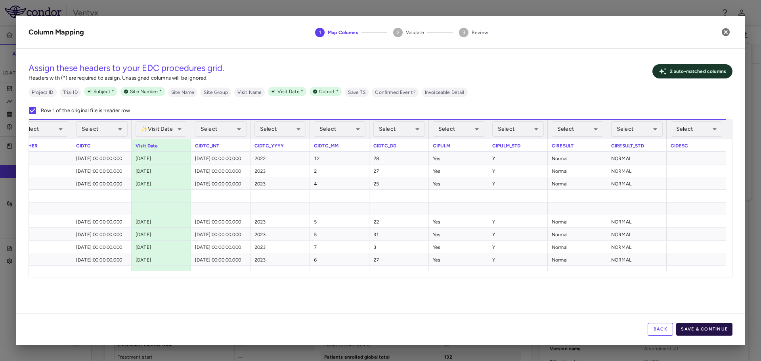
click at [709, 328] on button "Save & Continue" at bounding box center [704, 329] width 56 height 13
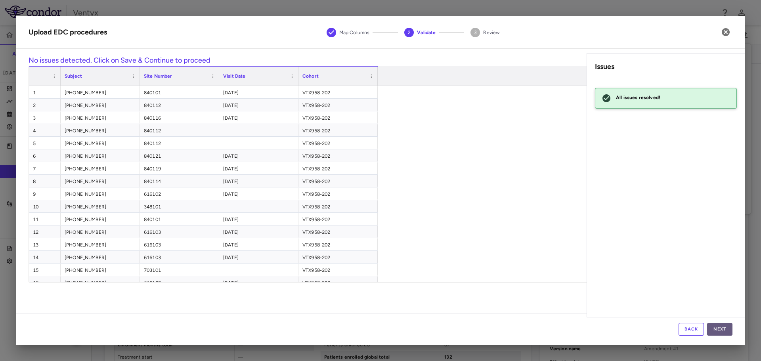
click at [723, 331] on button "Next" at bounding box center [719, 329] width 25 height 13
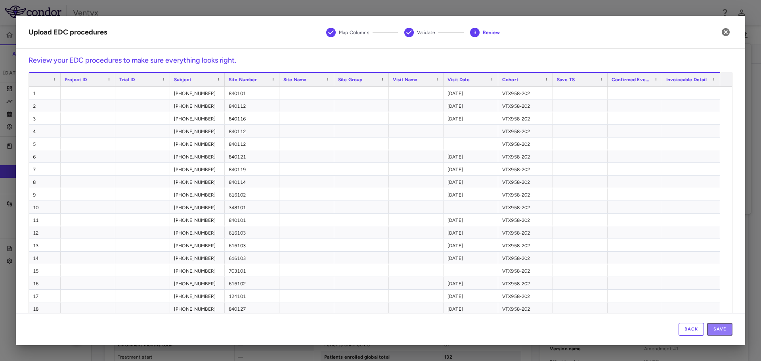
click at [723, 331] on button "Save" at bounding box center [719, 329] width 25 height 13
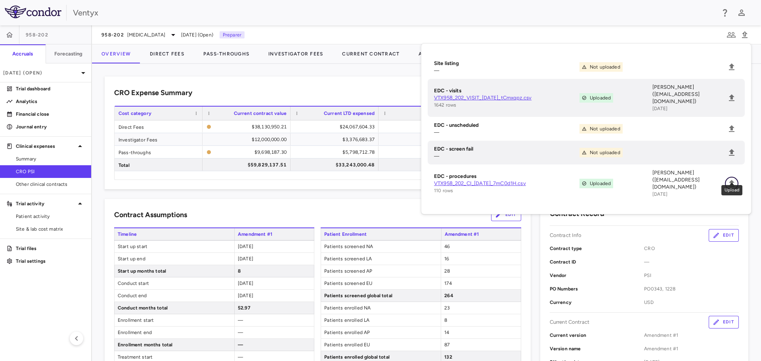
click at [732, 179] on icon "Upload" at bounding box center [732, 184] width 10 height 10
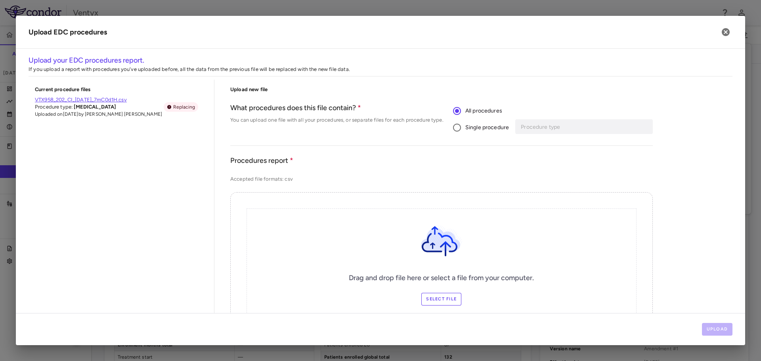
click at [483, 125] on span "Single procedure" at bounding box center [487, 127] width 44 height 9
click at [524, 128] on input "Procedure type" at bounding box center [578, 127] width 117 height 10
click at [536, 156] on li "Biopsy" at bounding box center [583, 155] width 132 height 12
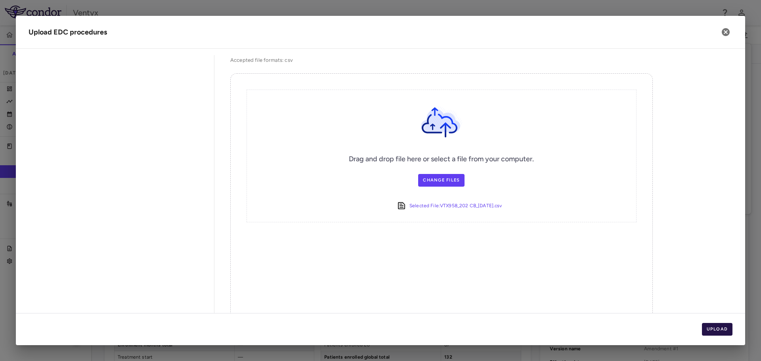
click at [724, 327] on button "Upload" at bounding box center [717, 329] width 31 height 13
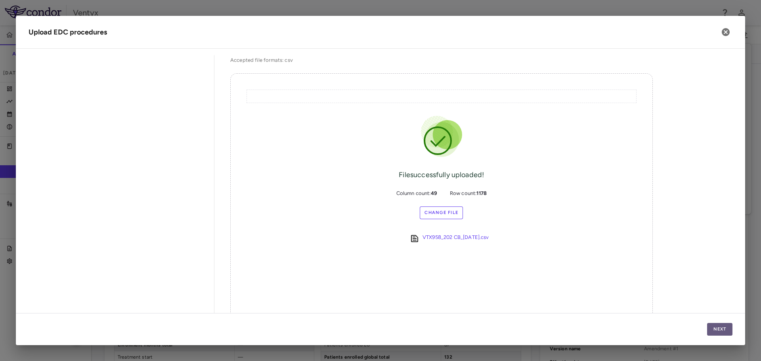
click at [725, 329] on button "Next" at bounding box center [719, 329] width 25 height 13
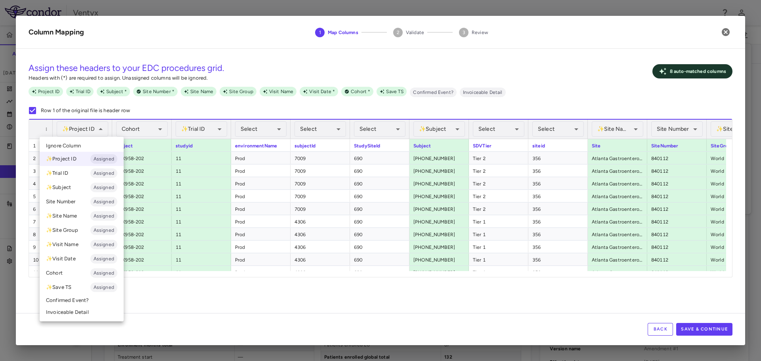
click at [81, 141] on li "Ignore Column" at bounding box center [82, 146] width 84 height 12
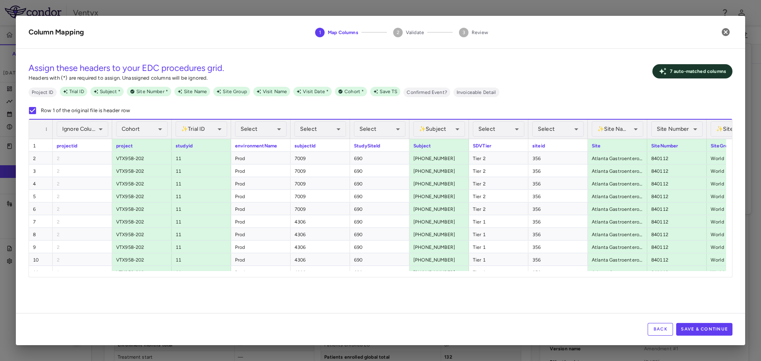
click at [175, 137] on div "✨ Trial ID Assigned ******** ​" at bounding box center [201, 129] width 59 height 20
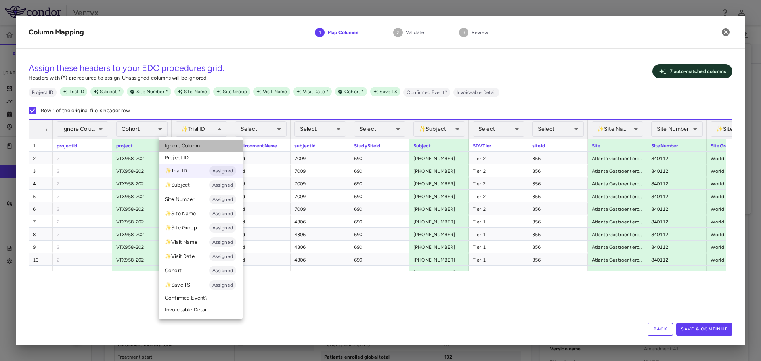
click at [180, 146] on span "Ignore Column" at bounding box center [182, 145] width 35 height 7
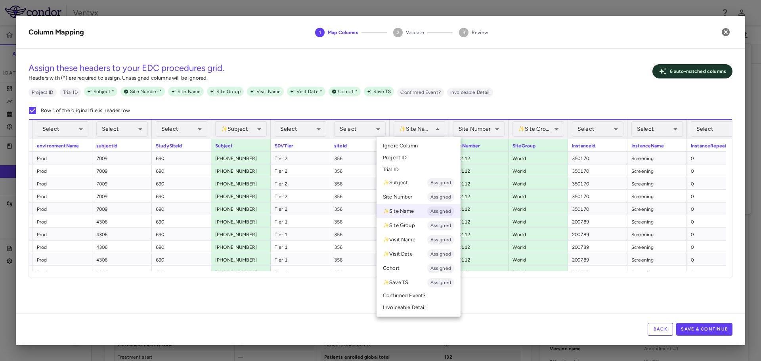
click at [437, 140] on li "Ignore Column" at bounding box center [418, 146] width 84 height 12
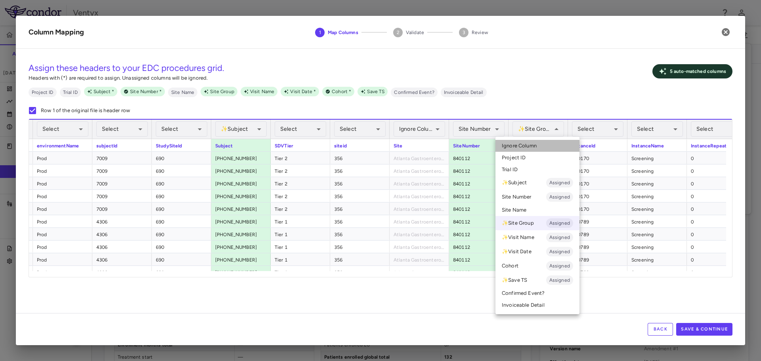
click at [544, 148] on li "Ignore Column" at bounding box center [537, 146] width 84 height 12
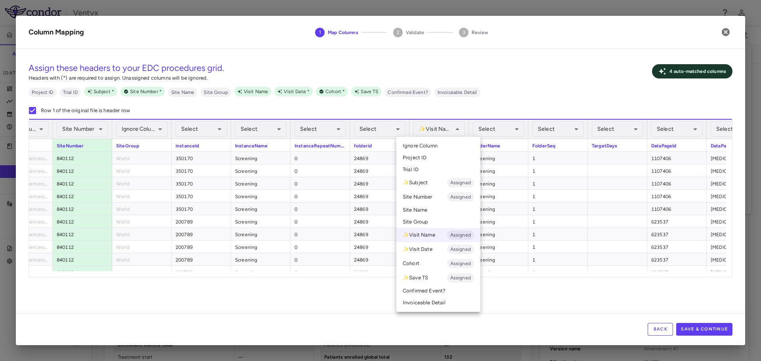
click at [427, 143] on span "Ignore Column" at bounding box center [420, 145] width 35 height 7
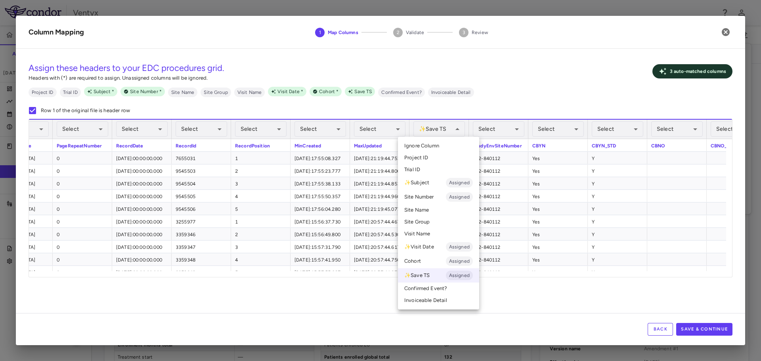
click at [426, 147] on span "Ignore Column" at bounding box center [421, 145] width 35 height 7
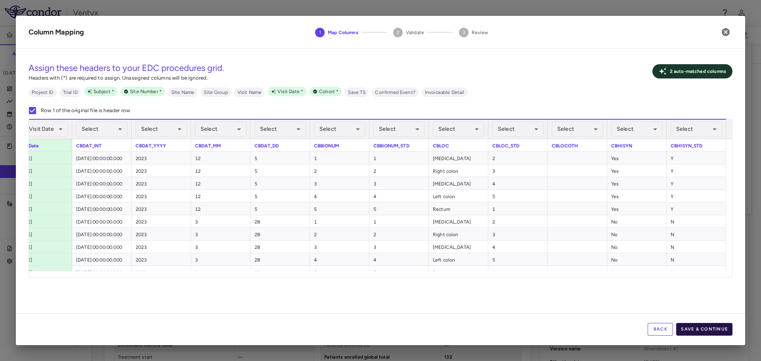
click at [713, 333] on button "Save & Continue" at bounding box center [704, 329] width 56 height 13
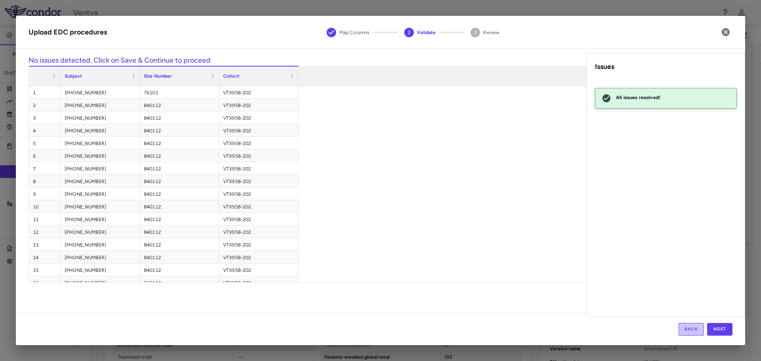
click at [695, 330] on button "Back" at bounding box center [690, 329] width 25 height 13
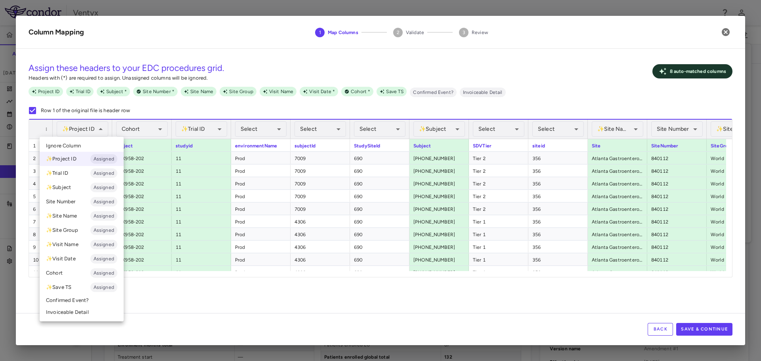
click at [77, 146] on span "Ignore Column" at bounding box center [63, 145] width 35 height 7
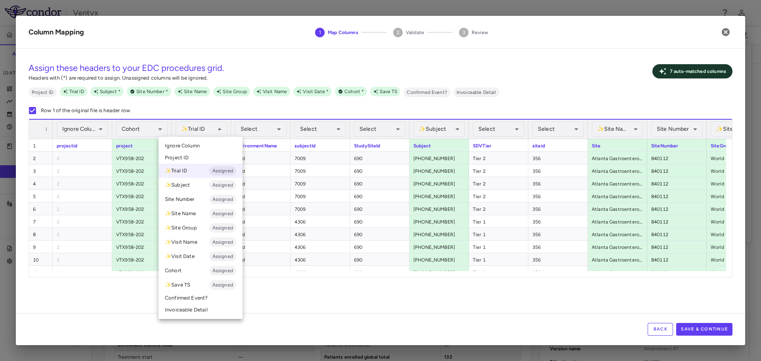
click at [203, 142] on li "Ignore Column" at bounding box center [201, 146] width 84 height 12
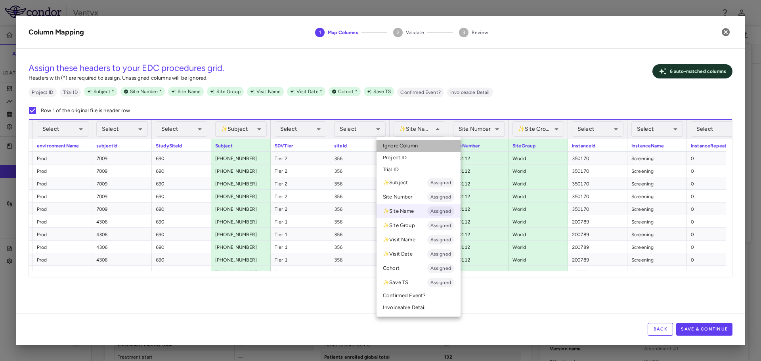
click at [411, 144] on span "Ignore Column" at bounding box center [400, 145] width 35 height 7
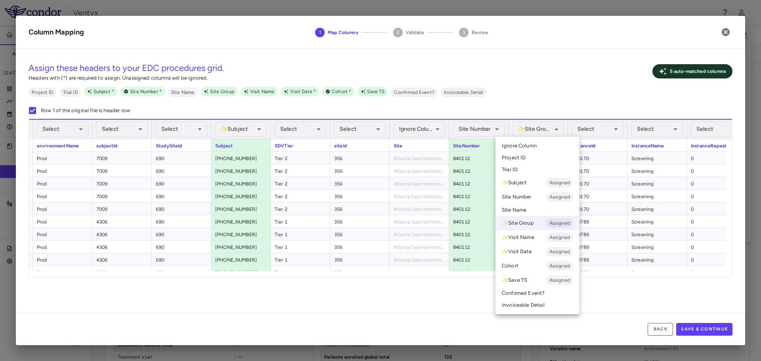
click at [537, 144] on li "Ignore Column" at bounding box center [537, 146] width 84 height 12
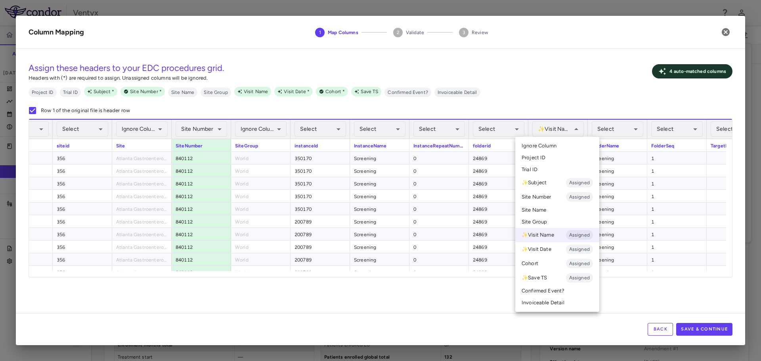
click at [551, 143] on span "Ignore Column" at bounding box center [538, 145] width 35 height 7
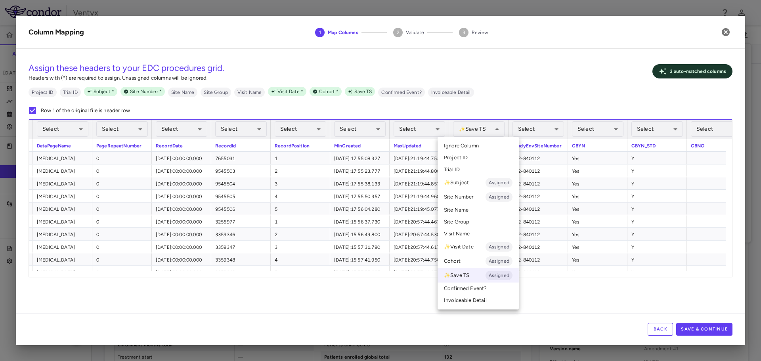
click at [486, 147] on li "Ignore Column" at bounding box center [477, 146] width 81 height 12
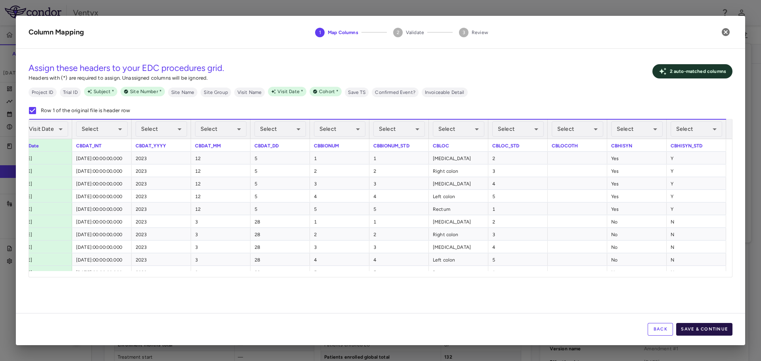
click at [711, 329] on button "Save & Continue" at bounding box center [704, 329] width 56 height 13
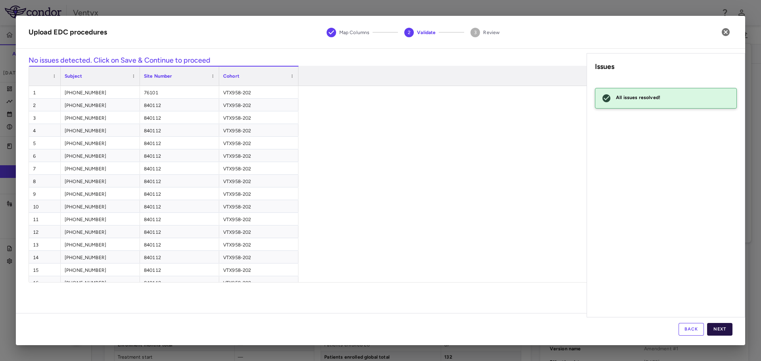
click at [718, 328] on button "Next" at bounding box center [719, 329] width 25 height 13
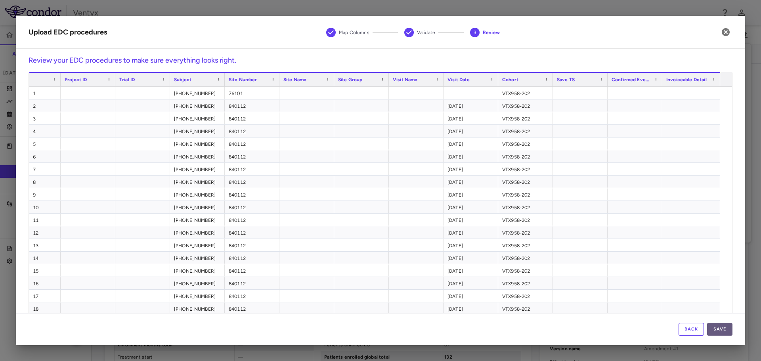
click at [716, 330] on button "Save" at bounding box center [719, 329] width 25 height 13
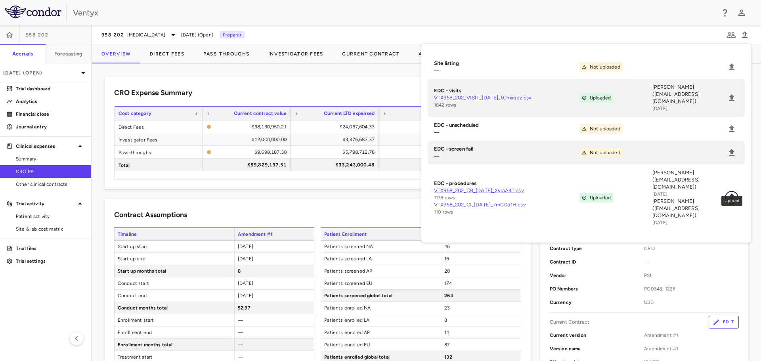
click at [732, 194] on icon "Upload" at bounding box center [732, 197] width 6 height 7
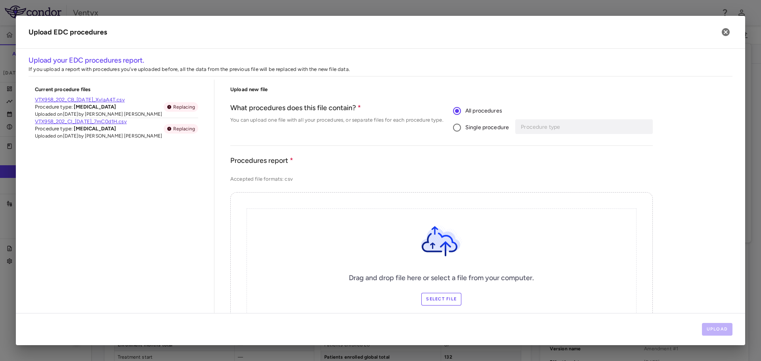
click at [470, 132] on label "Single procedure" at bounding box center [479, 127] width 60 height 17
click at [568, 132] on input "Procedure type" at bounding box center [578, 127] width 117 height 10
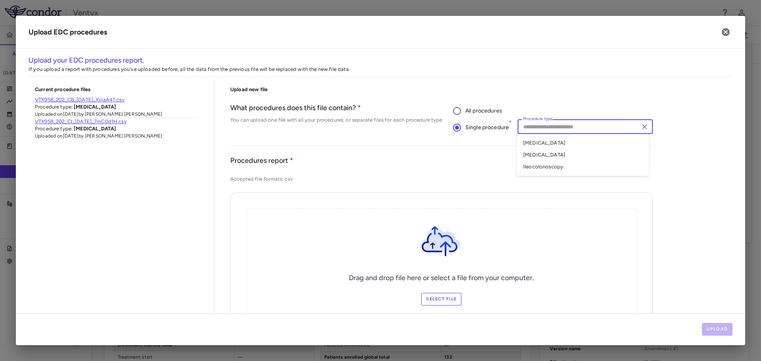
click at [545, 170] on li "Ileocolonoscopy" at bounding box center [583, 167] width 132 height 12
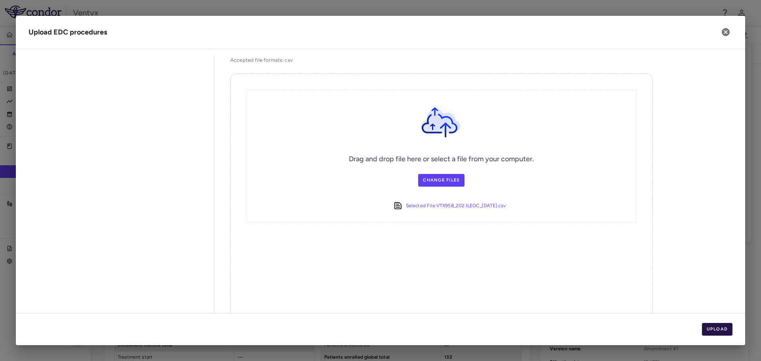
click at [708, 332] on button "Upload" at bounding box center [717, 329] width 31 height 13
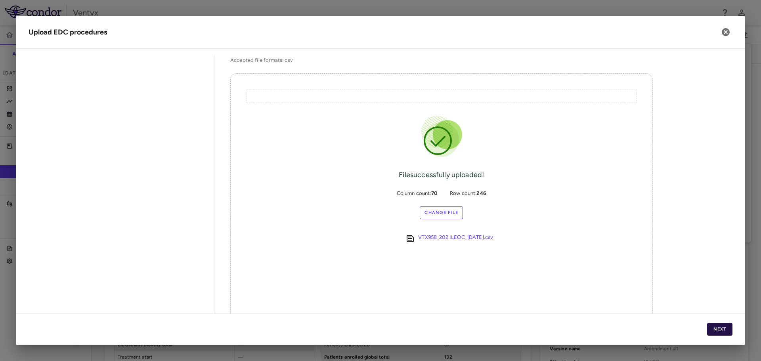
click at [720, 331] on button "Next" at bounding box center [719, 329] width 25 height 13
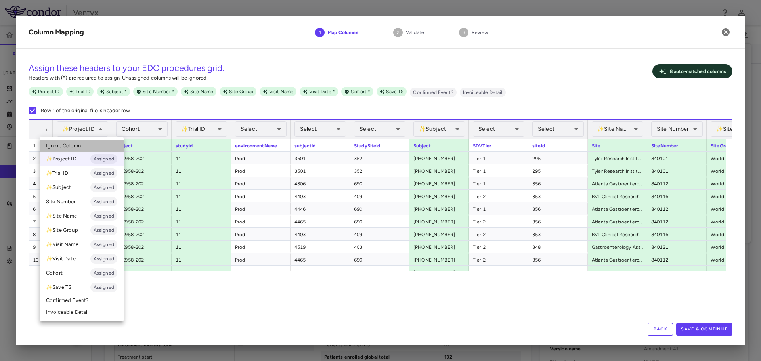
click at [74, 146] on span "Ignore Column" at bounding box center [63, 145] width 35 height 7
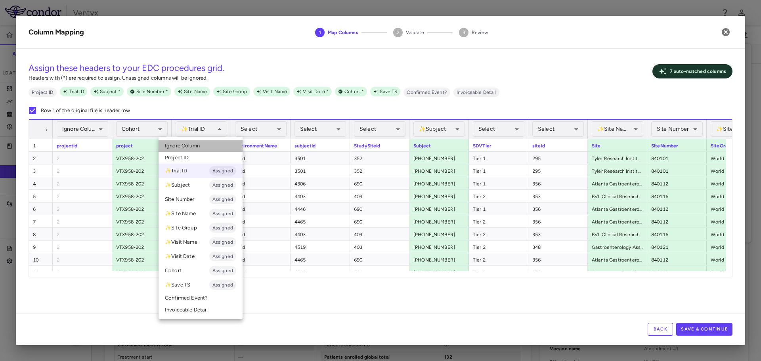
click at [194, 148] on span "Ignore Column" at bounding box center [182, 145] width 35 height 7
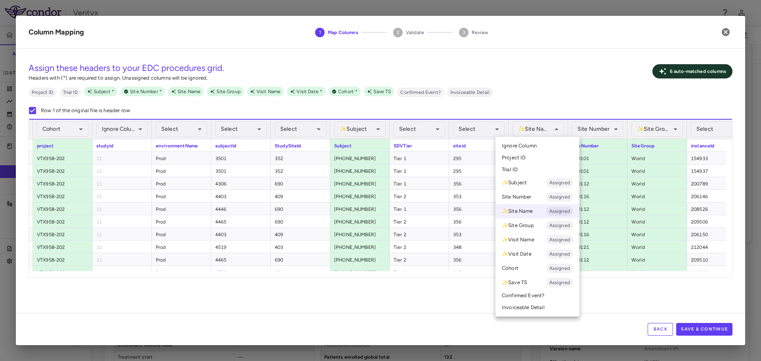
click at [539, 144] on li "Ignore Column" at bounding box center [537, 146] width 84 height 12
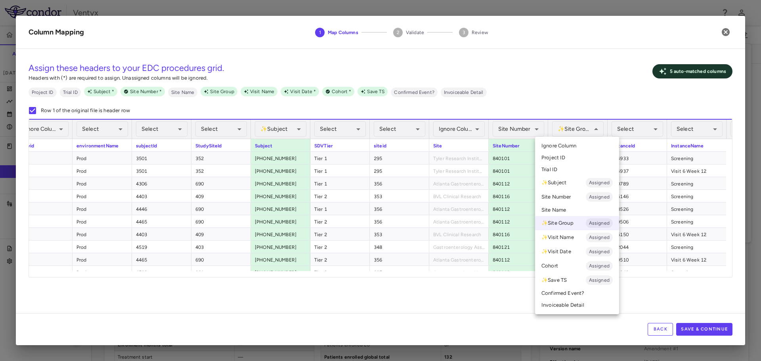
click at [573, 147] on span "Ignore Column" at bounding box center [558, 145] width 35 height 7
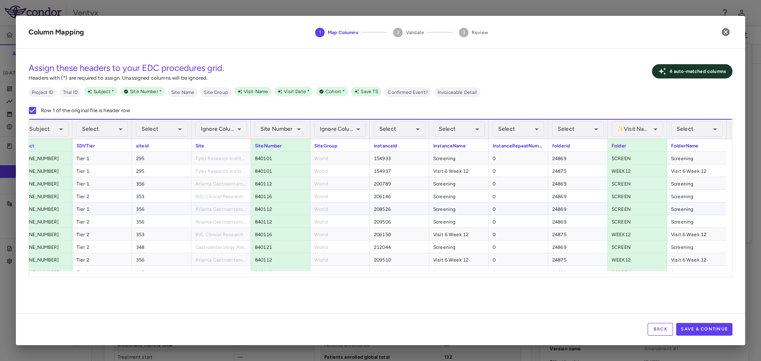
scroll to position [0, 464]
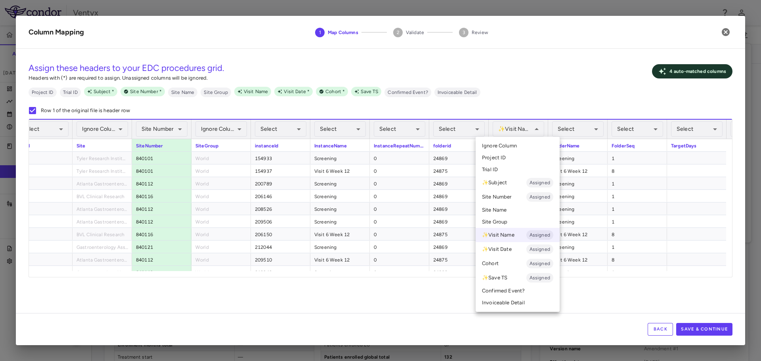
click at [516, 149] on span "Ignore Column" at bounding box center [499, 145] width 35 height 7
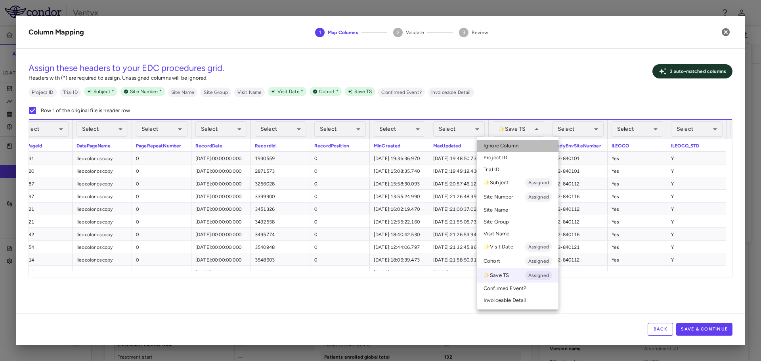
click at [519, 141] on li "Ignore Column" at bounding box center [517, 146] width 81 height 12
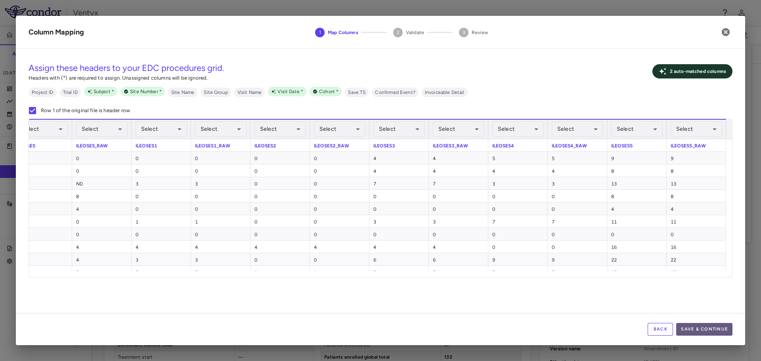
click at [701, 328] on button "Save & Continue" at bounding box center [704, 329] width 56 height 13
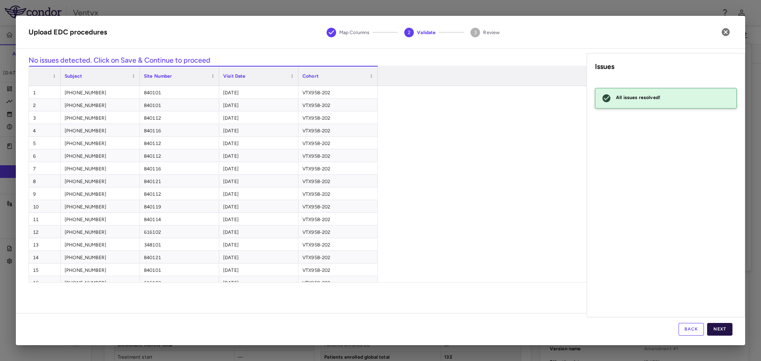
click at [727, 330] on button "Next" at bounding box center [719, 329] width 25 height 13
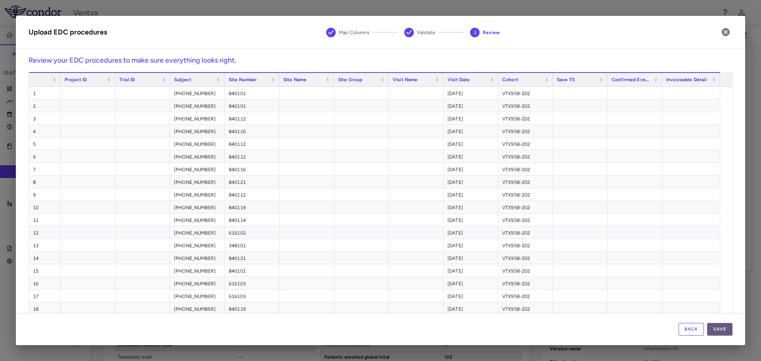
click at [729, 333] on button "Save" at bounding box center [719, 329] width 25 height 13
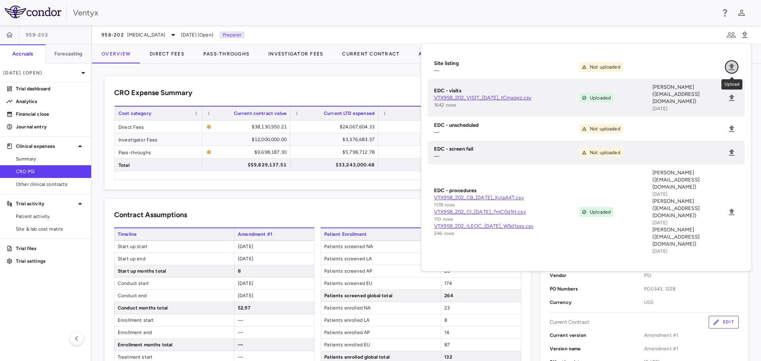
click at [732, 68] on icon "Upload" at bounding box center [732, 66] width 6 height 7
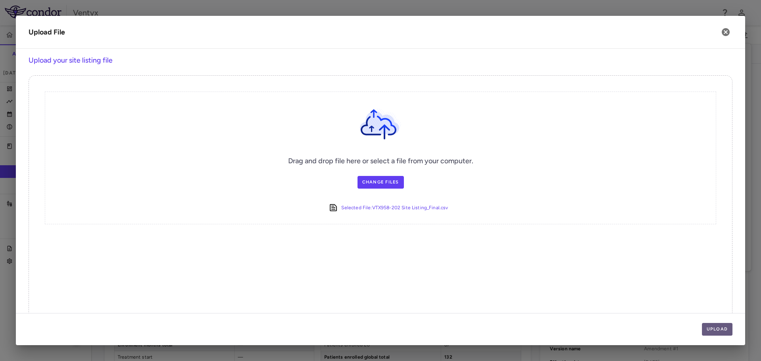
click at [718, 331] on button "Upload" at bounding box center [717, 329] width 31 height 13
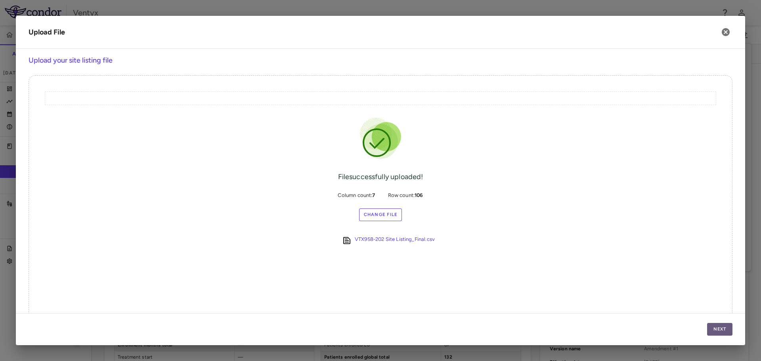
click at [717, 330] on button "Next" at bounding box center [719, 329] width 25 height 13
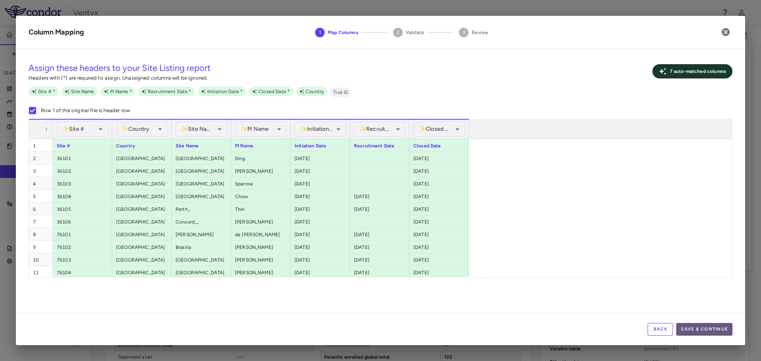
click at [694, 329] on button "Save & Continue" at bounding box center [704, 329] width 56 height 13
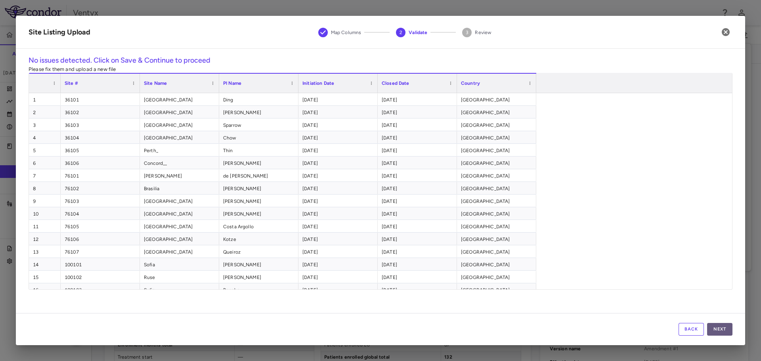
click at [720, 325] on button "Next" at bounding box center [719, 329] width 25 height 13
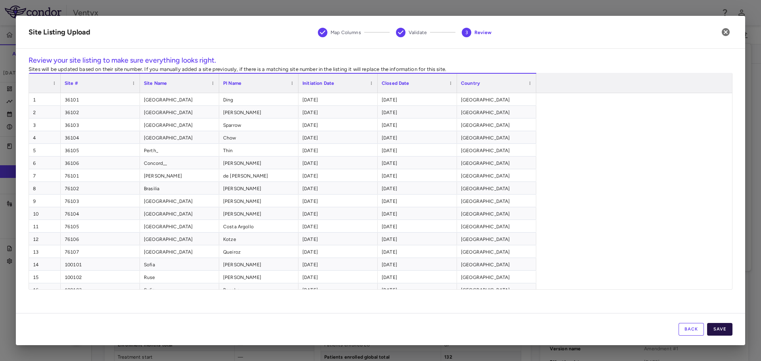
click at [716, 330] on button "Save" at bounding box center [719, 329] width 25 height 13
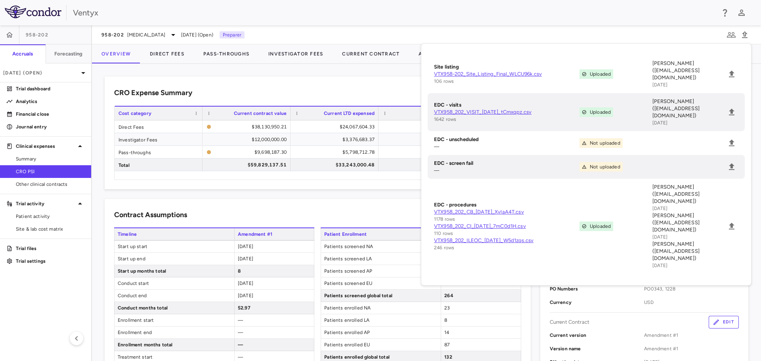
click at [181, 72] on div "CRO Expense Summary Currency native trial Drag here to set row groups Drag here…" at bounding box center [426, 212] width 669 height 297
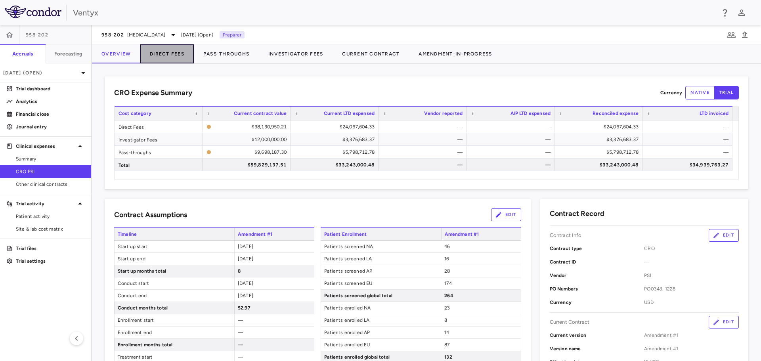
click at [171, 48] on button "Direct Fees" at bounding box center [166, 53] width 53 height 19
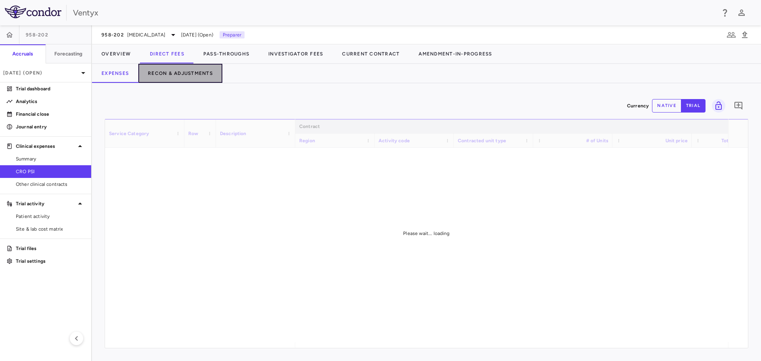
click at [169, 72] on button "Recon & Adjustments" at bounding box center [180, 73] width 84 height 19
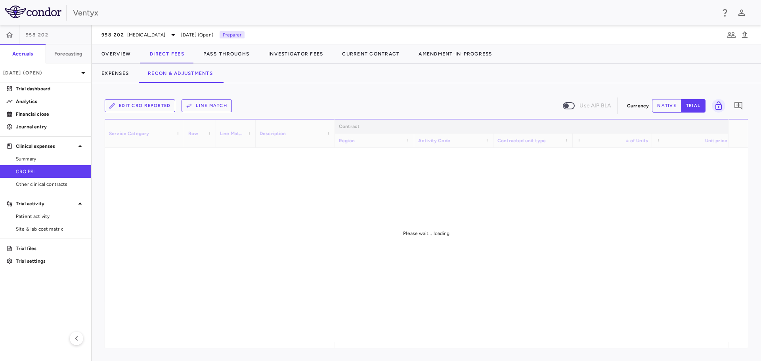
click at [134, 111] on button "Edit CRO reported" at bounding box center [140, 105] width 71 height 13
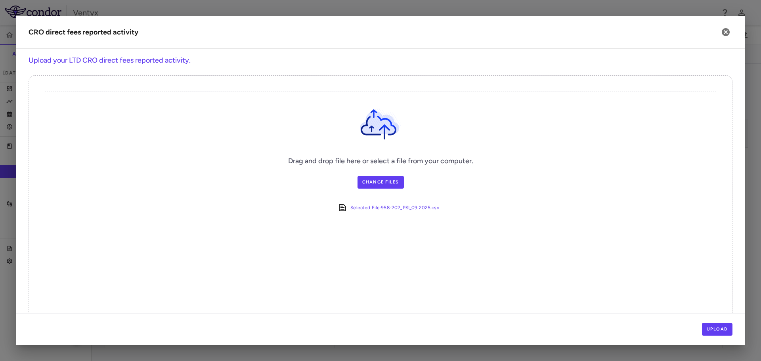
click at [713, 322] on div "Upload" at bounding box center [380, 329] width 729 height 32
click at [712, 328] on button "Upload" at bounding box center [717, 329] width 31 height 13
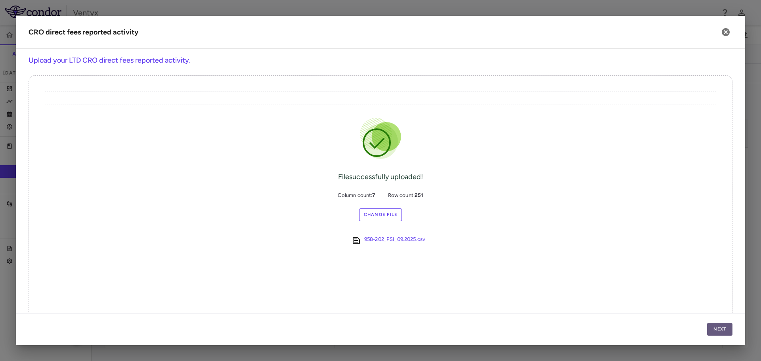
click at [712, 328] on button "Next" at bounding box center [719, 329] width 25 height 13
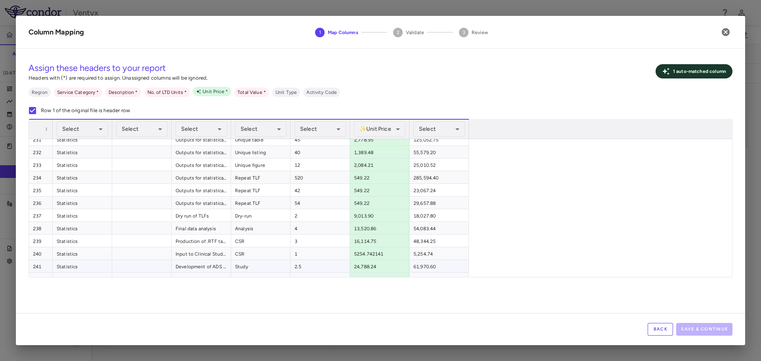
scroll to position [2501, 0]
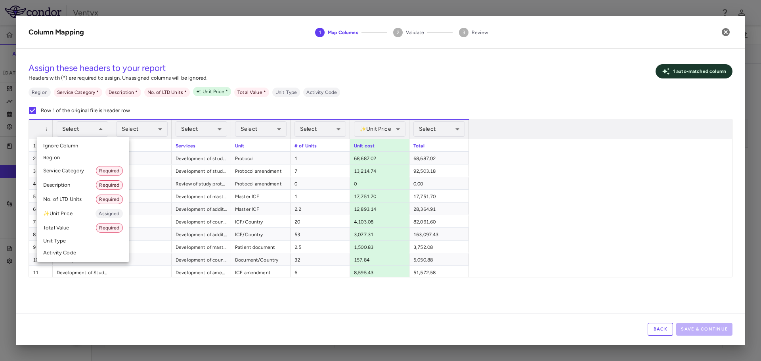
click at [67, 170] on li "Service Category Required" at bounding box center [83, 171] width 92 height 14
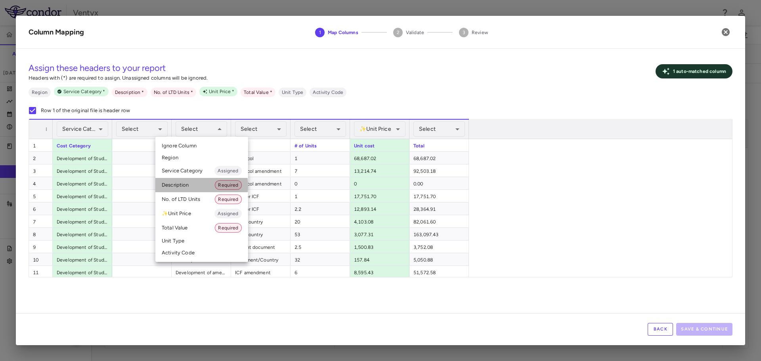
click at [187, 186] on li "Description Required" at bounding box center [201, 185] width 93 height 14
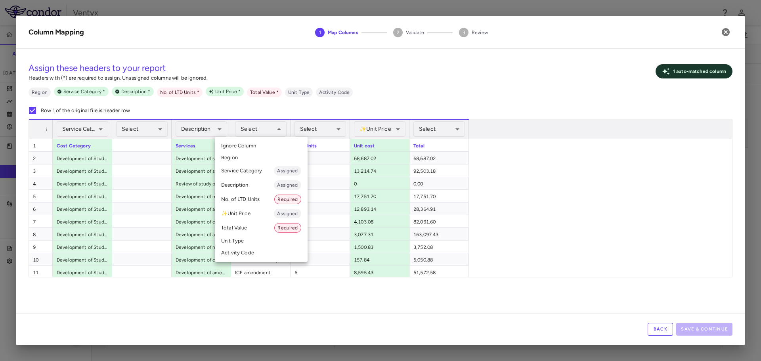
click at [251, 213] on li "✨ Unit Price Assigned" at bounding box center [261, 213] width 93 height 14
click at [243, 242] on li "Unit Type" at bounding box center [261, 241] width 93 height 12
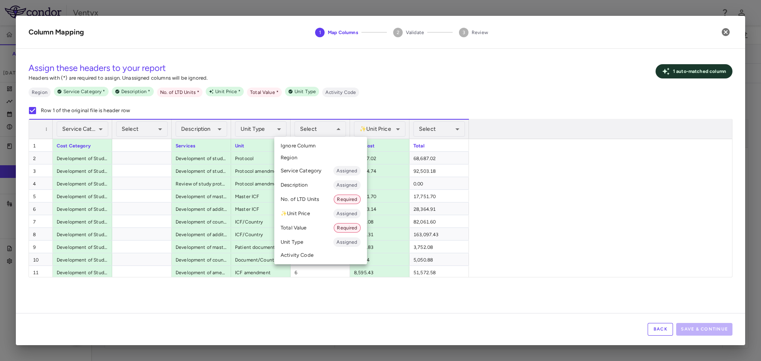
click at [306, 200] on li "No. of LTD Units Required" at bounding box center [320, 199] width 93 height 14
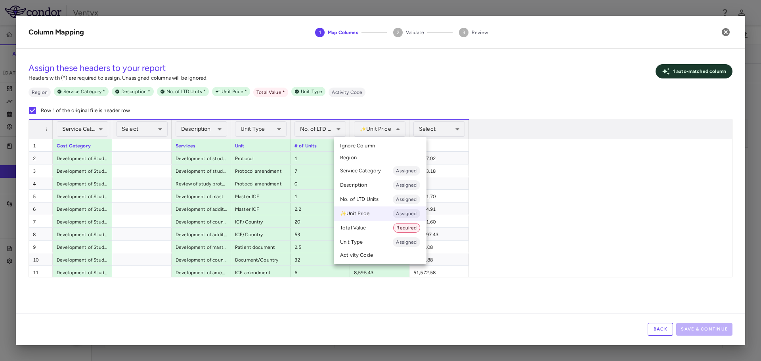
click at [457, 122] on div at bounding box center [380, 180] width 761 height 361
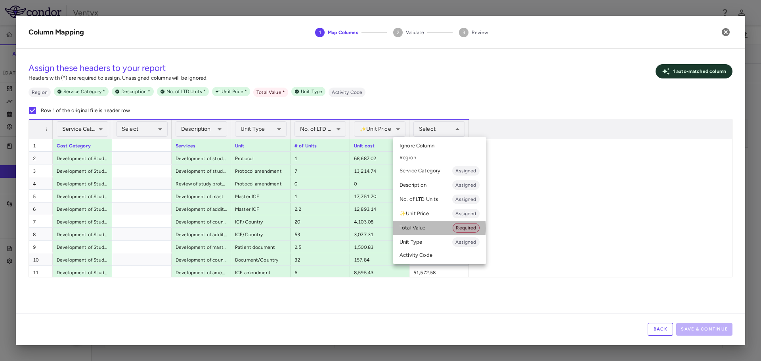
click at [427, 228] on li "Total Value Required" at bounding box center [439, 228] width 93 height 14
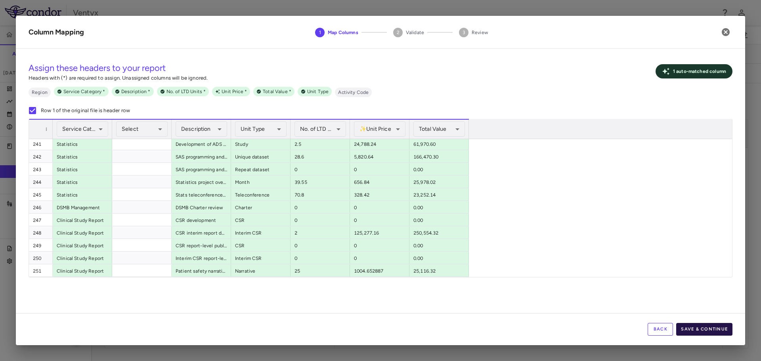
click at [724, 330] on button "Save & Continue" at bounding box center [704, 329] width 56 height 13
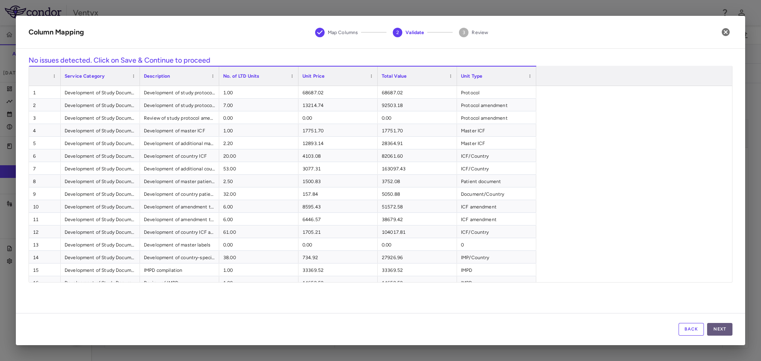
click at [726, 330] on button "Next" at bounding box center [719, 329] width 25 height 13
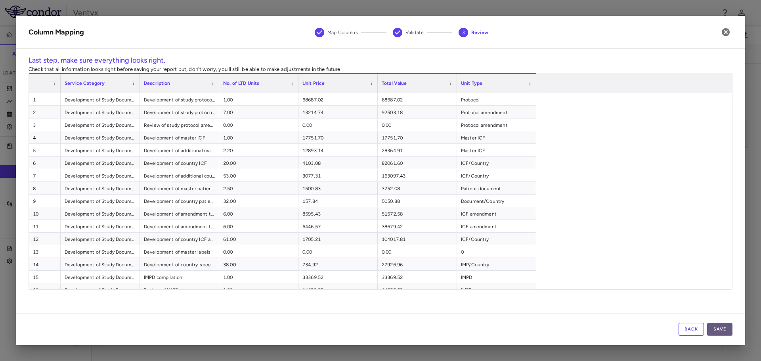
click at [725, 331] on button "Save" at bounding box center [719, 329] width 25 height 13
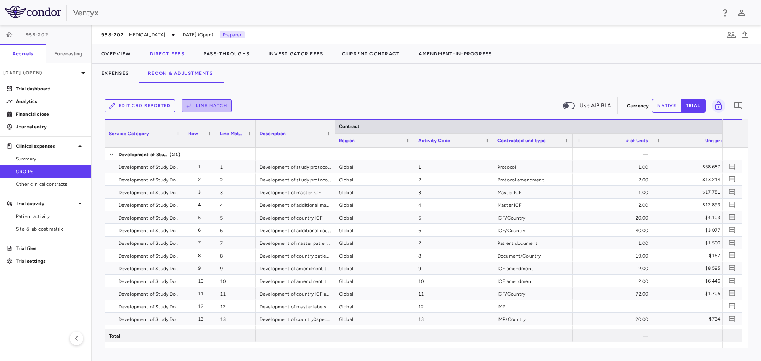
click at [212, 106] on button "Line Match" at bounding box center [206, 105] width 50 height 13
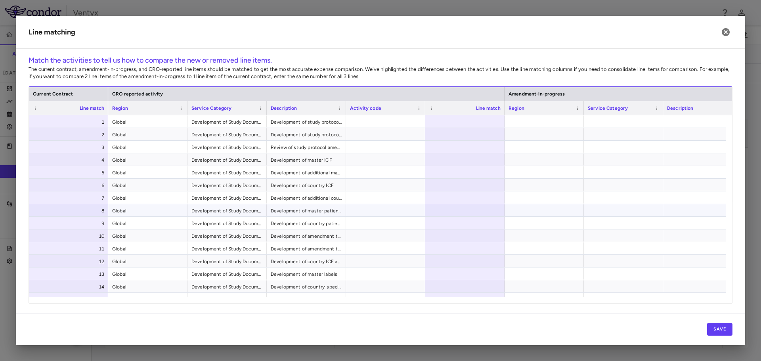
scroll to position [0, 485]
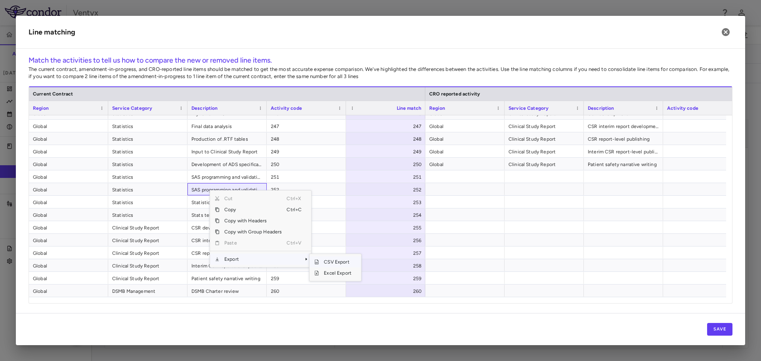
click at [340, 263] on span "CSV Export" at bounding box center [337, 261] width 37 height 11
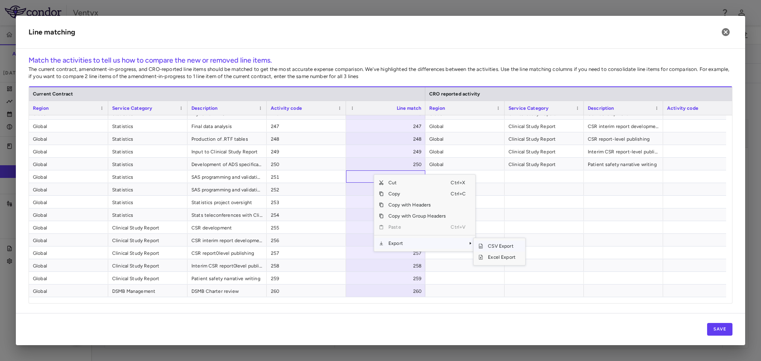
click at [507, 247] on span "CSV Export" at bounding box center [501, 246] width 37 height 11
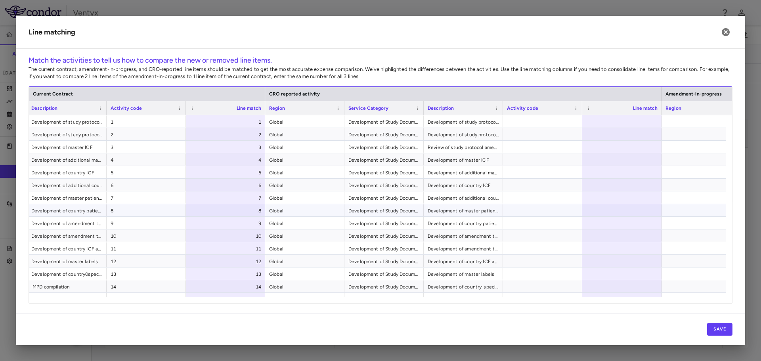
scroll to position [0, 238]
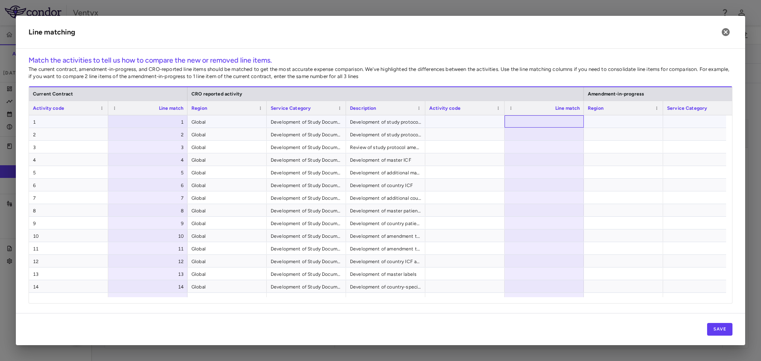
click at [544, 120] on div at bounding box center [543, 121] width 79 height 12
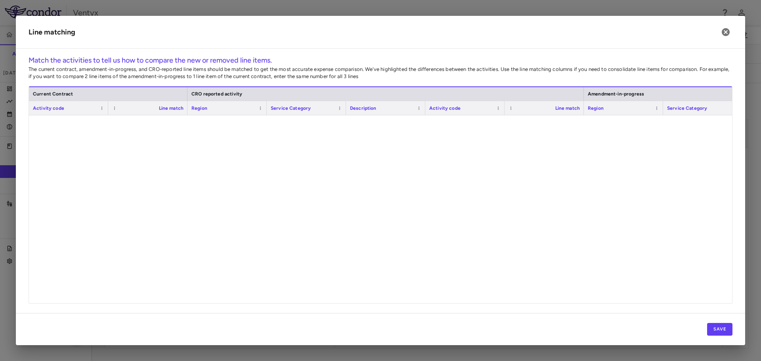
scroll to position [2404, 0]
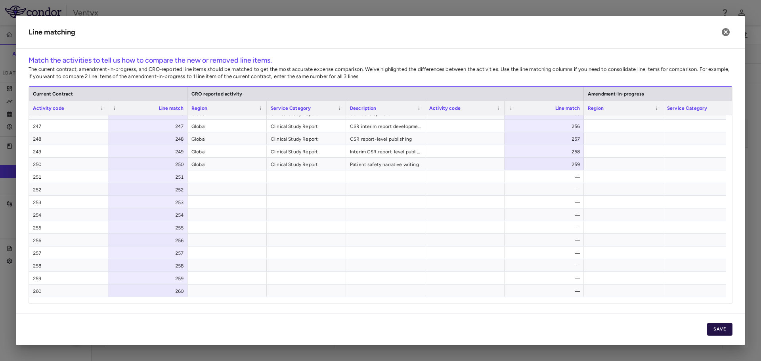
click at [717, 327] on button "Save" at bounding box center [719, 329] width 25 height 13
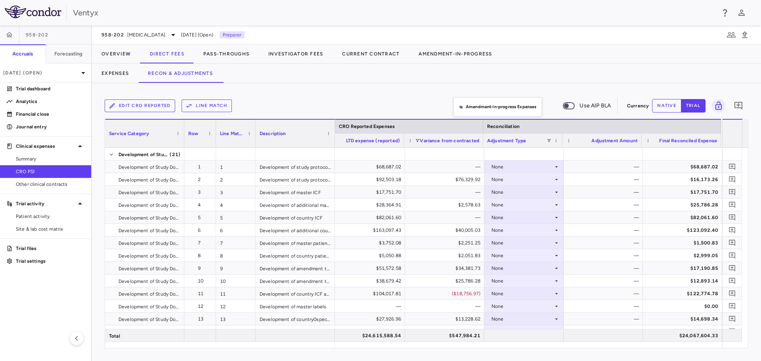
drag, startPoint x: 458, startPoint y: 126, endPoint x: 461, endPoint y: 73, distance: 52.8
click at [521, 178] on div "None" at bounding box center [522, 179] width 62 height 13
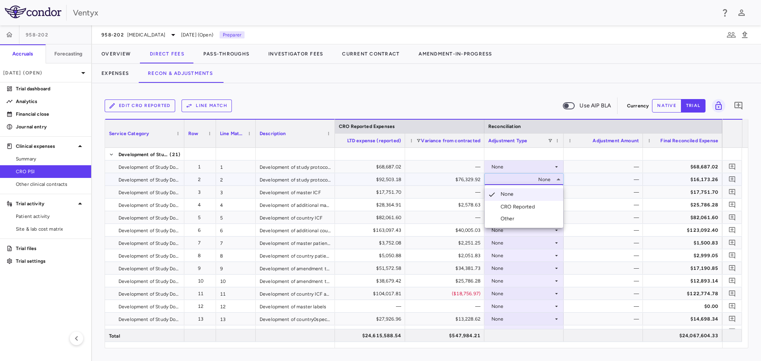
click at [520, 208] on div "CRO Reported" at bounding box center [519, 206] width 38 height 7
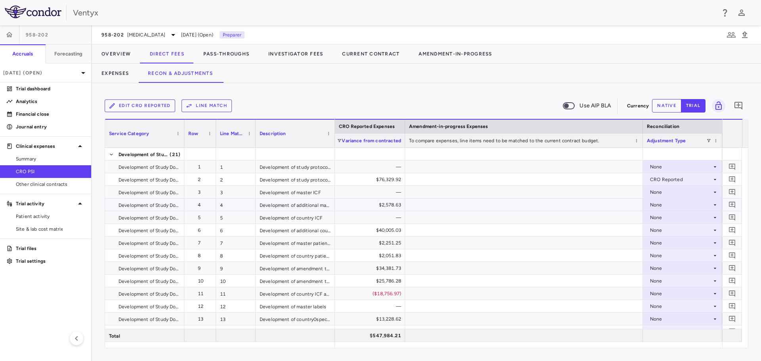
click at [661, 202] on div "None" at bounding box center [681, 205] width 62 height 13
click at [662, 231] on div "CRO Reported" at bounding box center [678, 232] width 38 height 7
click at [660, 230] on div "None" at bounding box center [681, 230] width 62 height 13
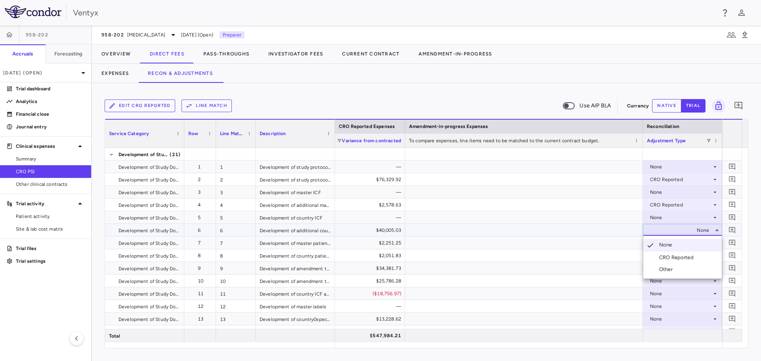
click at [673, 258] on div "CRO Reported" at bounding box center [678, 257] width 38 height 7
click at [676, 240] on div "None" at bounding box center [681, 243] width 62 height 13
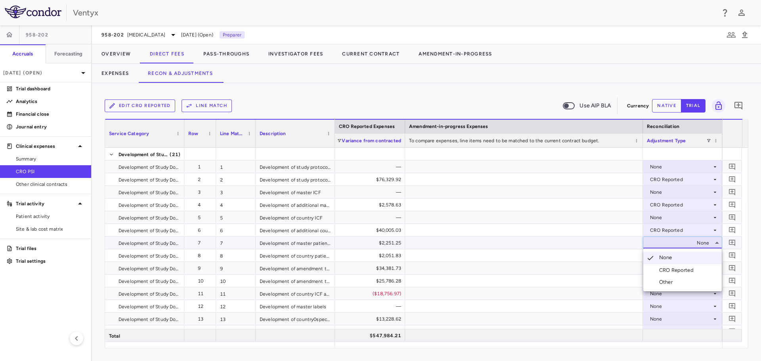
click at [674, 266] on li "CRO Reported" at bounding box center [682, 270] width 78 height 12
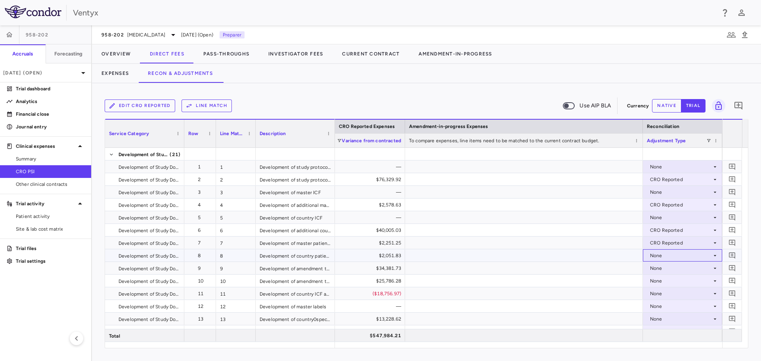
click at [659, 255] on div "None" at bounding box center [681, 255] width 62 height 13
click at [676, 285] on div "CRO Reported" at bounding box center [678, 282] width 38 height 7
click at [665, 267] on div "None" at bounding box center [681, 268] width 62 height 13
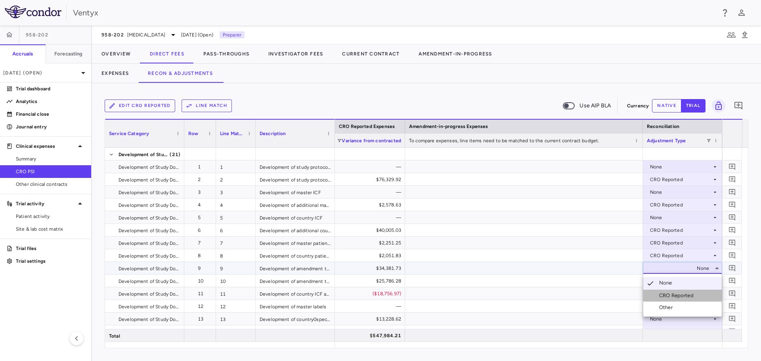
click at [665, 297] on div "CRO Reported" at bounding box center [678, 295] width 38 height 7
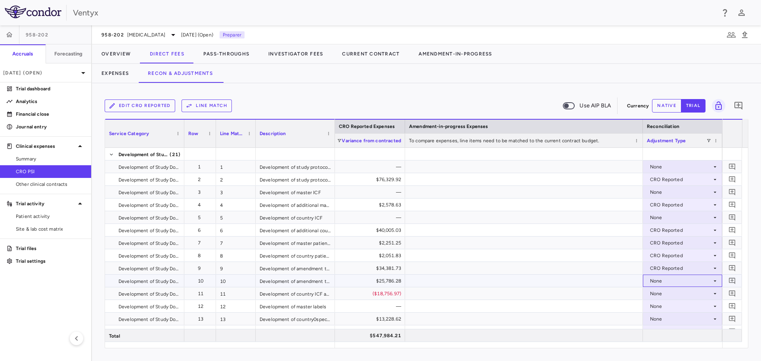
click at [659, 279] on div "None" at bounding box center [681, 281] width 62 height 13
click at [665, 309] on div "CRO Reported" at bounding box center [678, 308] width 38 height 7
click at [665, 293] on div "None" at bounding box center [681, 293] width 62 height 13
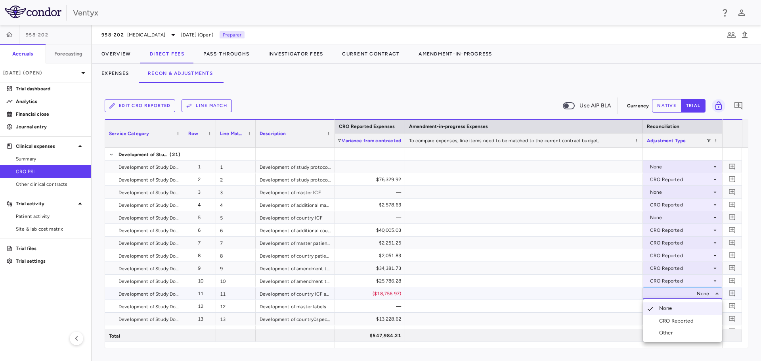
click at [663, 319] on div "CRO Reported" at bounding box center [678, 320] width 38 height 7
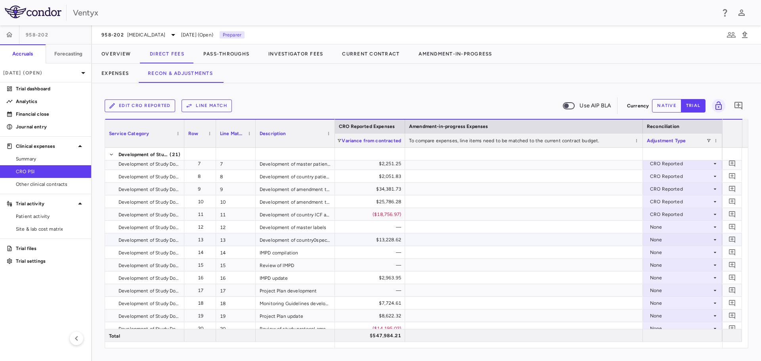
click at [672, 243] on div "None" at bounding box center [681, 239] width 62 height 13
click at [670, 269] on div "CRO Reported" at bounding box center [678, 267] width 38 height 7
click at [686, 277] on div "None" at bounding box center [681, 277] width 62 height 13
click at [670, 304] on div "CRO Reported" at bounding box center [678, 305] width 38 height 7
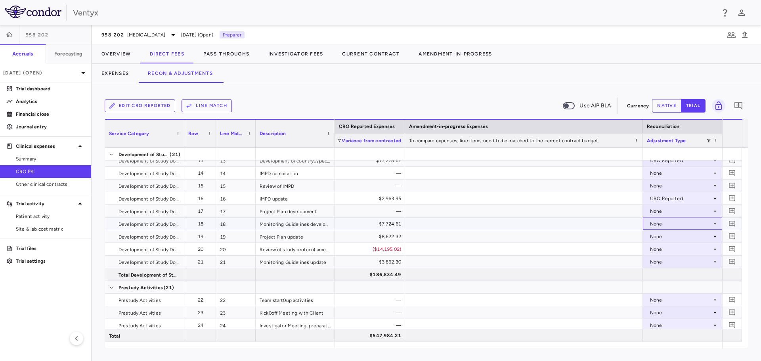
click at [662, 227] on div "None" at bounding box center [681, 224] width 62 height 13
click at [665, 251] on div "CRO Reported" at bounding box center [678, 251] width 38 height 7
click at [660, 237] on div "None" at bounding box center [681, 236] width 62 height 13
click at [664, 262] on div "None" at bounding box center [681, 262] width 62 height 13
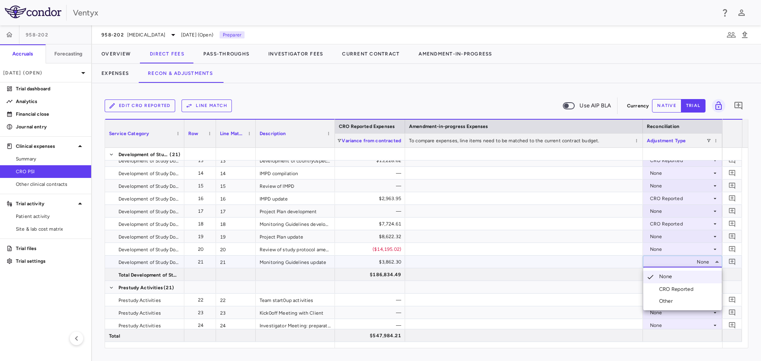
click at [654, 229] on div at bounding box center [380, 180] width 761 height 361
click at [654, 234] on div "None" at bounding box center [681, 236] width 62 height 13
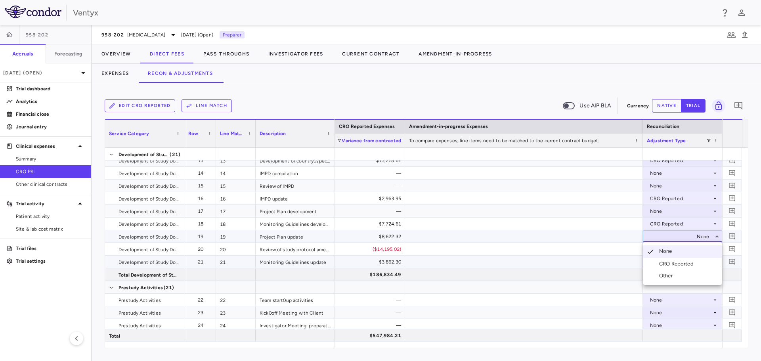
click at [669, 266] on div "CRO Reported" at bounding box center [678, 263] width 38 height 7
click at [668, 248] on div "None" at bounding box center [681, 249] width 62 height 13
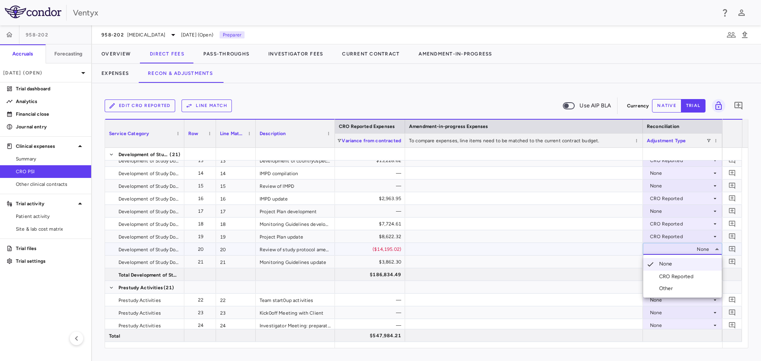
click at [669, 277] on div "CRO Reported" at bounding box center [678, 276] width 38 height 7
click at [670, 264] on div "None" at bounding box center [681, 262] width 62 height 13
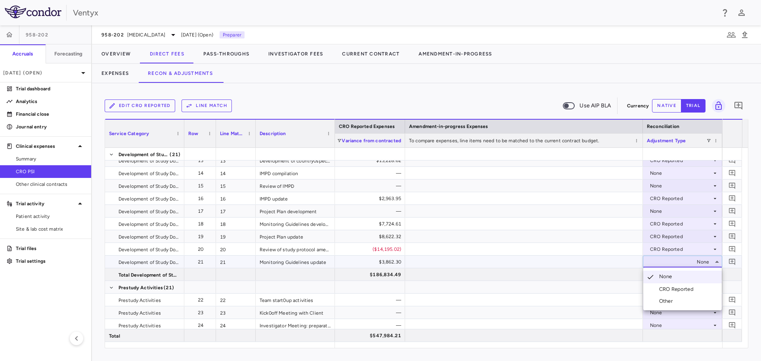
click at [672, 287] on div "CRO Reported" at bounding box center [678, 289] width 38 height 7
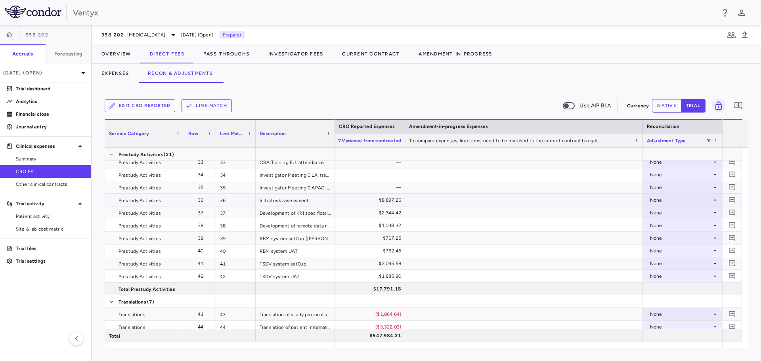
click at [690, 201] on div "None" at bounding box center [681, 200] width 62 height 13
click at [678, 229] on div "CRO Reported" at bounding box center [678, 227] width 38 height 7
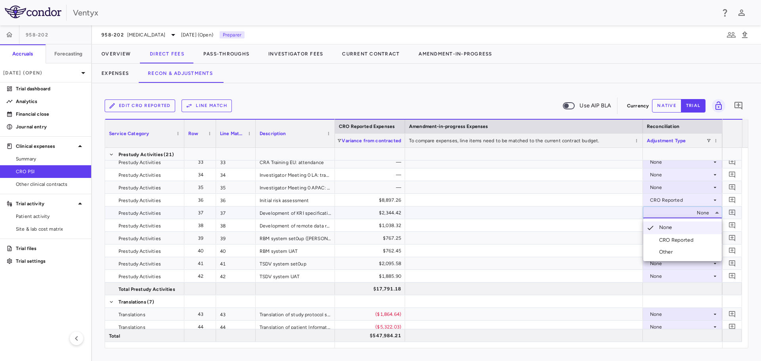
click at [668, 240] on div "CRO Reported" at bounding box center [678, 240] width 38 height 7
click at [665, 227] on div "None" at bounding box center [681, 225] width 62 height 13
click at [663, 229] on div "None" at bounding box center [681, 225] width 62 height 13
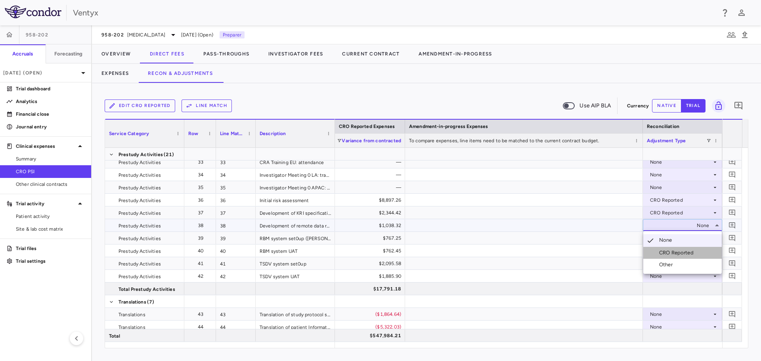
click at [670, 252] on div "CRO Reported" at bounding box center [678, 252] width 38 height 7
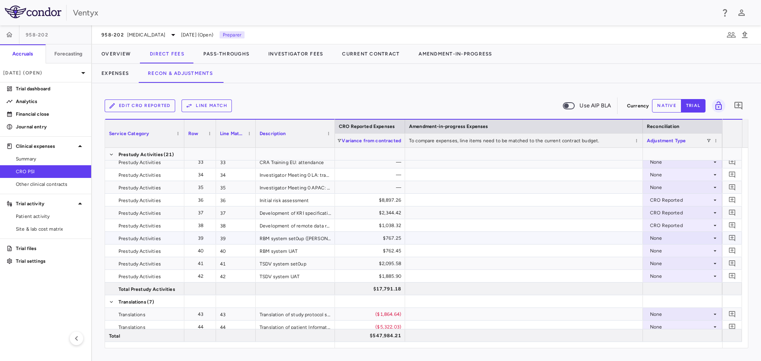
click at [666, 238] on div "None" at bounding box center [681, 238] width 62 height 13
click at [663, 238] on div "None" at bounding box center [681, 238] width 62 height 13
click at [670, 262] on div "CRO Reported" at bounding box center [678, 265] width 38 height 7
click at [669, 251] on div "None" at bounding box center [681, 251] width 62 height 13
click at [669, 250] on div "None" at bounding box center [681, 251] width 62 height 13
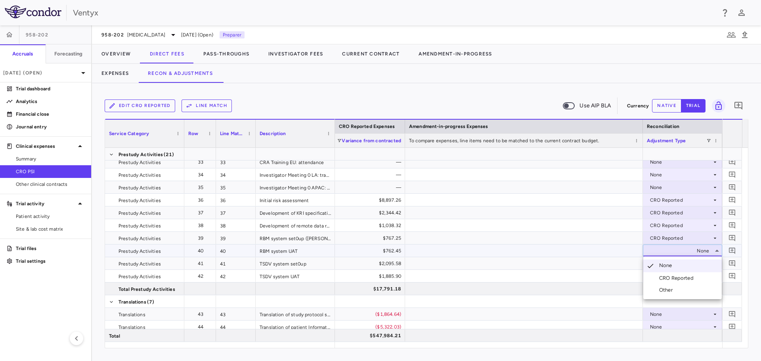
click at [664, 239] on div at bounding box center [380, 180] width 761 height 361
click at [664, 238] on div "CRO Reported" at bounding box center [681, 238] width 62 height 13
click at [668, 255] on div "None" at bounding box center [667, 252] width 16 height 7
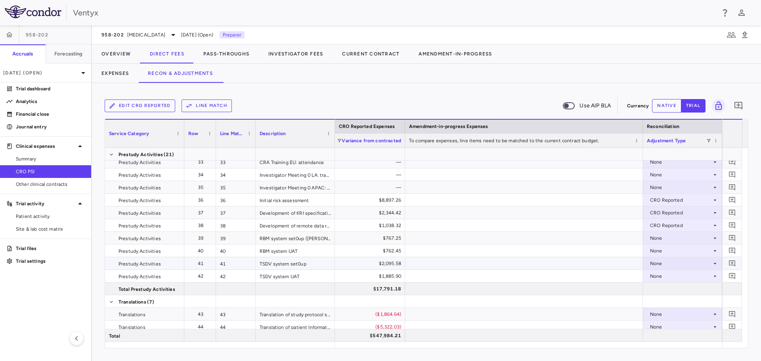
click at [665, 261] on div "None" at bounding box center [681, 263] width 62 height 13
click at [665, 292] on div at bounding box center [682, 289] width 79 height 12
click at [659, 266] on div "None" at bounding box center [681, 263] width 62 height 13
click at [664, 289] on div "CRO Reported" at bounding box center [678, 290] width 38 height 7
click at [661, 275] on div "None" at bounding box center [681, 276] width 62 height 13
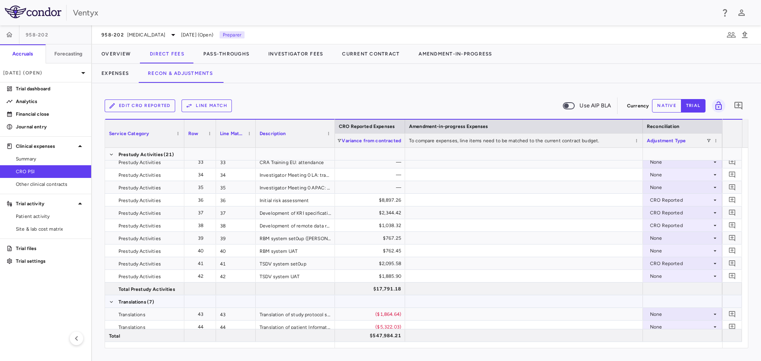
click at [666, 300] on div at bounding box center [682, 301] width 79 height 12
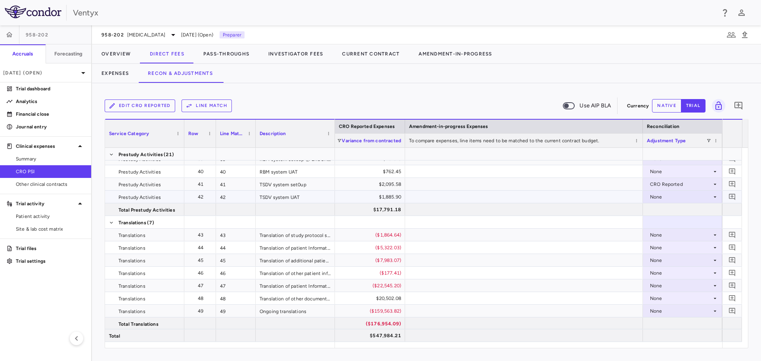
click at [665, 197] on div "None" at bounding box center [681, 197] width 62 height 13
click at [668, 222] on div "CRO Reported" at bounding box center [678, 224] width 38 height 7
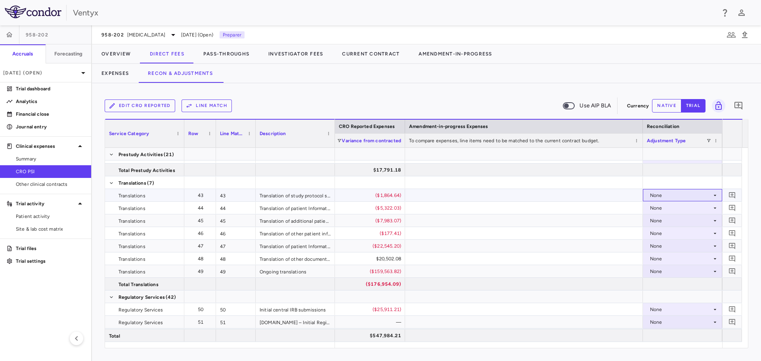
click at [681, 196] on div "None" at bounding box center [681, 195] width 62 height 13
click at [677, 219] on li "CRO Reported" at bounding box center [682, 223] width 78 height 12
click at [666, 208] on div "None" at bounding box center [681, 208] width 62 height 13
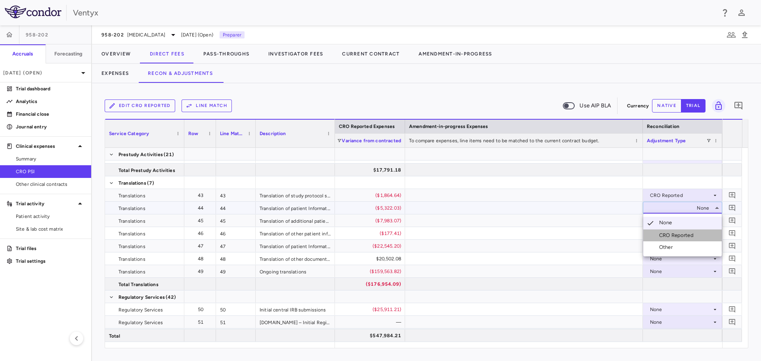
click at [672, 232] on div "CRO Reported" at bounding box center [678, 235] width 38 height 7
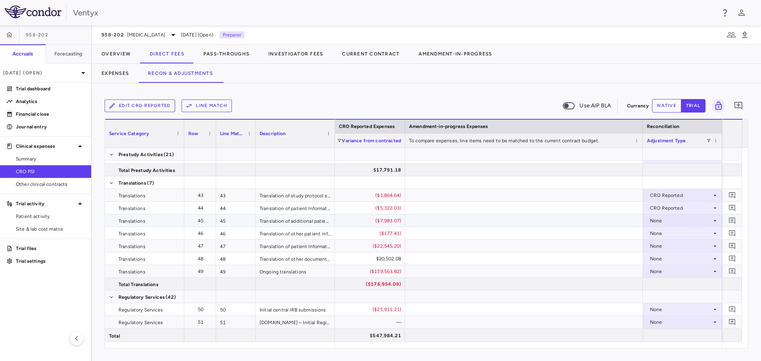
click at [663, 221] on div "None" at bounding box center [681, 220] width 62 height 13
click at [666, 223] on div "None" at bounding box center [681, 220] width 62 height 13
click at [669, 247] on div "CRO Reported" at bounding box center [678, 248] width 38 height 7
click at [670, 248] on div "None" at bounding box center [681, 246] width 62 height 13
click at [671, 268] on li "CRO Reported" at bounding box center [682, 273] width 78 height 12
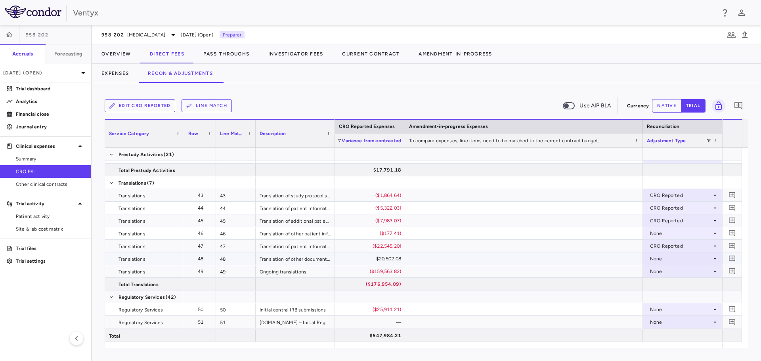
click at [671, 260] on div "None" at bounding box center [681, 258] width 62 height 13
click at [668, 262] on div "None" at bounding box center [681, 258] width 62 height 13
click at [672, 283] on div "CRO Reported" at bounding box center [678, 286] width 38 height 7
click at [671, 272] on div "None" at bounding box center [681, 271] width 62 height 13
click at [671, 298] on div at bounding box center [682, 296] width 79 height 12
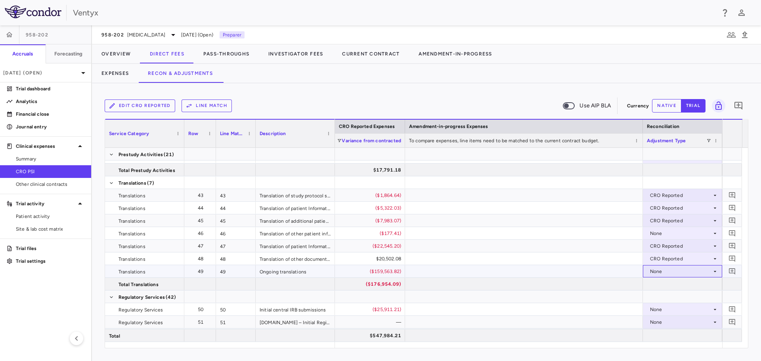
click at [664, 272] on div "None" at bounding box center [681, 271] width 62 height 13
click at [668, 296] on div "CRO Reported" at bounding box center [678, 298] width 38 height 7
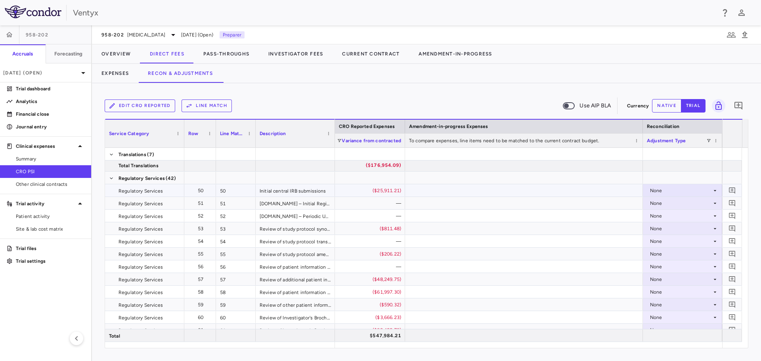
click at [666, 191] on div "None" at bounding box center [681, 190] width 62 height 13
click at [668, 218] on div "CRO Reported" at bounding box center [678, 217] width 38 height 7
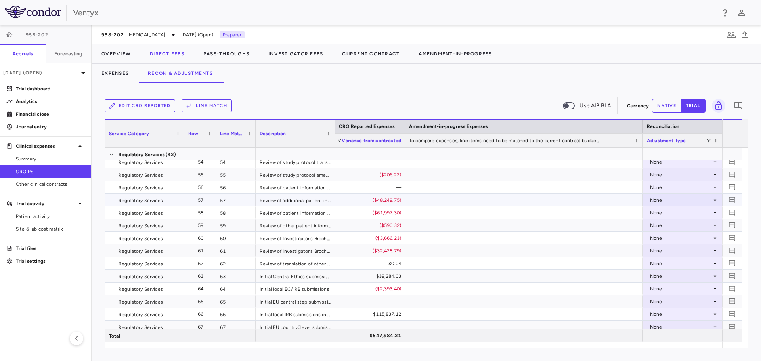
click at [671, 200] on div "None" at bounding box center [681, 200] width 62 height 13
click at [669, 229] on div "CRO Reported" at bounding box center [678, 227] width 38 height 7
click at [663, 211] on div "None" at bounding box center [681, 212] width 62 height 13
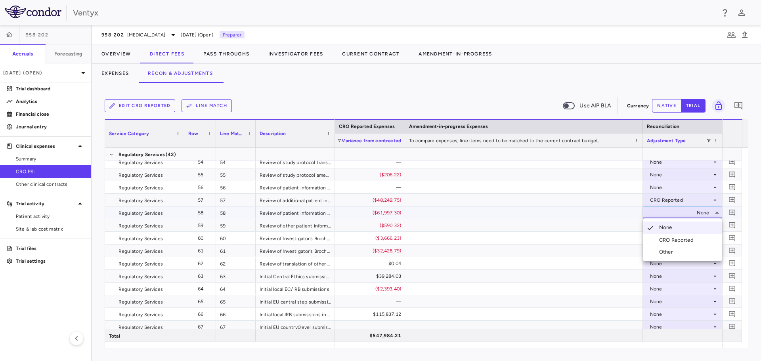
click at [670, 239] on div "CRO Reported" at bounding box center [678, 240] width 38 height 7
click at [680, 240] on div "None" at bounding box center [681, 238] width 62 height 13
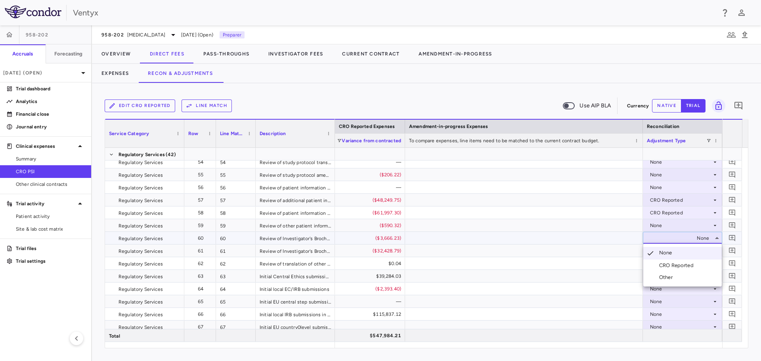
click at [682, 262] on div "CRO Reported" at bounding box center [678, 265] width 38 height 7
click at [671, 248] on div "None" at bounding box center [681, 251] width 62 height 13
click at [669, 274] on div "None" at bounding box center [681, 276] width 62 height 13
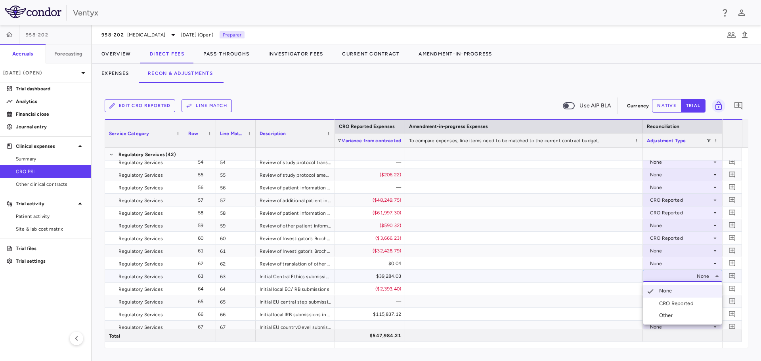
click at [663, 250] on div at bounding box center [380, 180] width 761 height 361
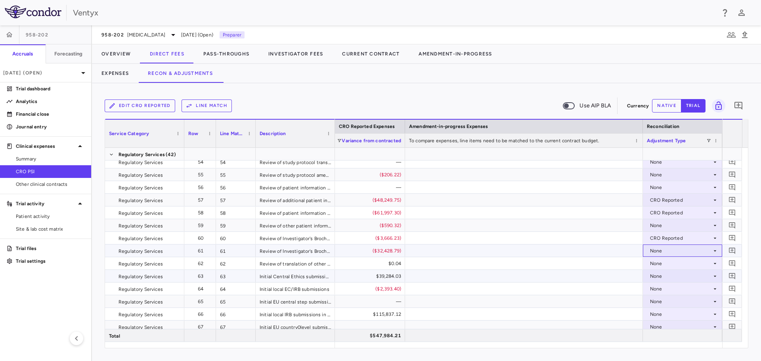
click at [663, 250] on div "None" at bounding box center [681, 251] width 62 height 13
click at [669, 273] on li "CRO Reported" at bounding box center [682, 278] width 78 height 12
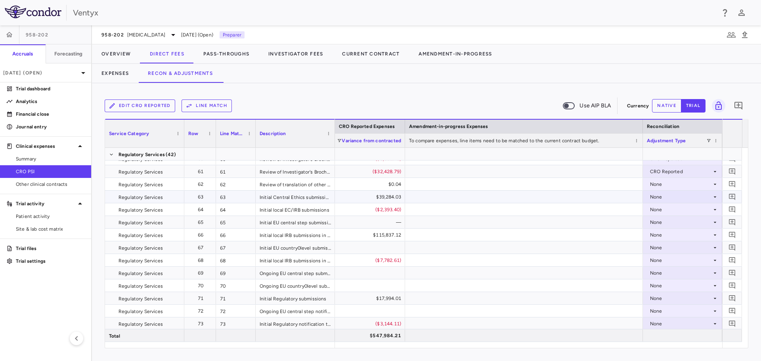
click at [682, 198] on div "None" at bounding box center [681, 197] width 62 height 13
click at [682, 226] on div "CRO Reported" at bounding box center [678, 224] width 38 height 7
click at [678, 210] on div "None" at bounding box center [681, 209] width 62 height 13
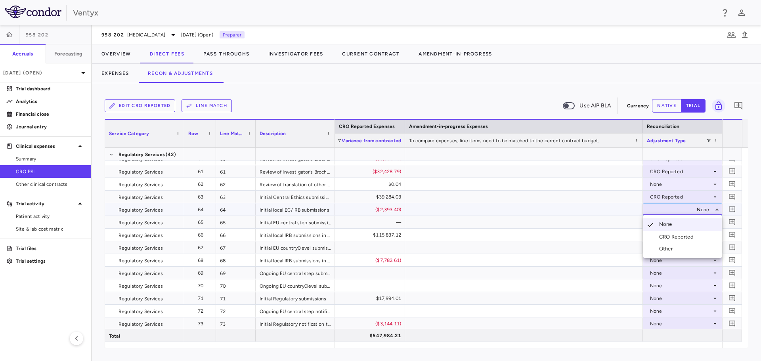
click at [676, 235] on div "CRO Reported" at bounding box center [678, 236] width 38 height 7
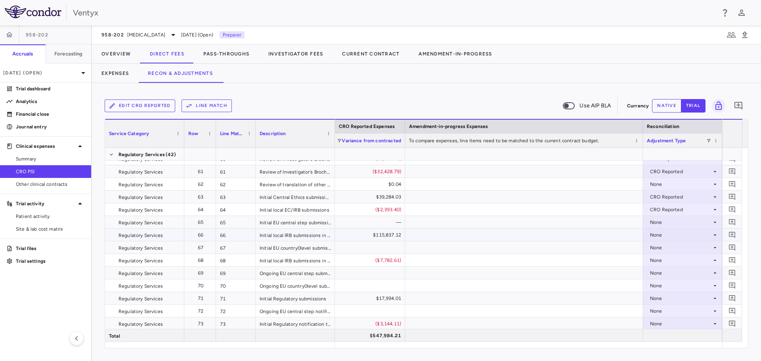
click at [657, 232] on div "None" at bounding box center [681, 235] width 62 height 13
click at [665, 260] on div "None" at bounding box center [681, 260] width 62 height 13
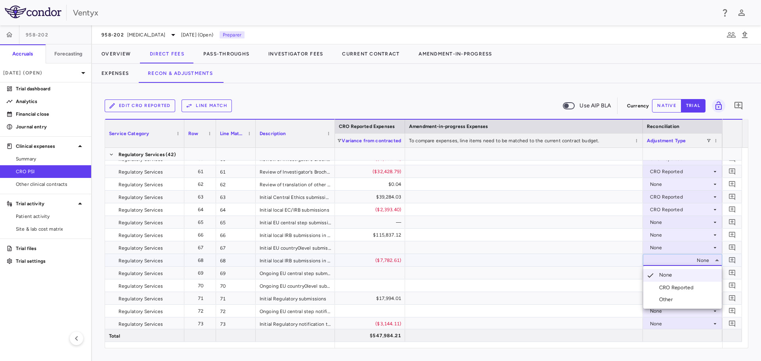
click at [663, 234] on div at bounding box center [380, 180] width 761 height 361
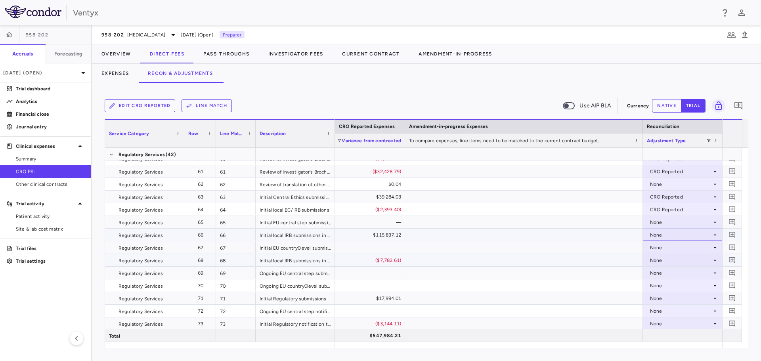
click at [663, 234] on div "None" at bounding box center [681, 235] width 62 height 13
click at [667, 261] on div "CRO Reported" at bounding box center [678, 262] width 38 height 7
click at [670, 259] on div "None" at bounding box center [681, 260] width 62 height 13
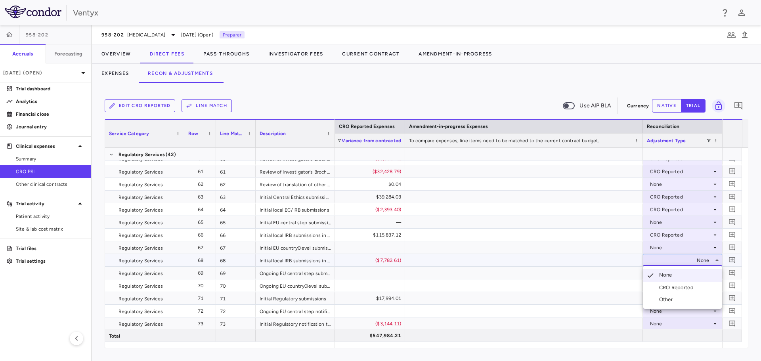
click at [668, 284] on div "CRO Reported" at bounding box center [678, 287] width 38 height 7
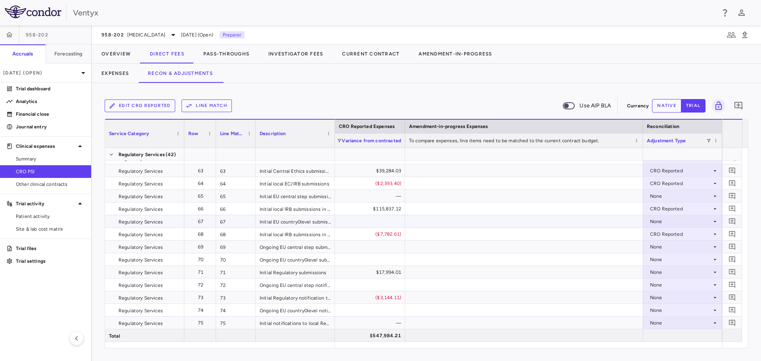
scroll to position [858, 0]
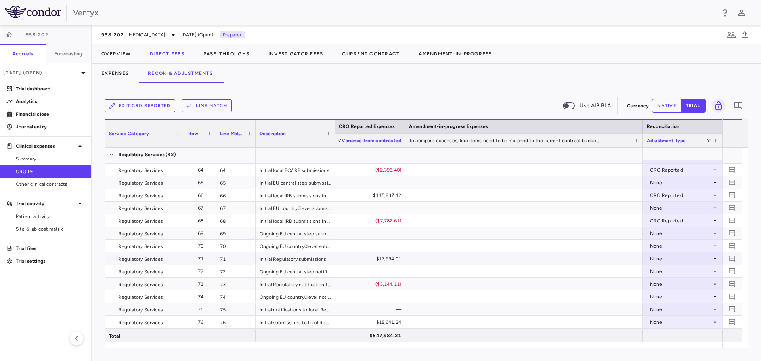
click at [661, 257] on div "None" at bounding box center [681, 258] width 62 height 13
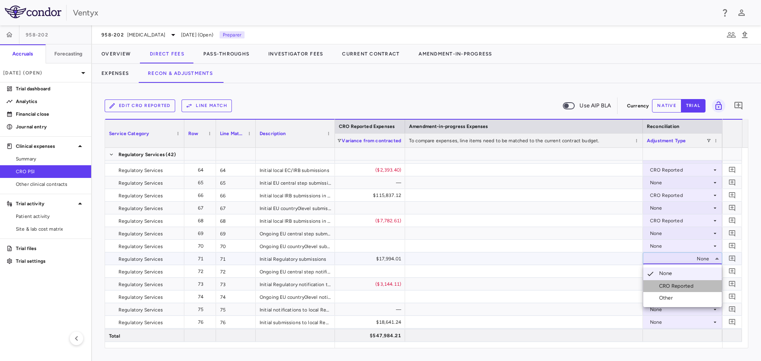
click at [662, 283] on div "CRO Reported" at bounding box center [678, 286] width 38 height 7
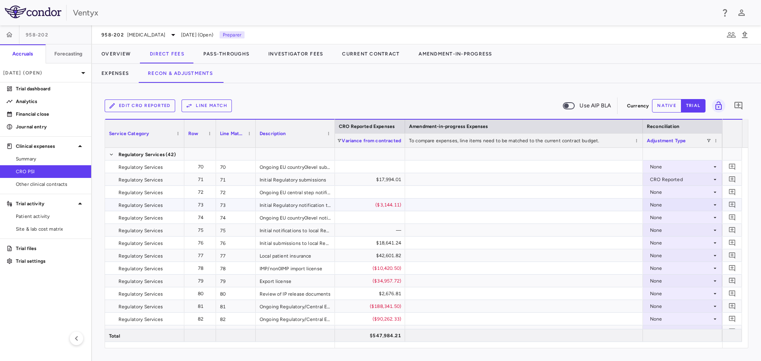
click at [663, 208] on div "None" at bounding box center [681, 205] width 62 height 13
click at [659, 230] on div "CRO Reported" at bounding box center [678, 232] width 38 height 7
